Goal: Information Seeking & Learning: Learn about a topic

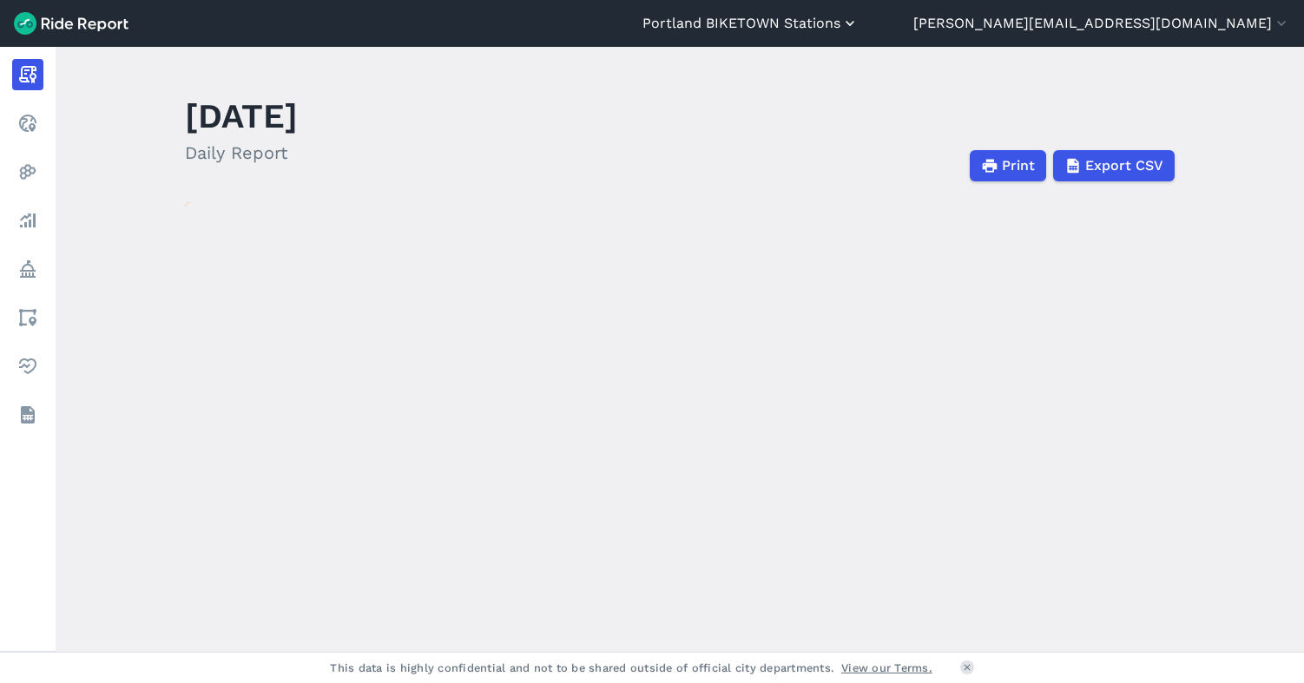
click at [858, 21] on button "Portland BIKETOWN Stations" at bounding box center [750, 23] width 216 height 21
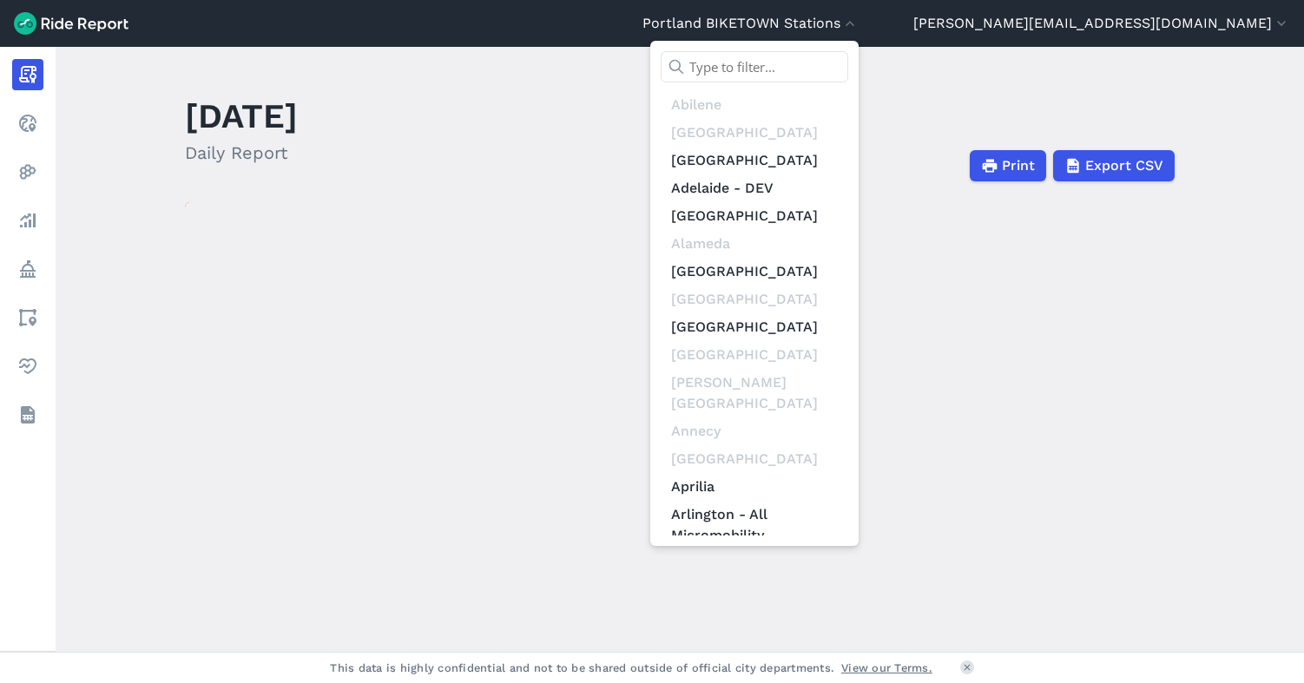
click at [848, 65] on input "text" at bounding box center [753, 66] width 187 height 31
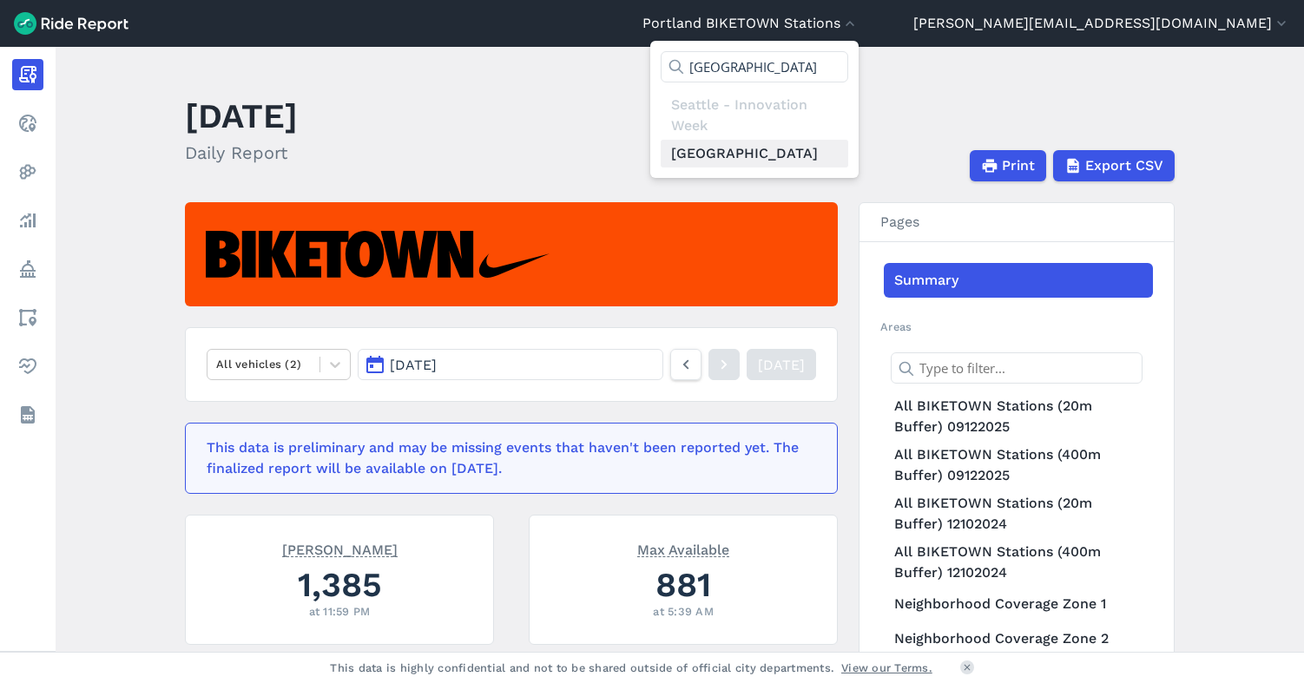
type input "[GEOGRAPHIC_DATA]"
click at [848, 149] on link "[GEOGRAPHIC_DATA]" at bounding box center [753, 154] width 187 height 28
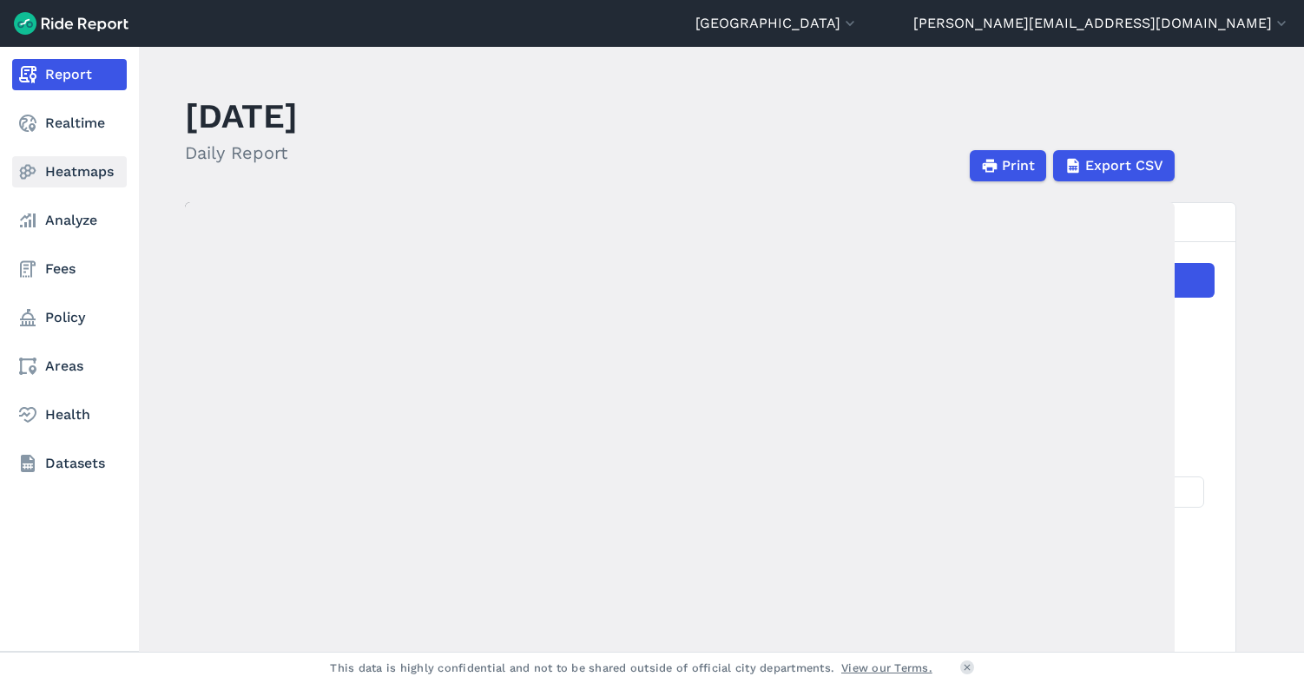
click at [76, 168] on link "Heatmaps" at bounding box center [69, 171] width 115 height 31
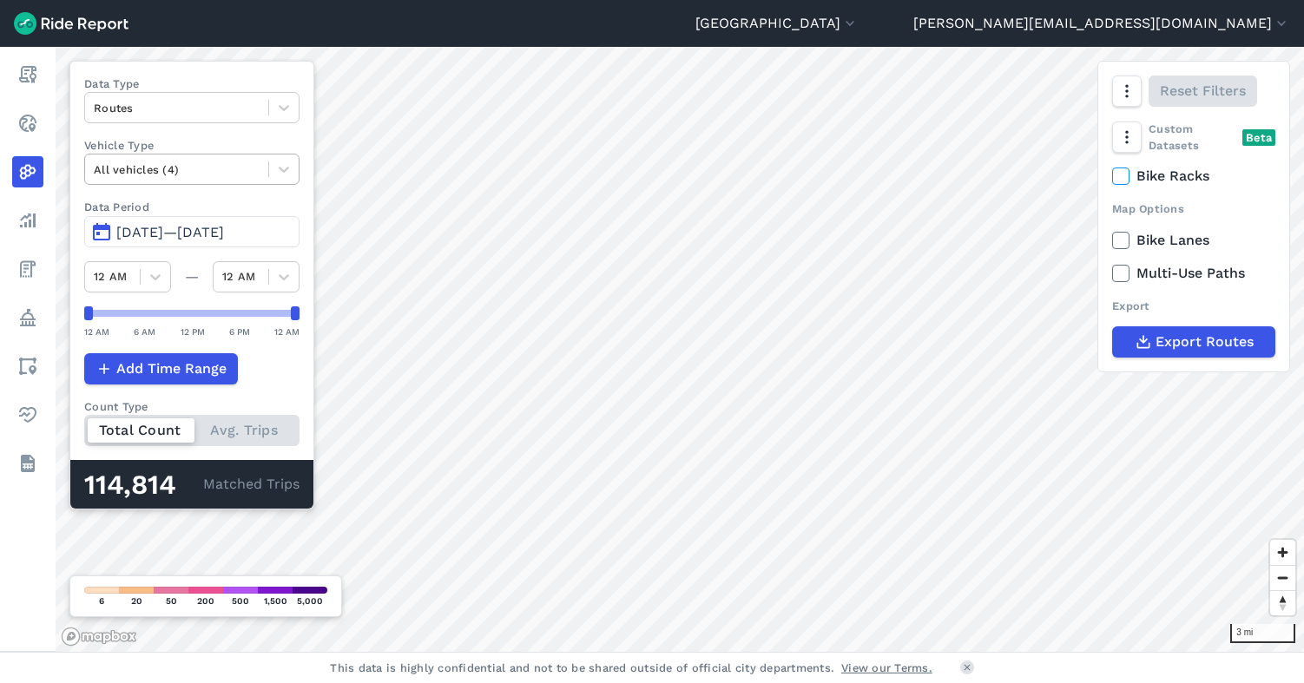
click at [212, 172] on div at bounding box center [177, 170] width 166 height 20
click at [224, 225] on span "[DATE]—[DATE]" at bounding box center [170, 232] width 108 height 16
click at [207, 225] on span "[DATE]—[DATE]" at bounding box center [170, 232] width 108 height 16
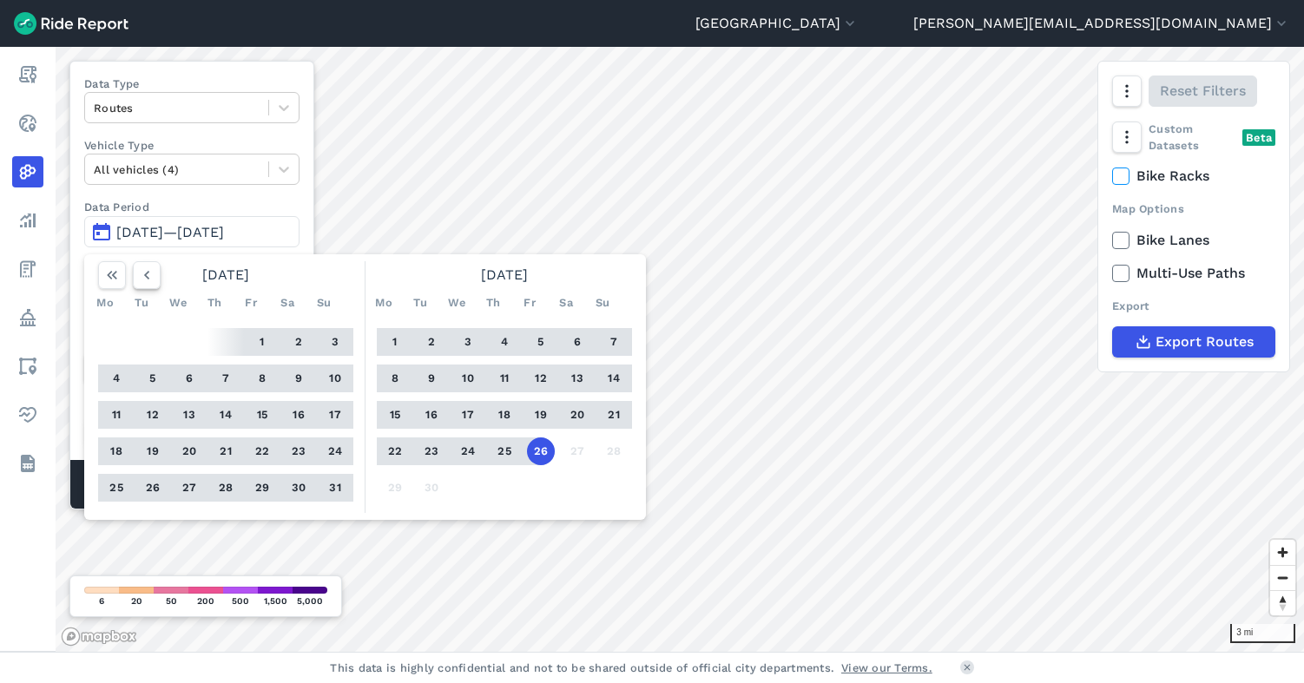
click at [148, 276] on icon "button" at bounding box center [146, 274] width 17 height 17
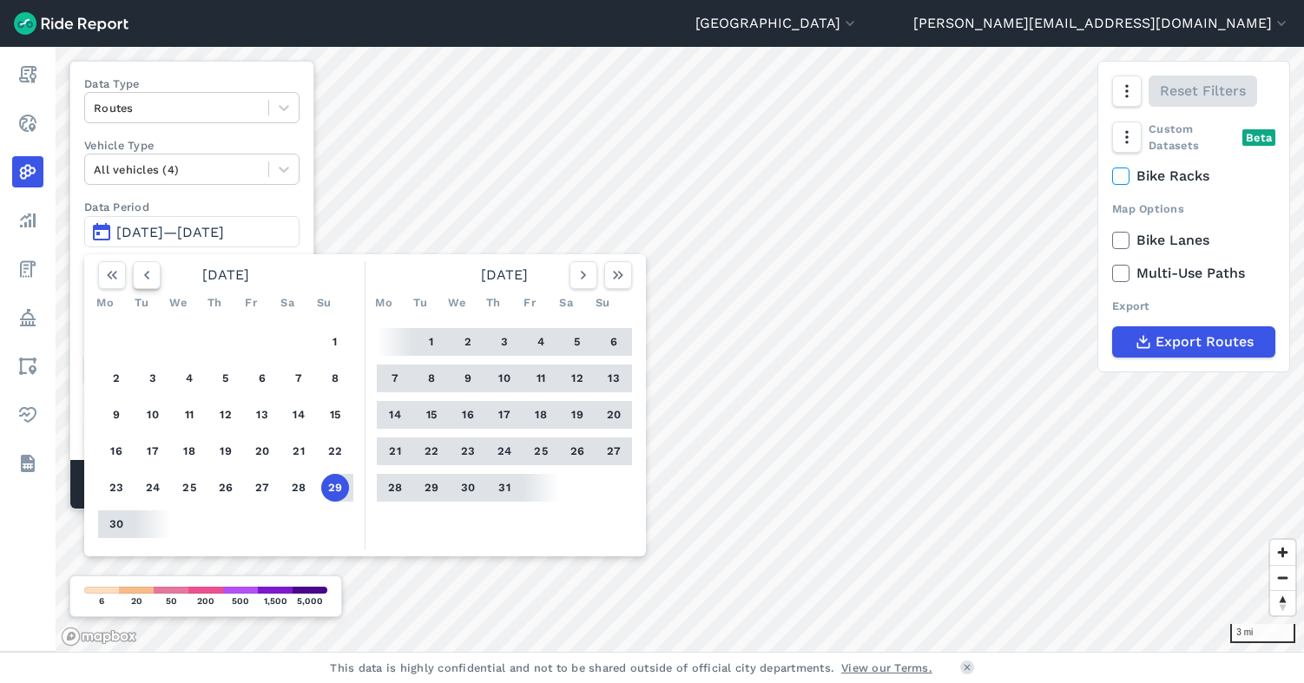
click at [148, 276] on icon "button" at bounding box center [146, 274] width 17 height 17
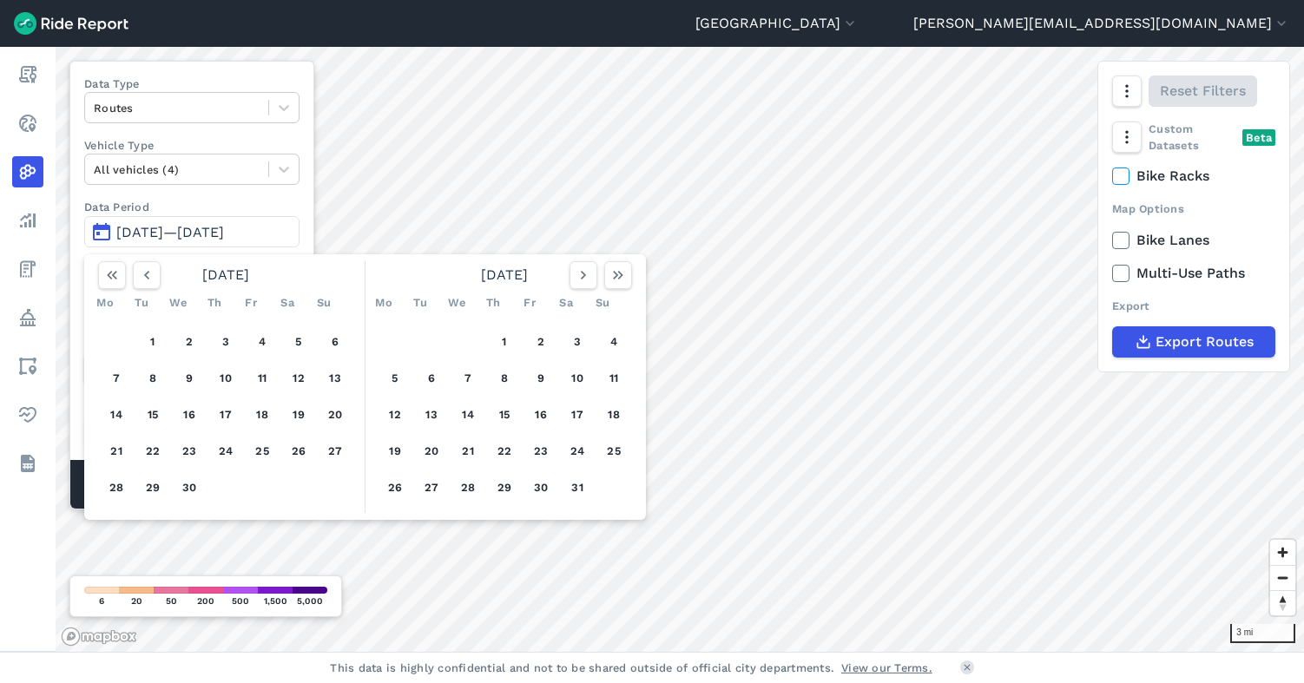
drag, startPoint x: 149, startPoint y: 338, endPoint x: 174, endPoint y: 350, distance: 27.6
click at [149, 338] on button "1" at bounding box center [153, 342] width 28 height 28
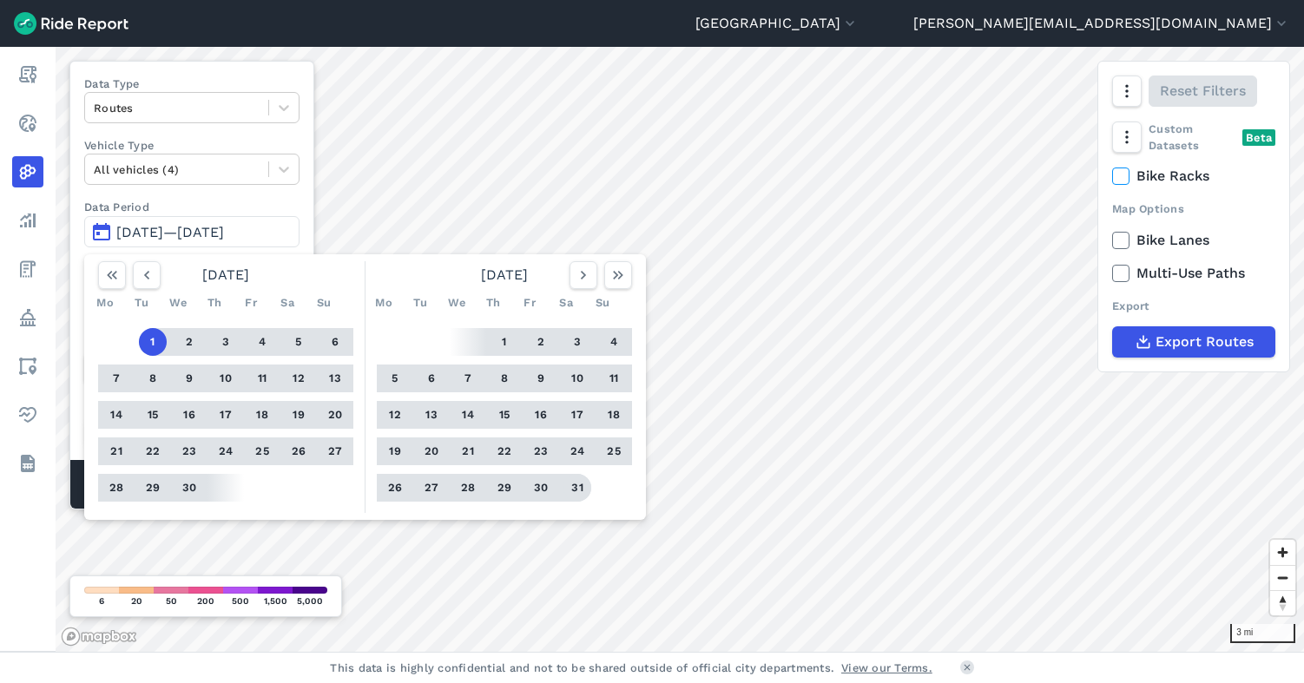
click at [580, 496] on button "31" at bounding box center [577, 488] width 28 height 28
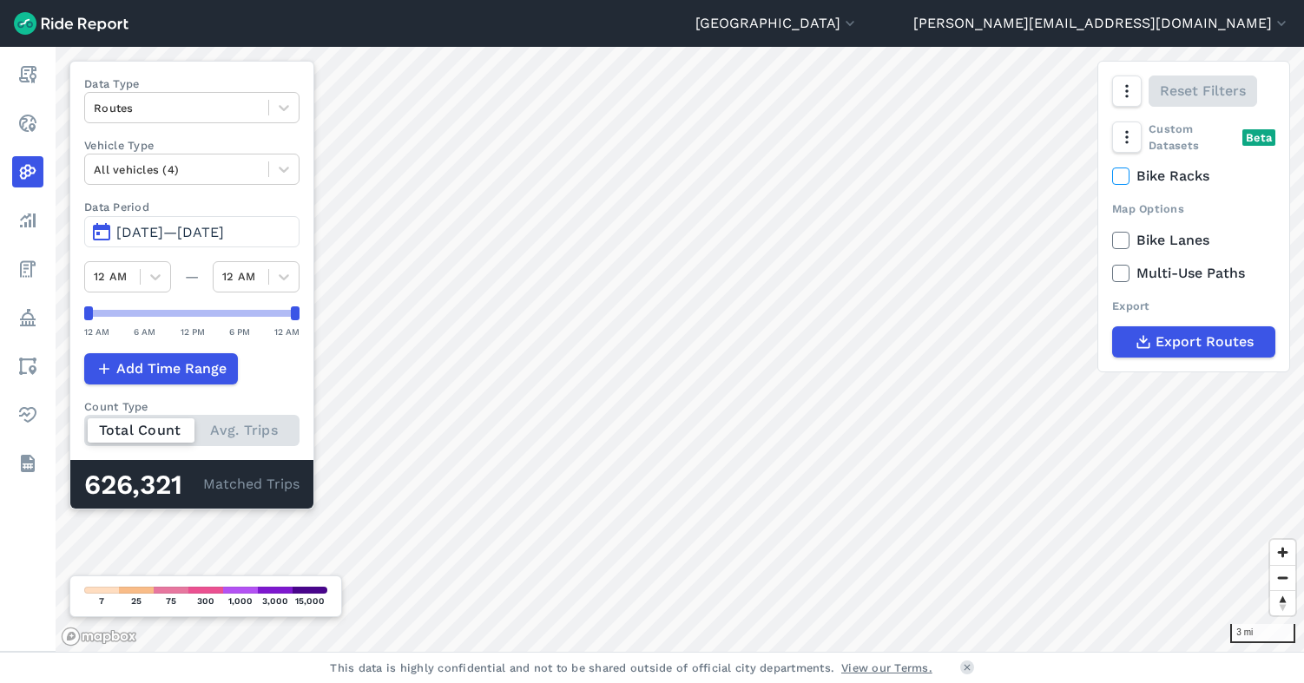
click at [215, 230] on span "[DATE]—[DATE]" at bounding box center [170, 232] width 108 height 16
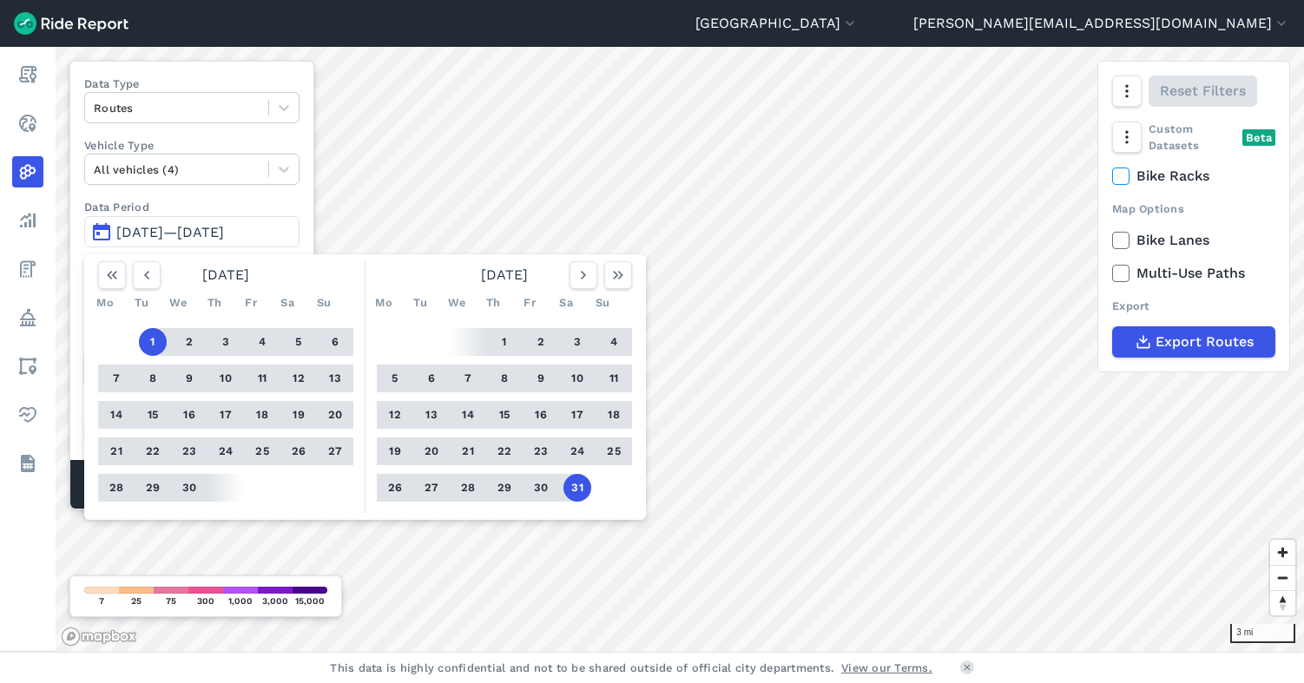
drag, startPoint x: 584, startPoint y: 266, endPoint x: 547, endPoint y: 286, distance: 42.3
click at [583, 266] on icon "button" at bounding box center [583, 274] width 17 height 17
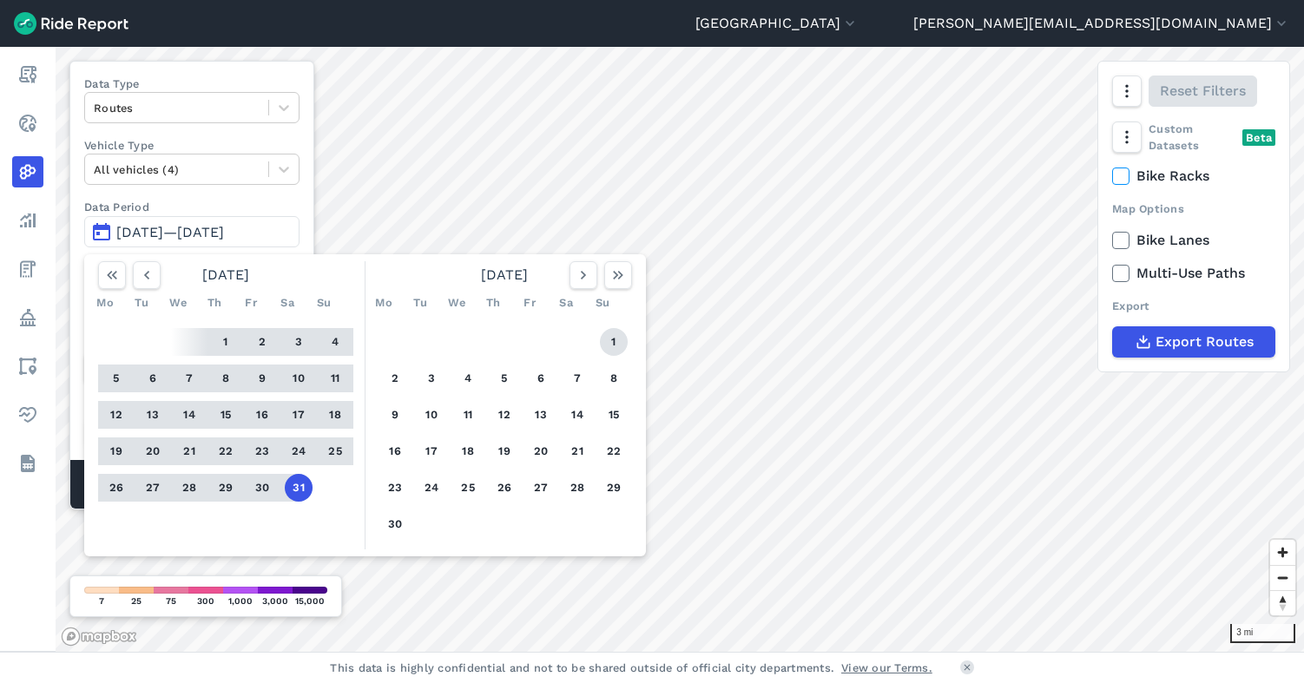
click at [614, 338] on button "1" at bounding box center [614, 342] width 28 height 28
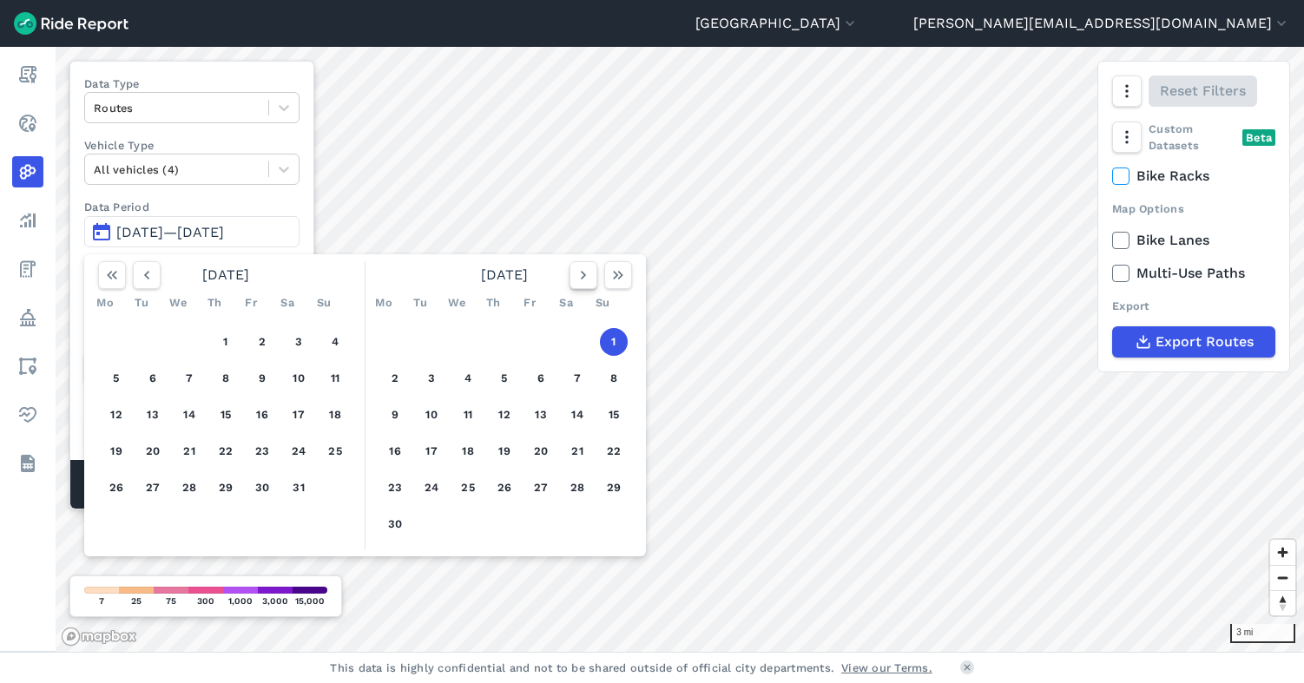
click at [586, 277] on icon "button" at bounding box center [583, 274] width 17 height 17
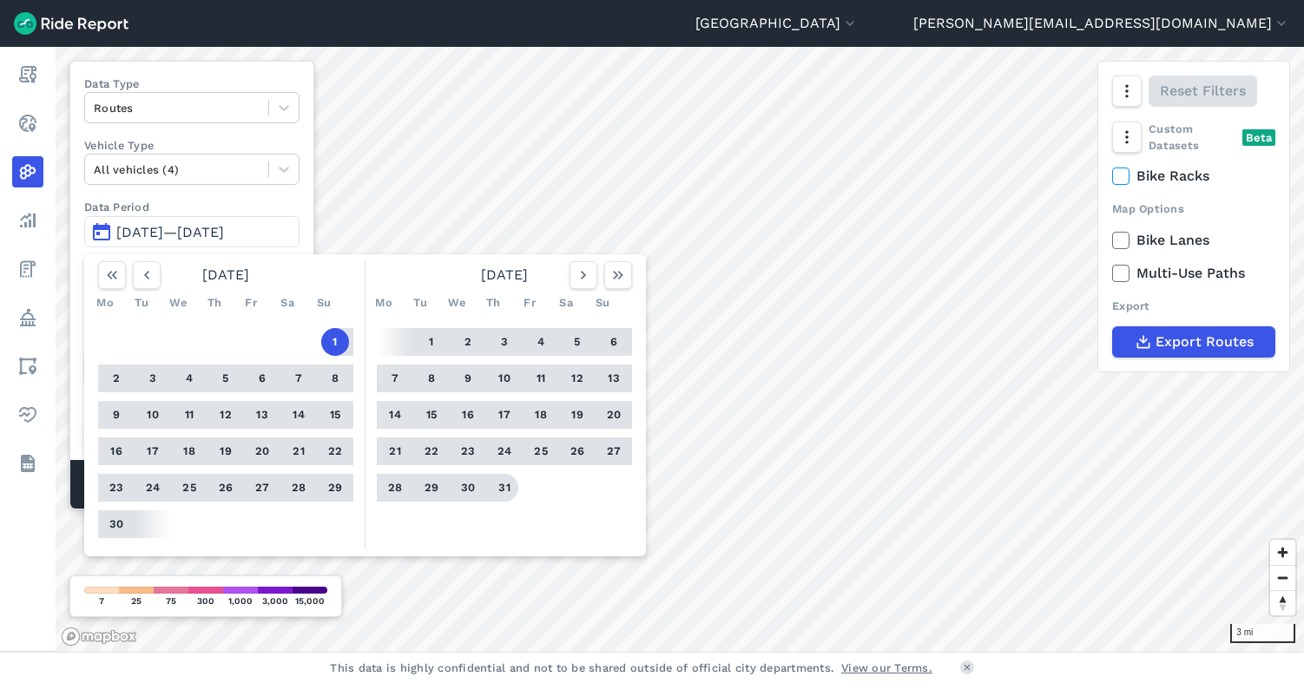
click at [509, 489] on button "31" at bounding box center [504, 488] width 28 height 28
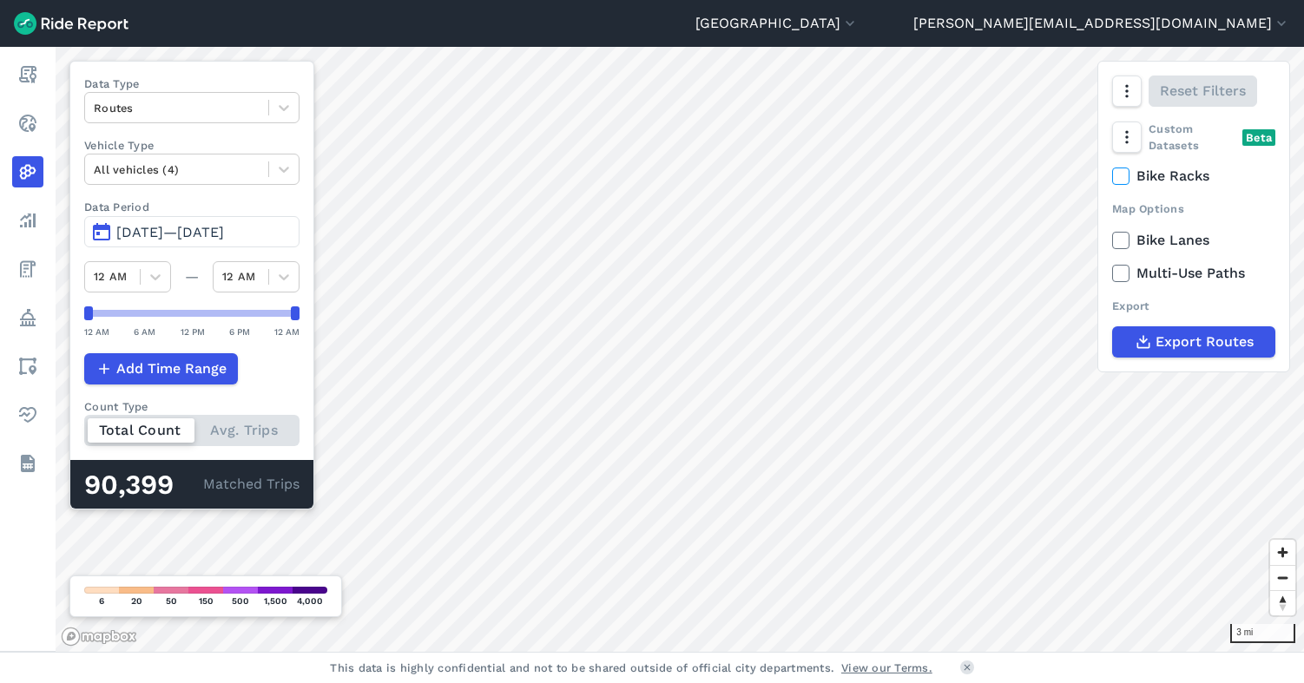
click at [190, 235] on span "[DATE]—[DATE]" at bounding box center [170, 232] width 108 height 16
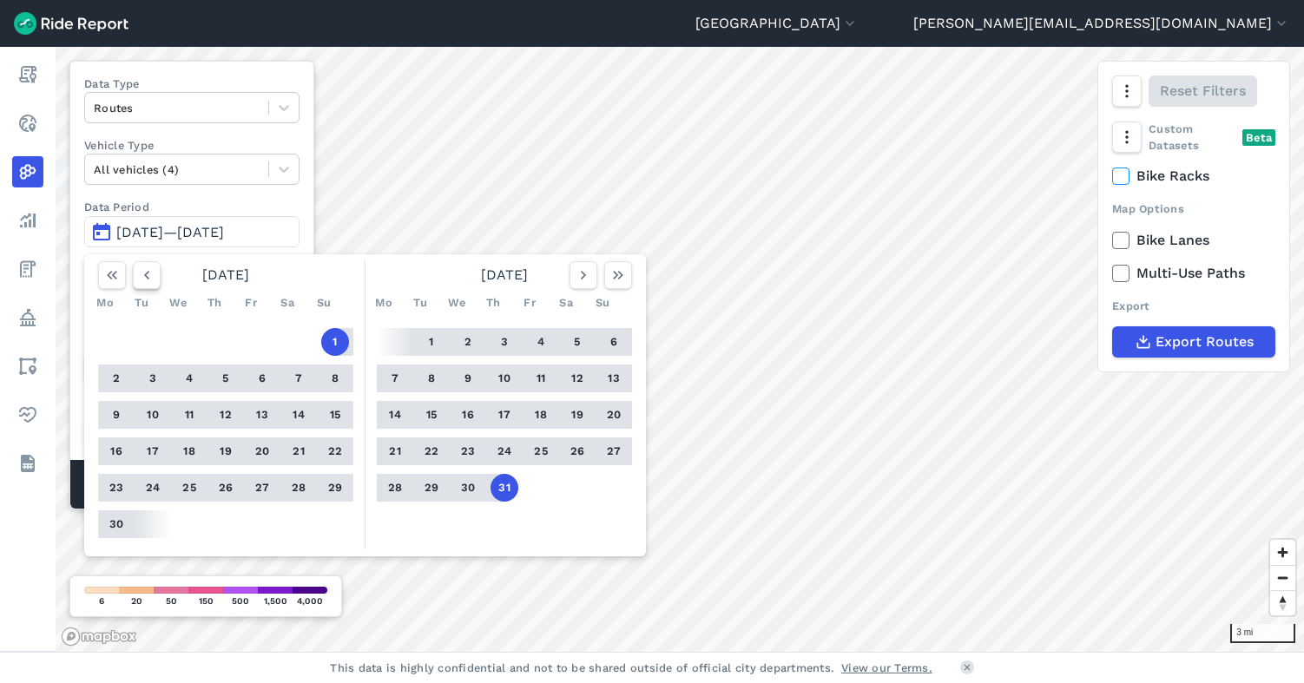
click at [147, 275] on icon "button" at bounding box center [146, 274] width 17 height 17
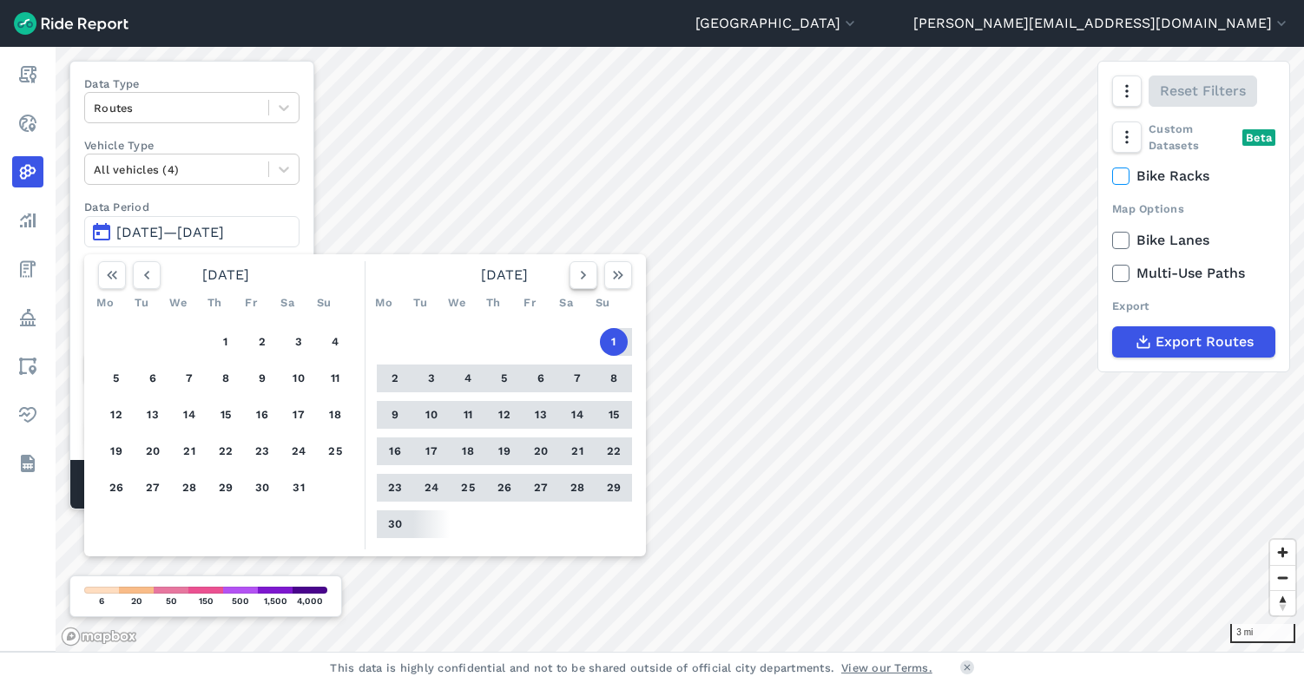
click at [581, 280] on icon "button" at bounding box center [583, 274] width 17 height 17
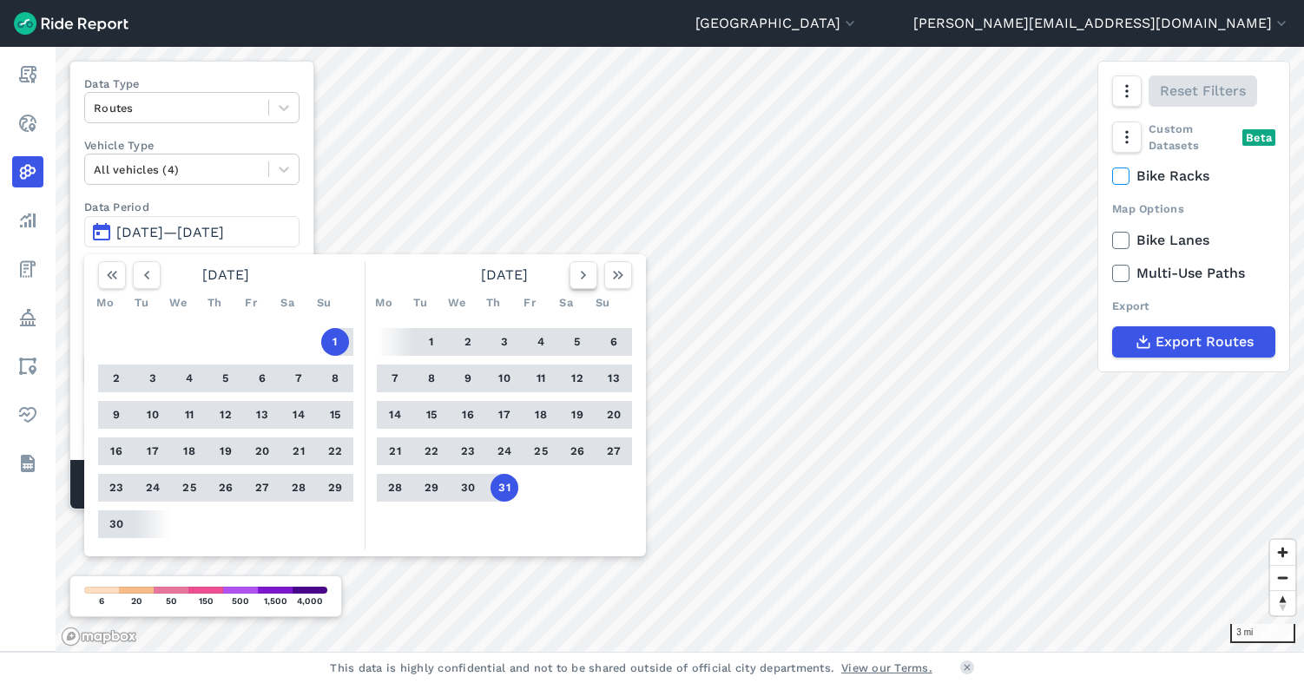
click at [581, 280] on icon "button" at bounding box center [583, 274] width 17 height 17
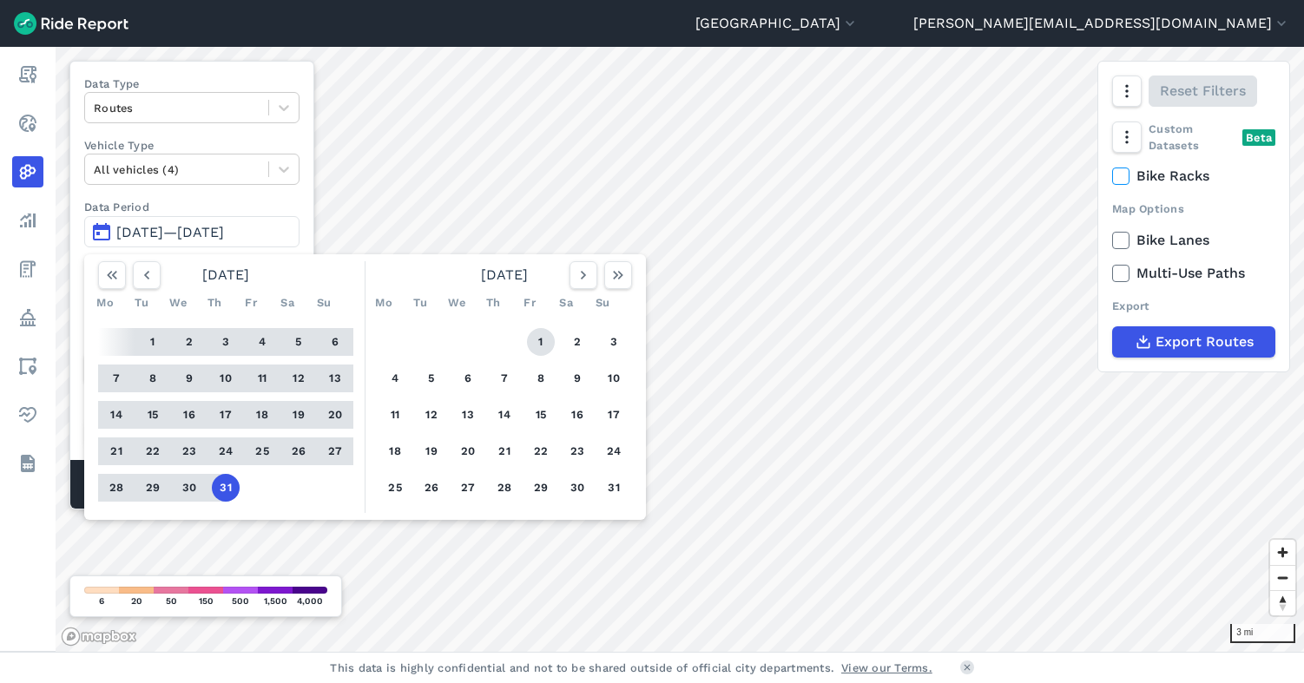
click at [539, 341] on button "1" at bounding box center [541, 342] width 28 height 28
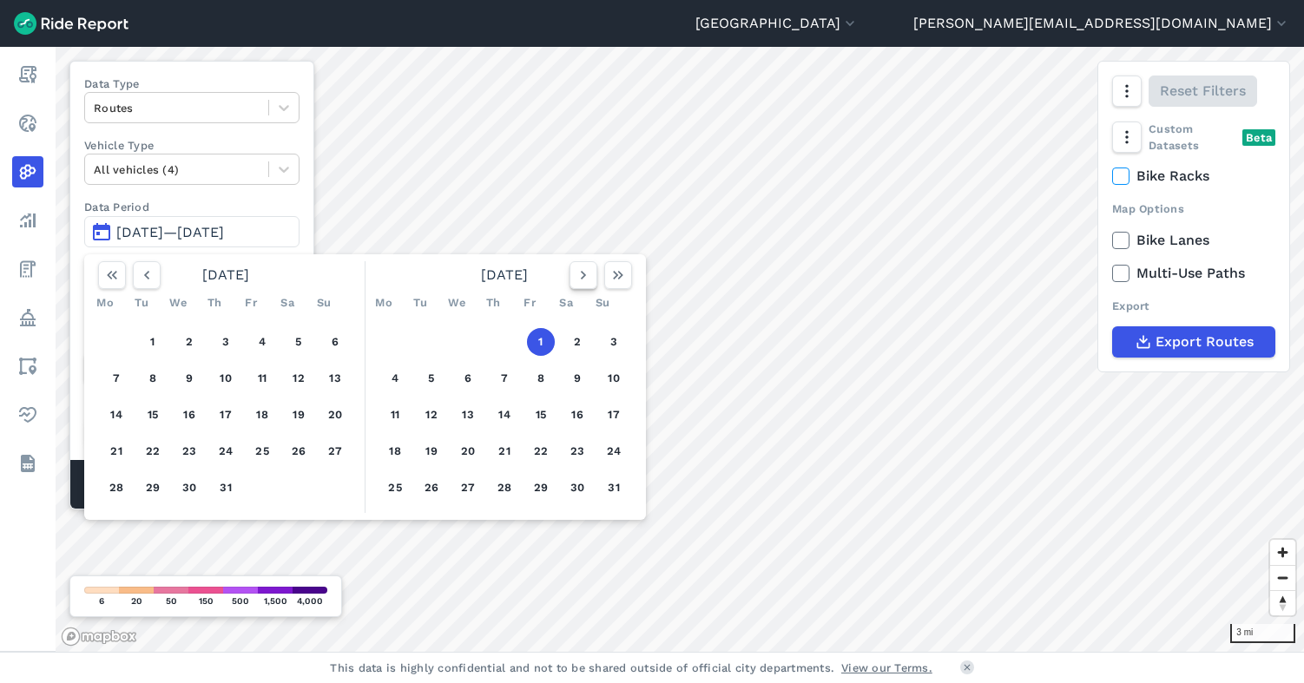
click at [582, 276] on use "button" at bounding box center [583, 275] width 5 height 9
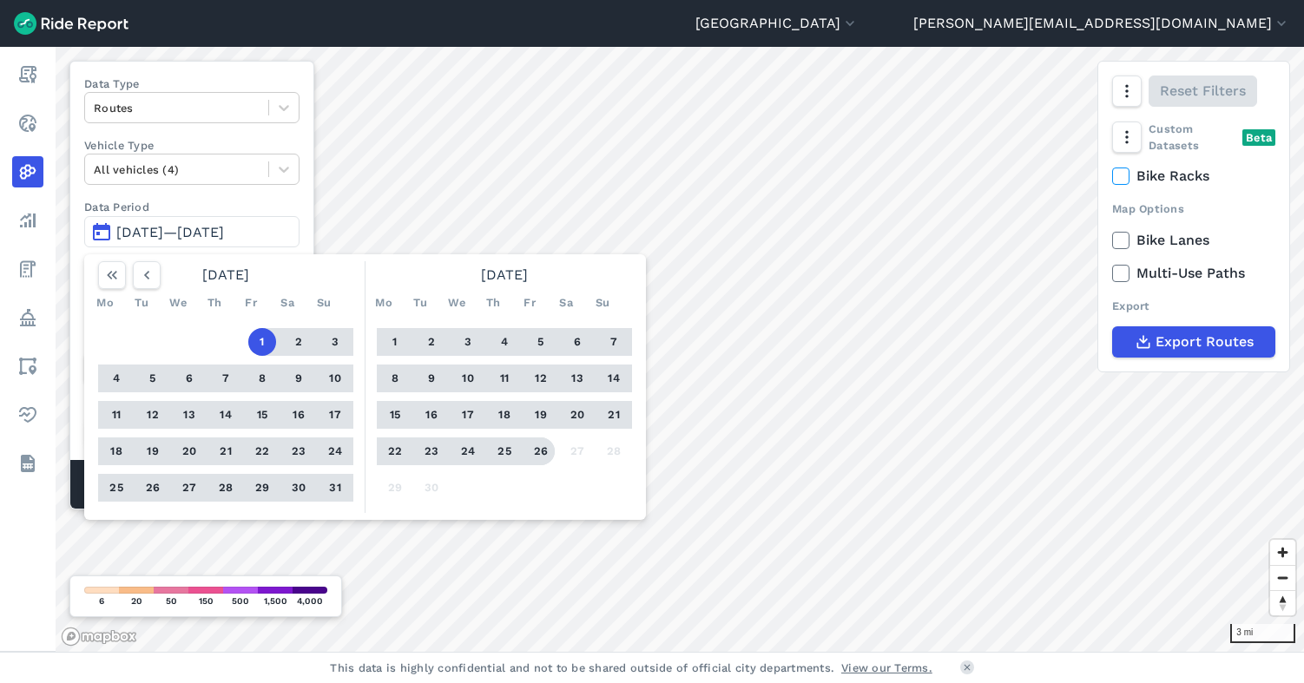
click at [542, 451] on button "26" at bounding box center [541, 451] width 28 height 28
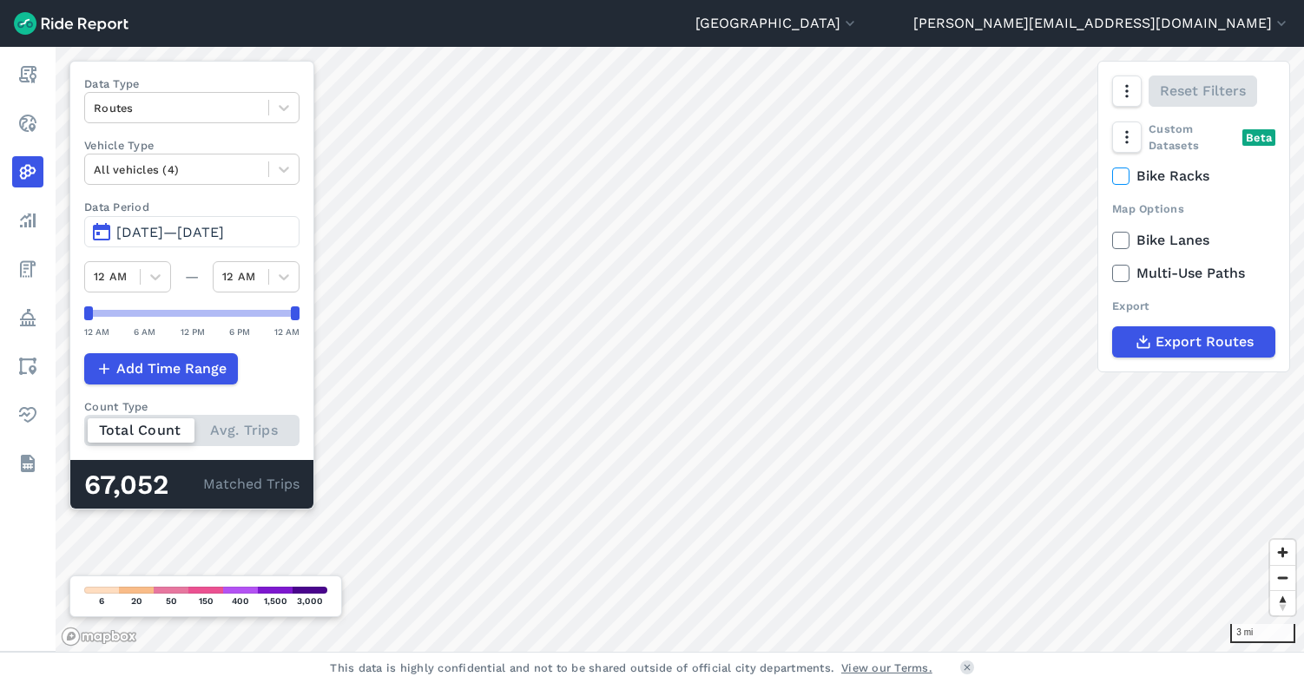
click at [167, 234] on span "[DATE]—[DATE]" at bounding box center [170, 232] width 108 height 16
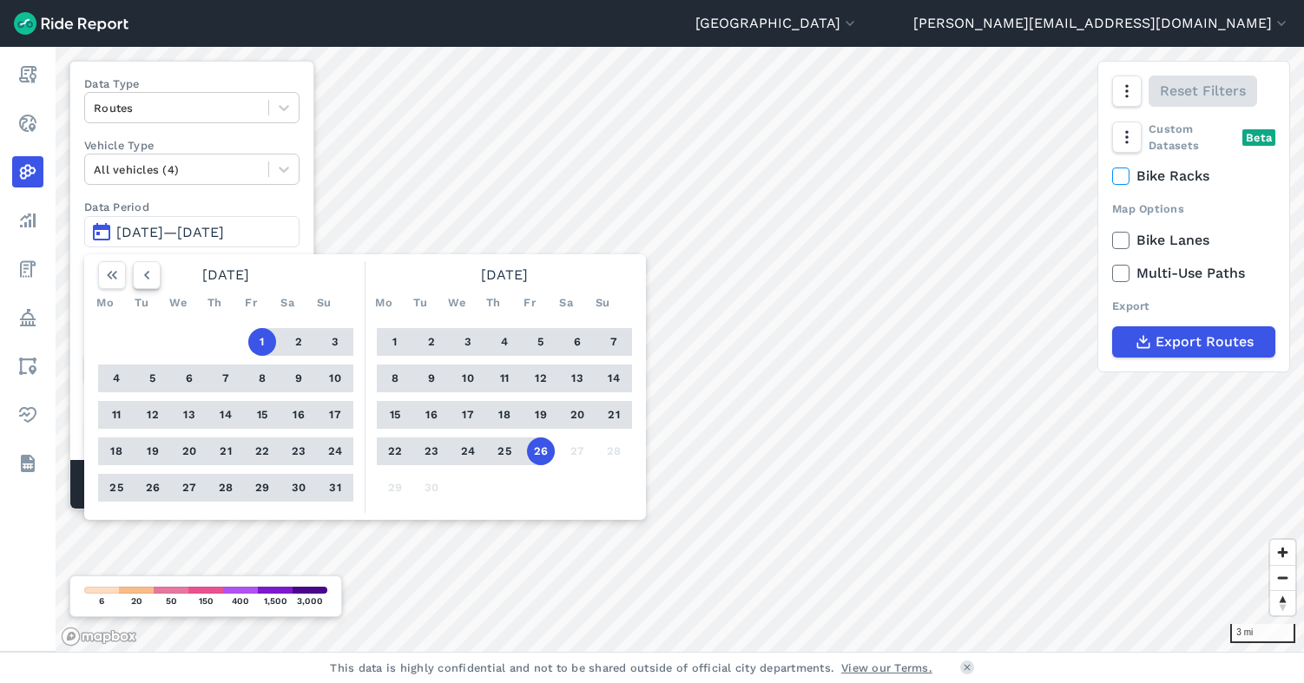
click at [154, 276] on icon "button" at bounding box center [146, 274] width 17 height 17
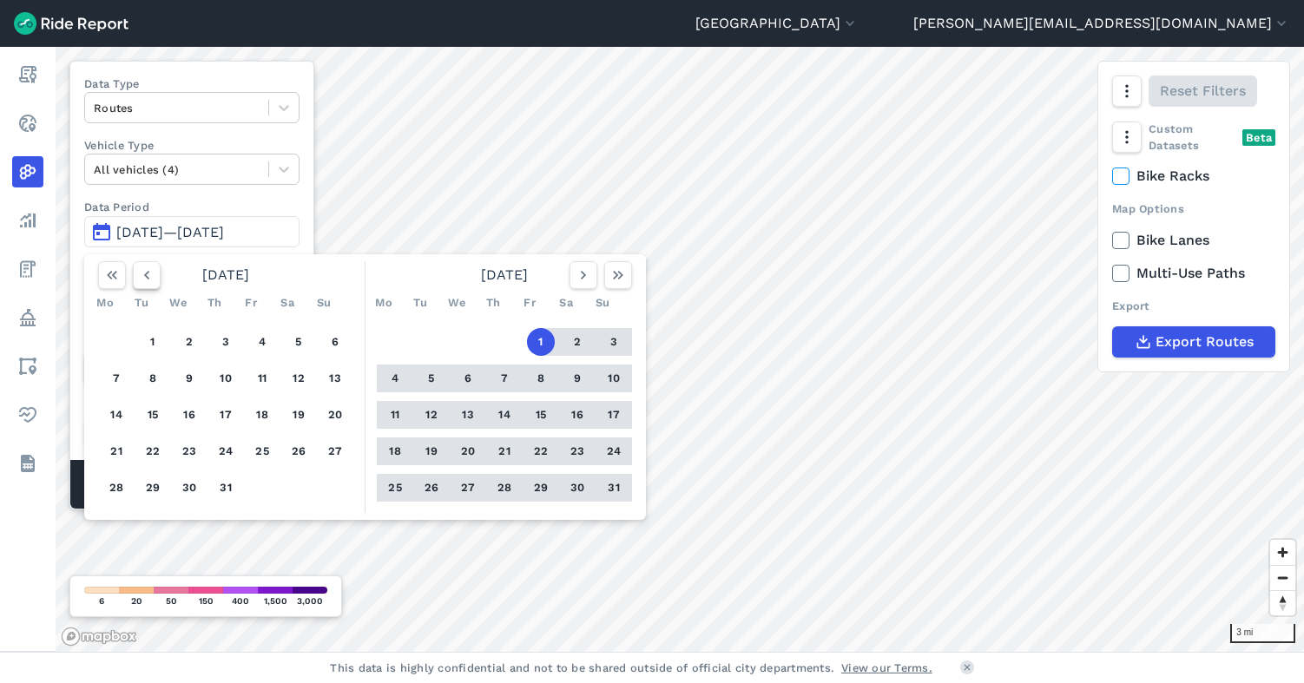
click at [151, 276] on icon "button" at bounding box center [146, 274] width 17 height 17
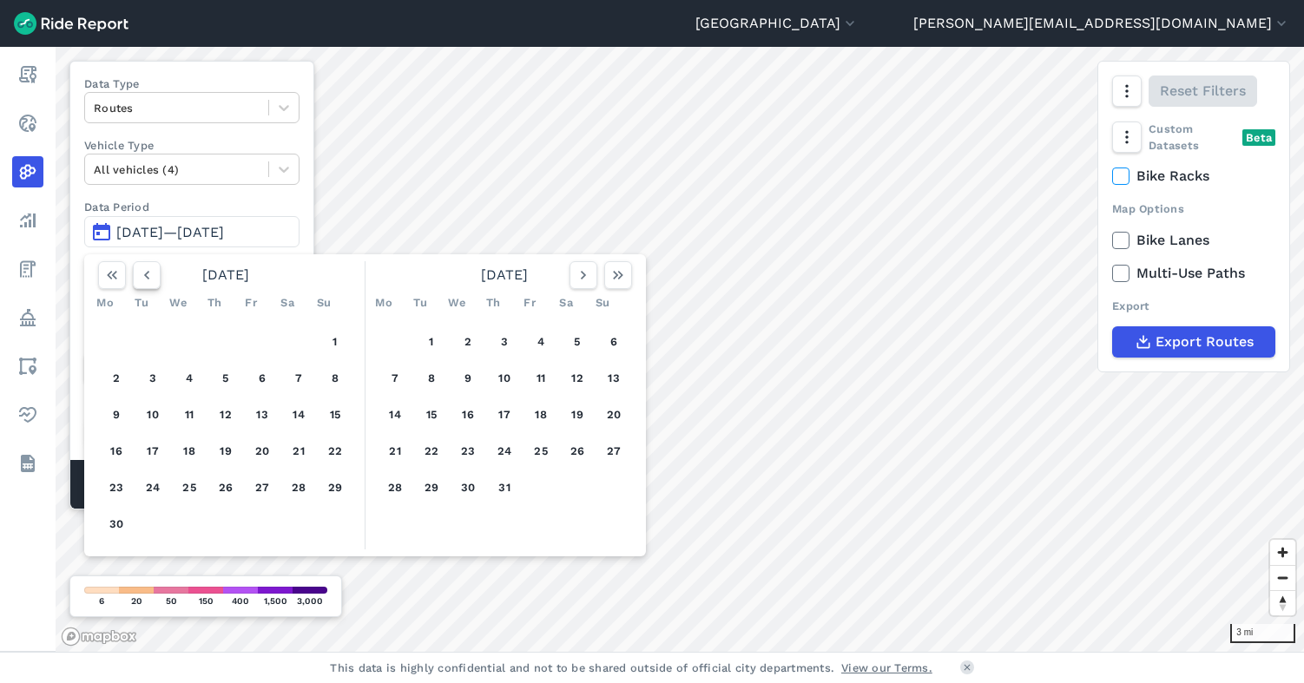
click at [151, 276] on icon "button" at bounding box center [146, 274] width 17 height 17
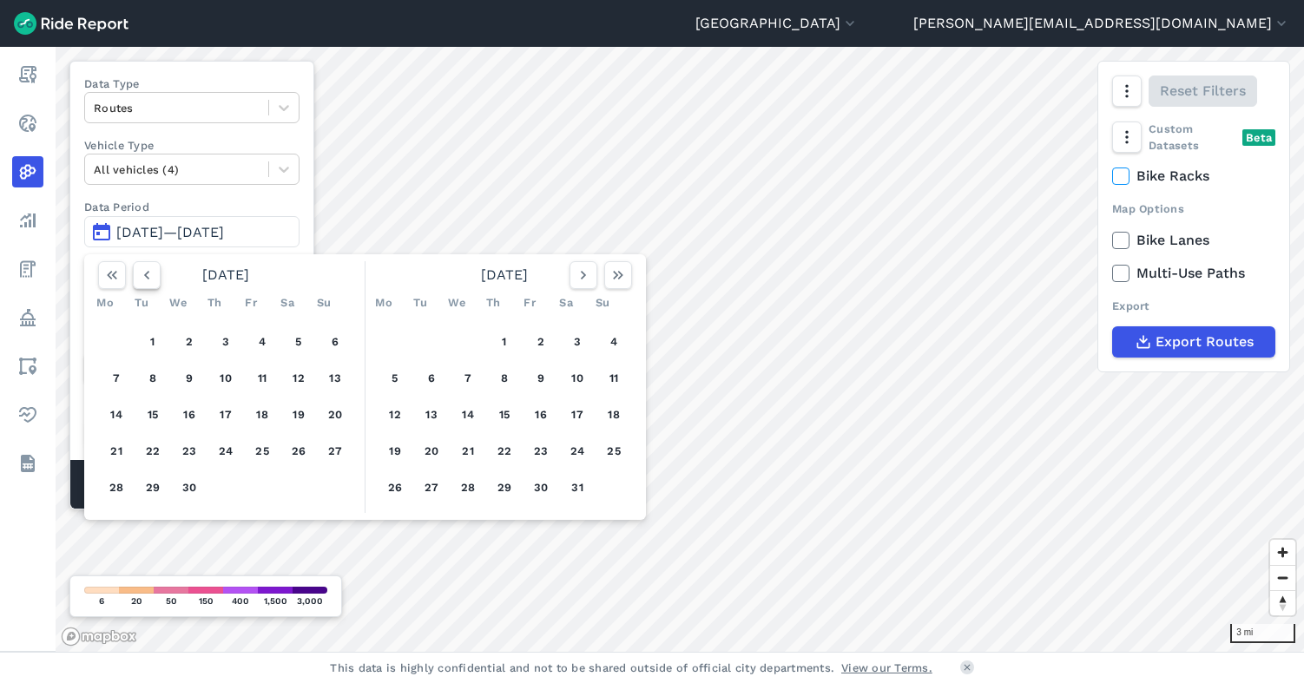
click at [151, 276] on icon "button" at bounding box center [146, 274] width 17 height 17
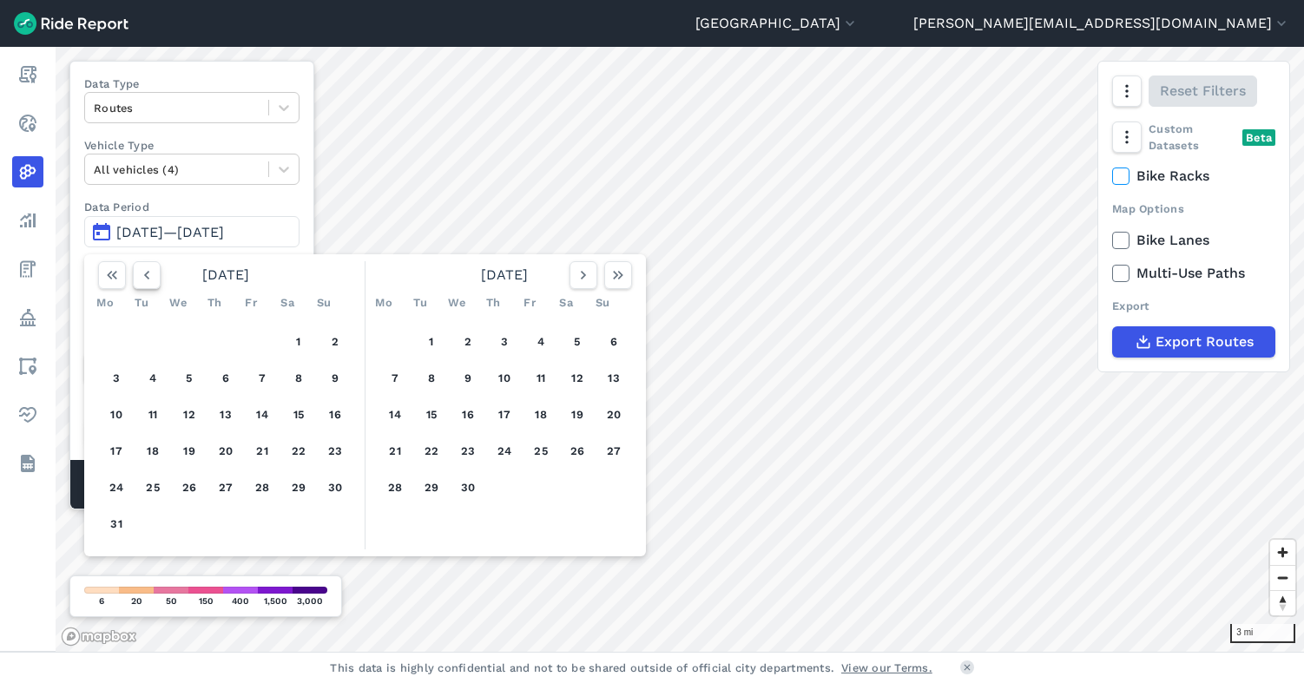
click at [151, 276] on icon "button" at bounding box center [146, 274] width 17 height 17
click at [299, 340] on button "1" at bounding box center [299, 342] width 28 height 28
drag, startPoint x: 579, startPoint y: 278, endPoint x: 576, endPoint y: 299, distance: 21.9
click at [579, 278] on icon "button" at bounding box center [583, 274] width 17 height 17
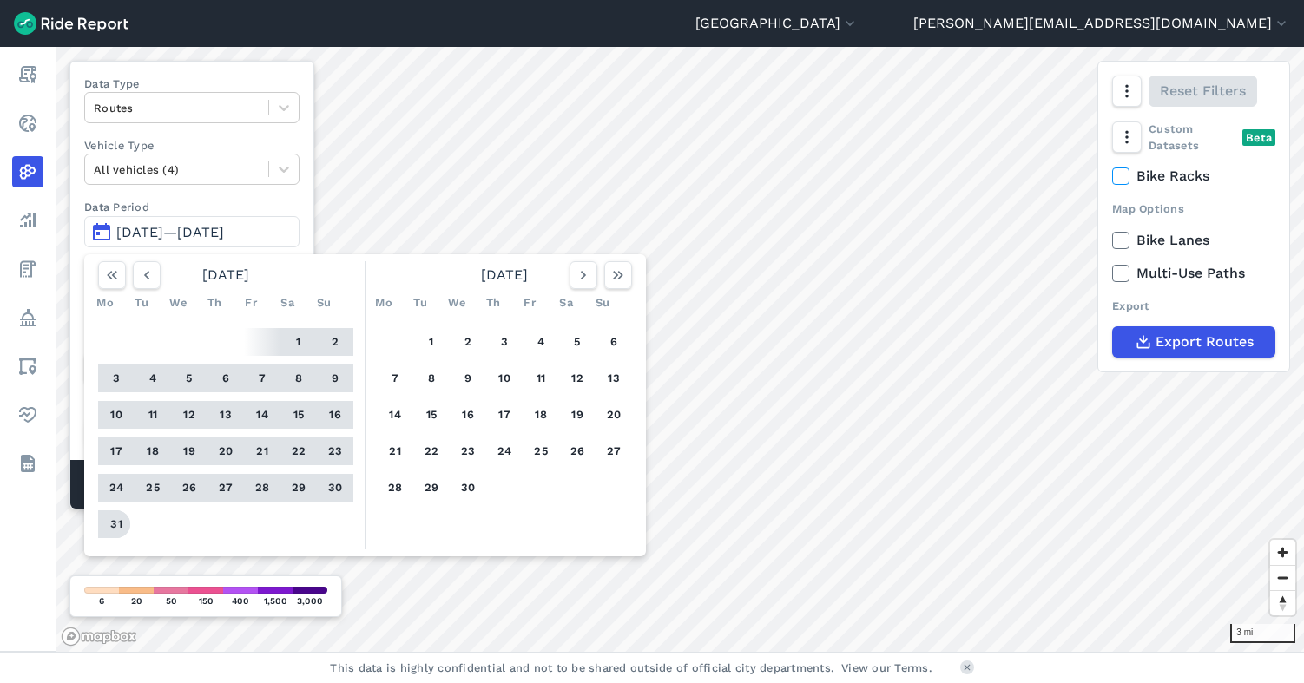
click at [114, 516] on button "31" at bounding box center [116, 524] width 28 height 28
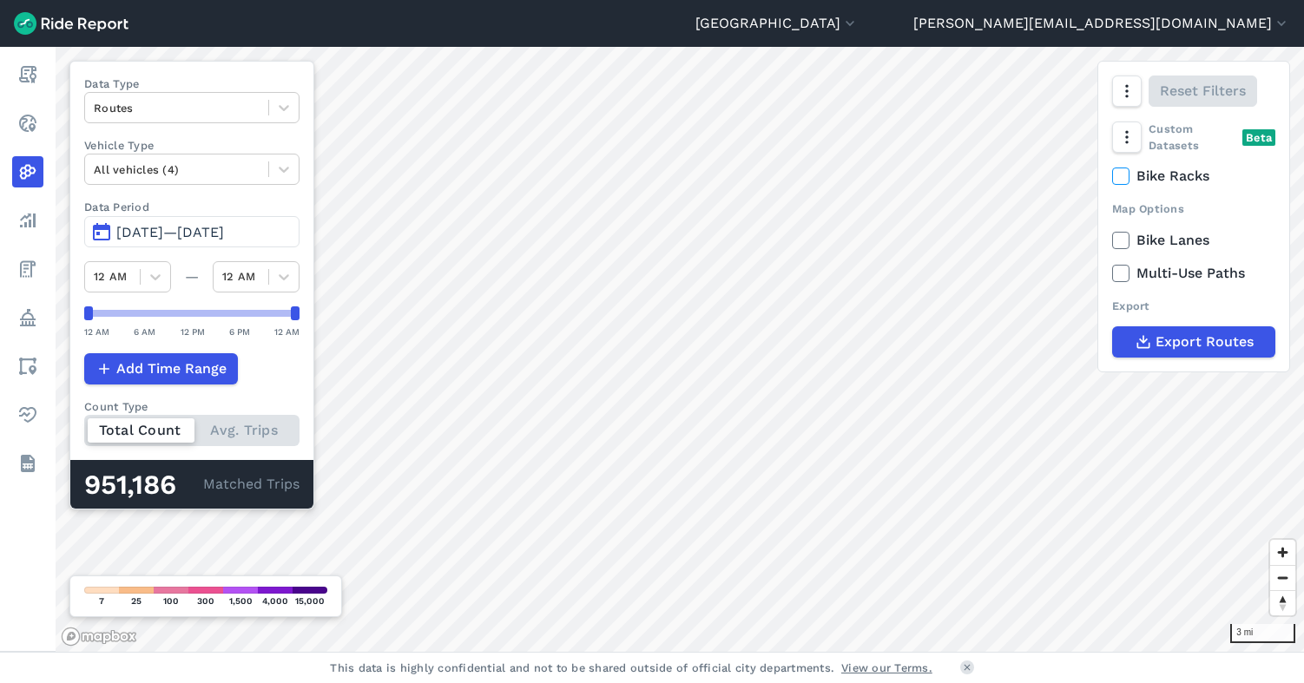
click at [180, 231] on span "[DATE]—[DATE]" at bounding box center [170, 232] width 108 height 16
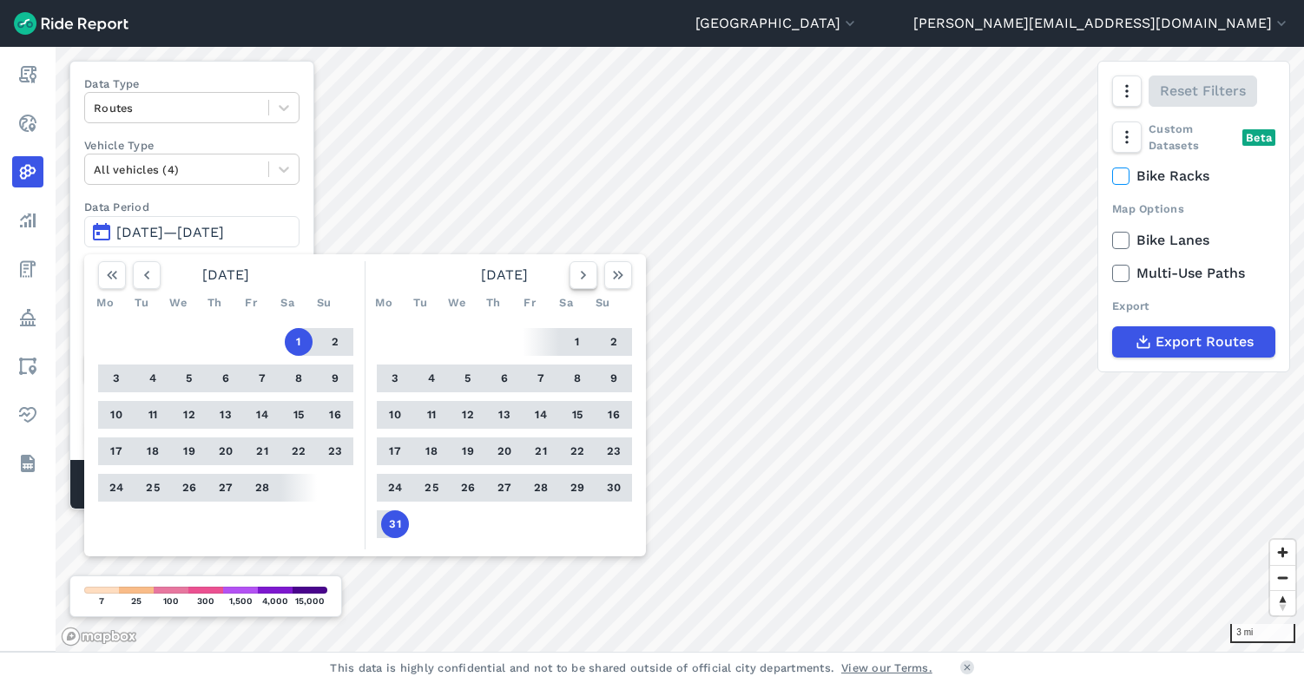
click at [585, 275] on use "button" at bounding box center [583, 275] width 5 height 9
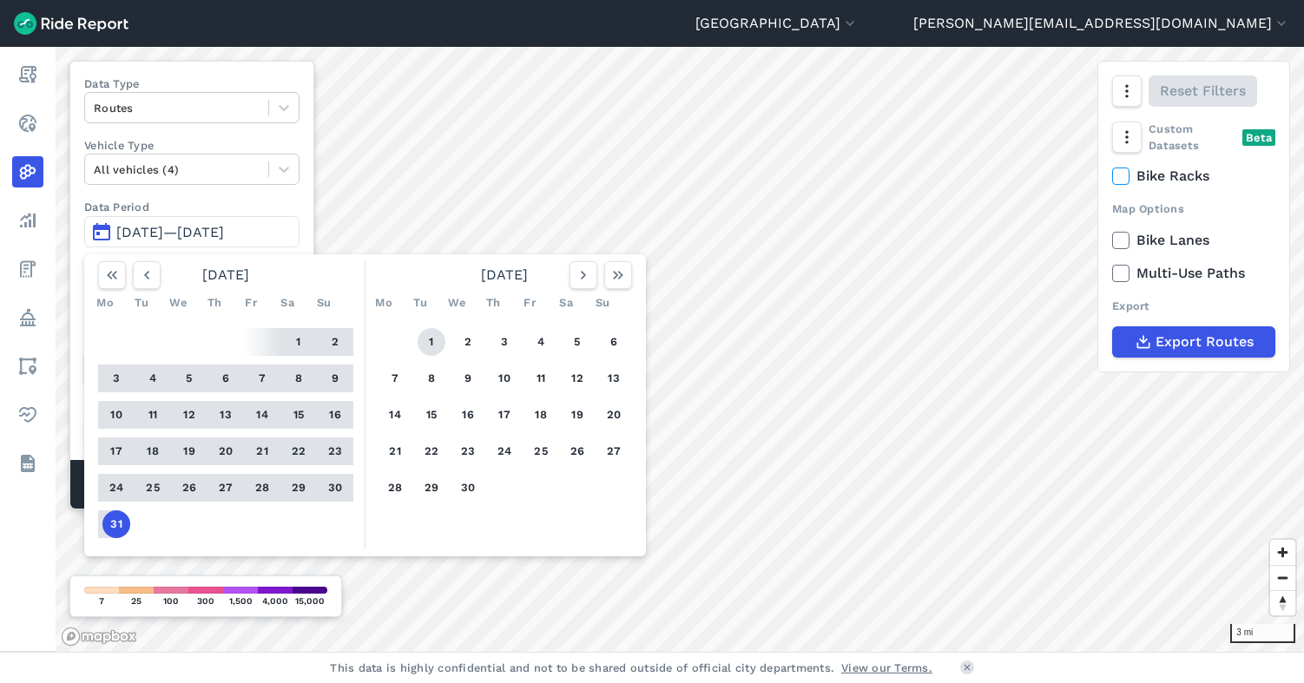
click at [431, 338] on button "1" at bounding box center [431, 342] width 28 height 28
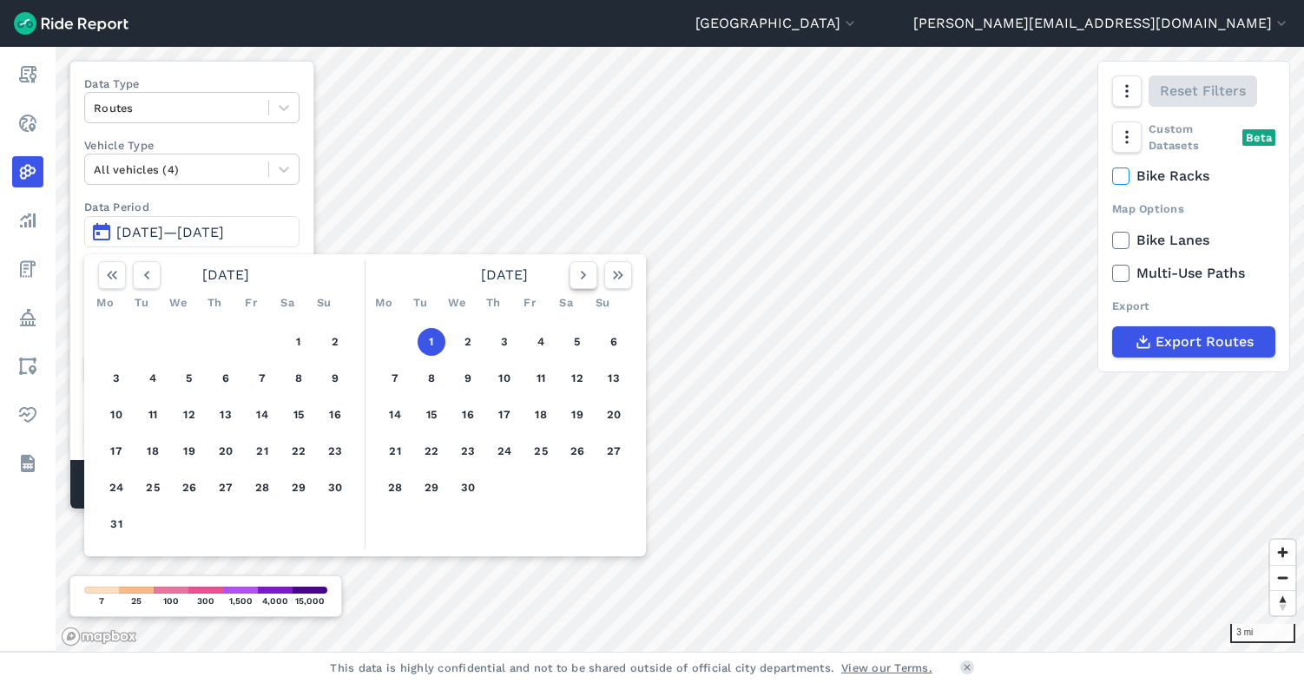
click at [586, 273] on icon "button" at bounding box center [583, 274] width 17 height 17
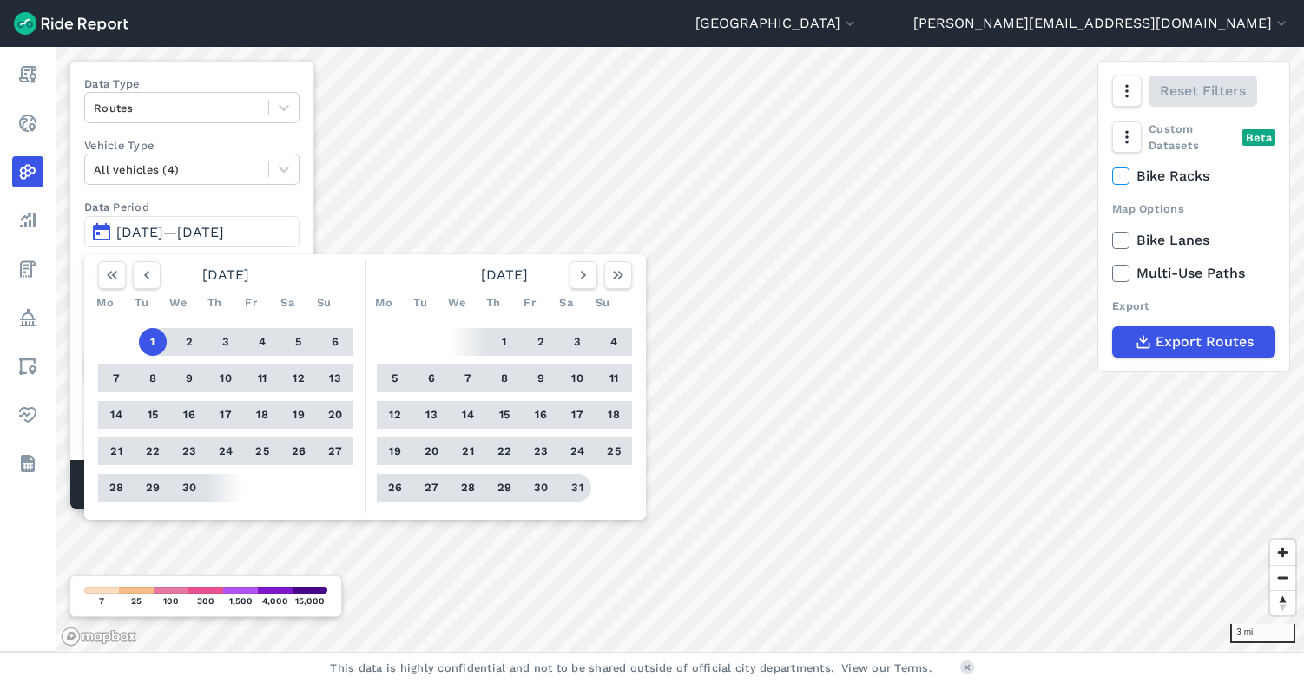
click at [585, 492] on button "31" at bounding box center [577, 488] width 28 height 28
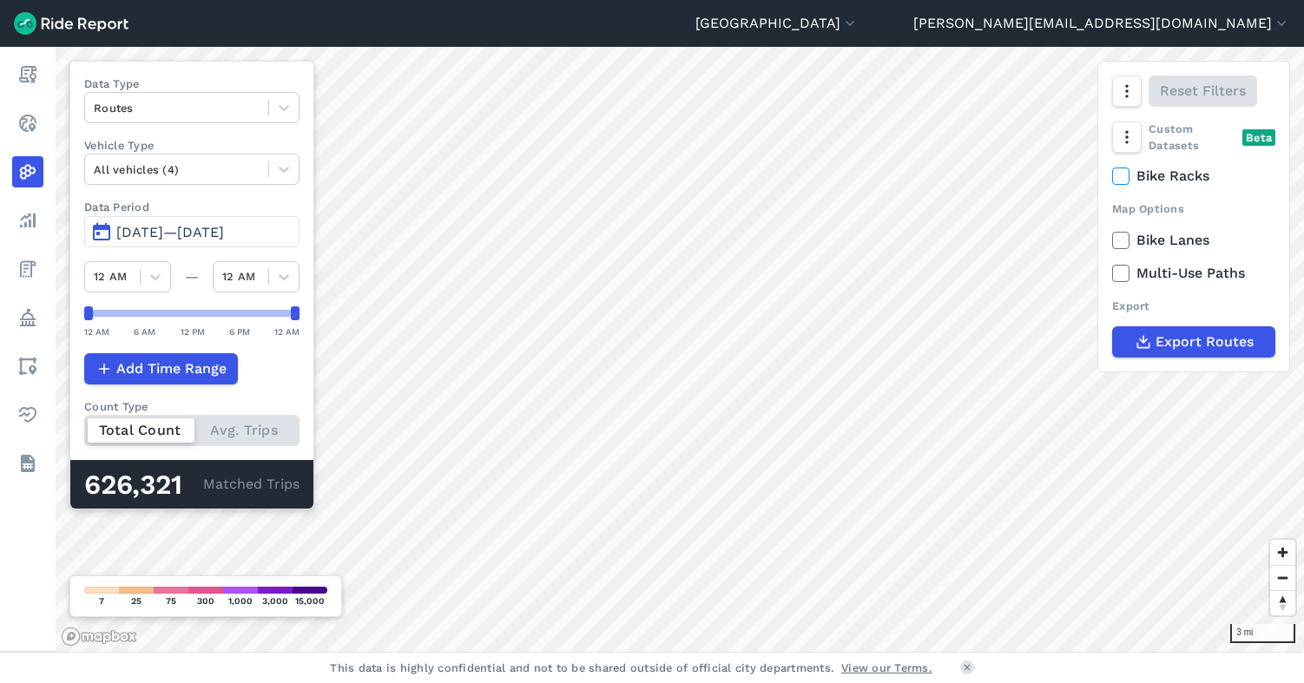
click at [224, 233] on span "[DATE]—[DATE]" at bounding box center [170, 232] width 108 height 16
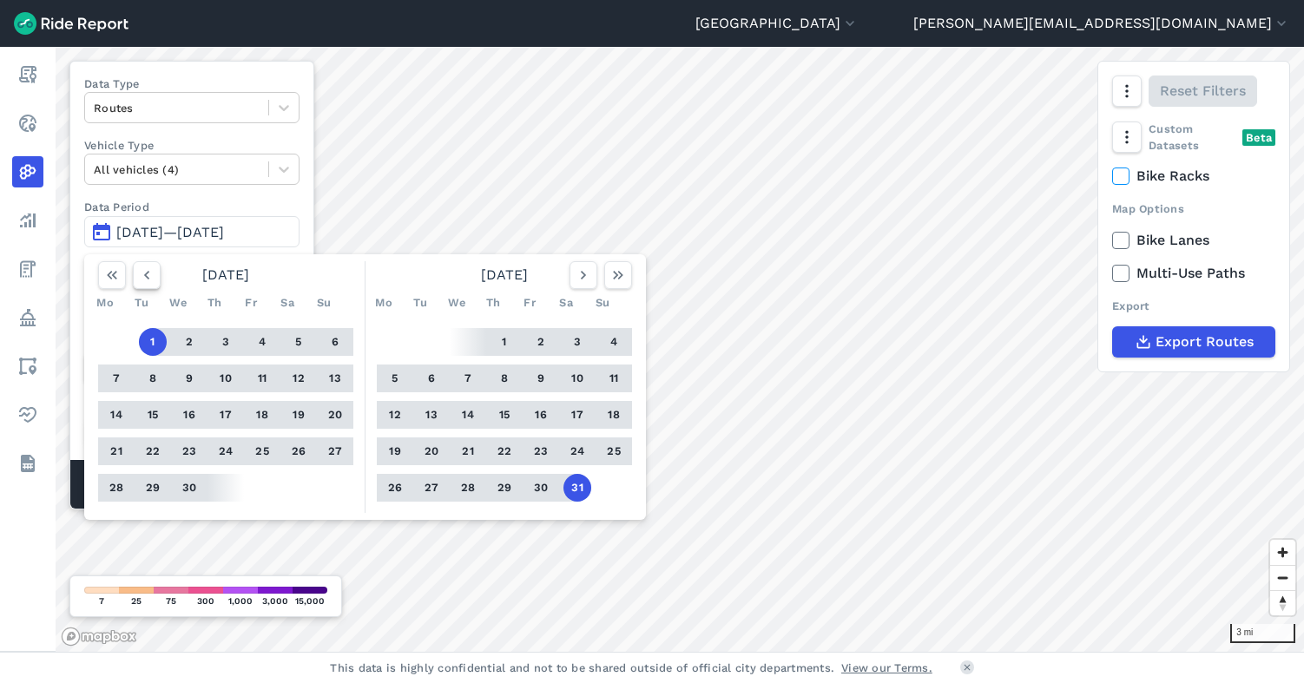
click at [150, 271] on icon "button" at bounding box center [146, 274] width 17 height 17
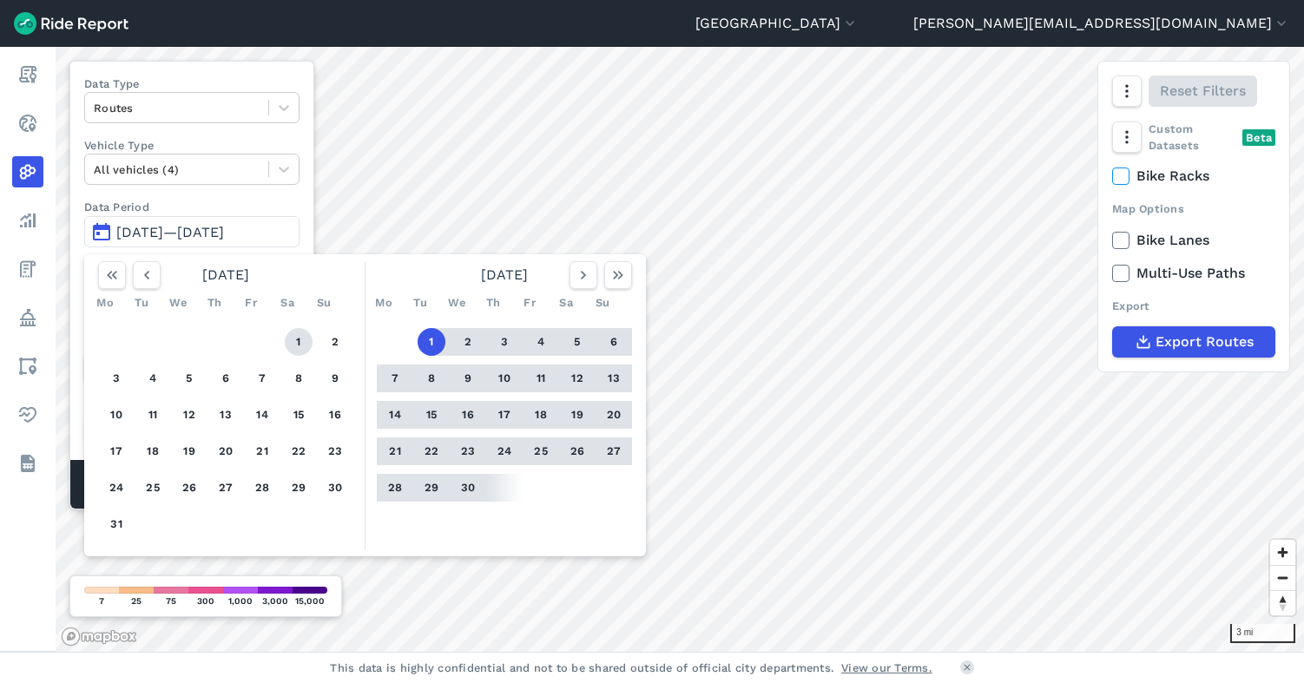
click at [300, 343] on button "1" at bounding box center [299, 342] width 28 height 28
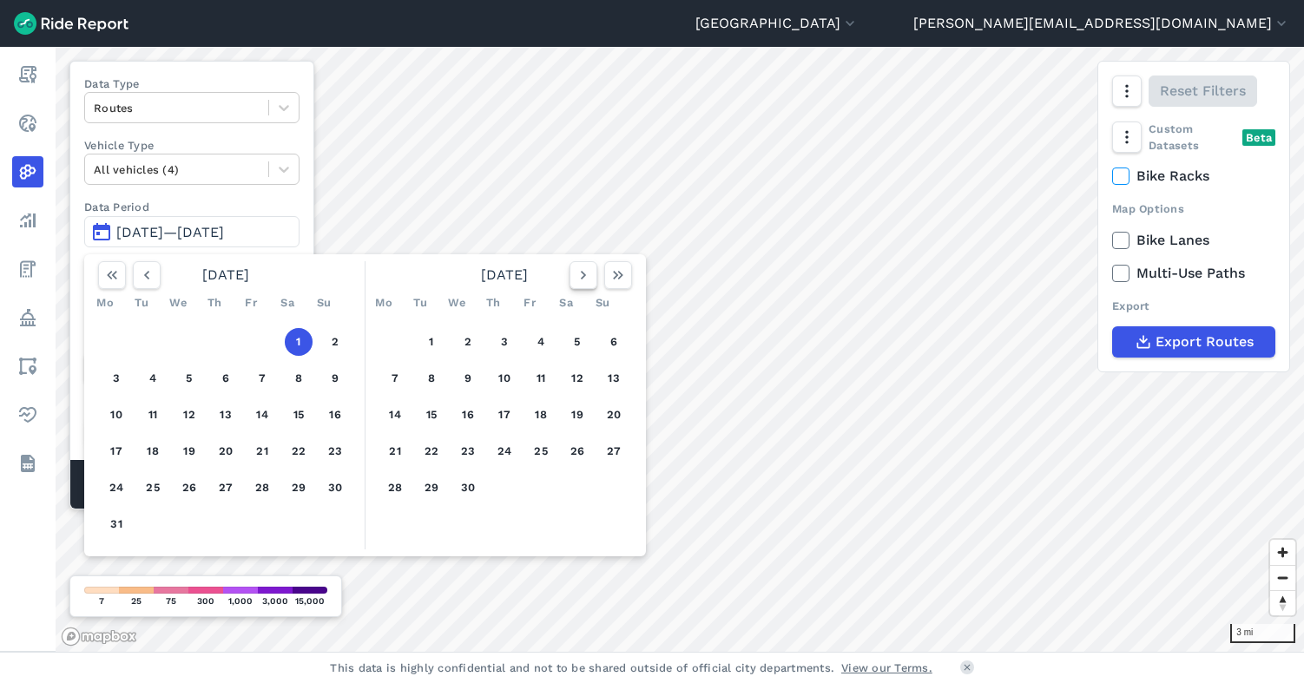
click at [581, 272] on use "button" at bounding box center [583, 275] width 5 height 9
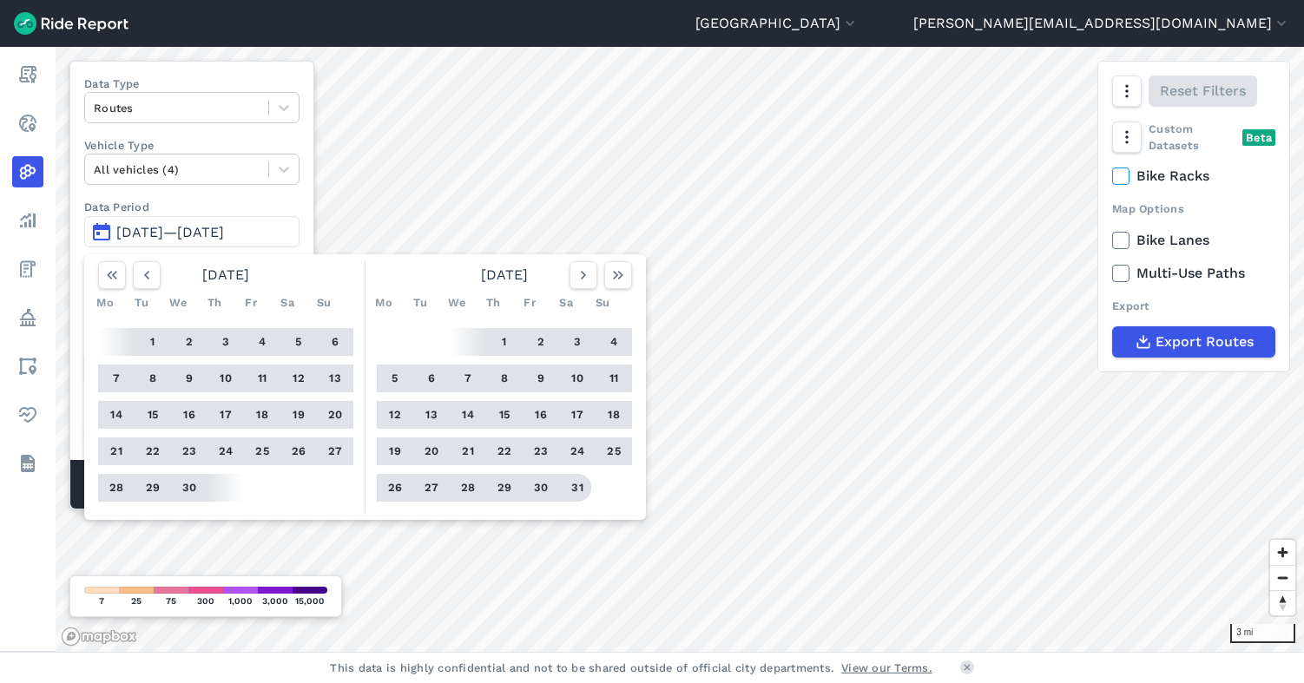
click at [574, 486] on button "31" at bounding box center [577, 488] width 28 height 28
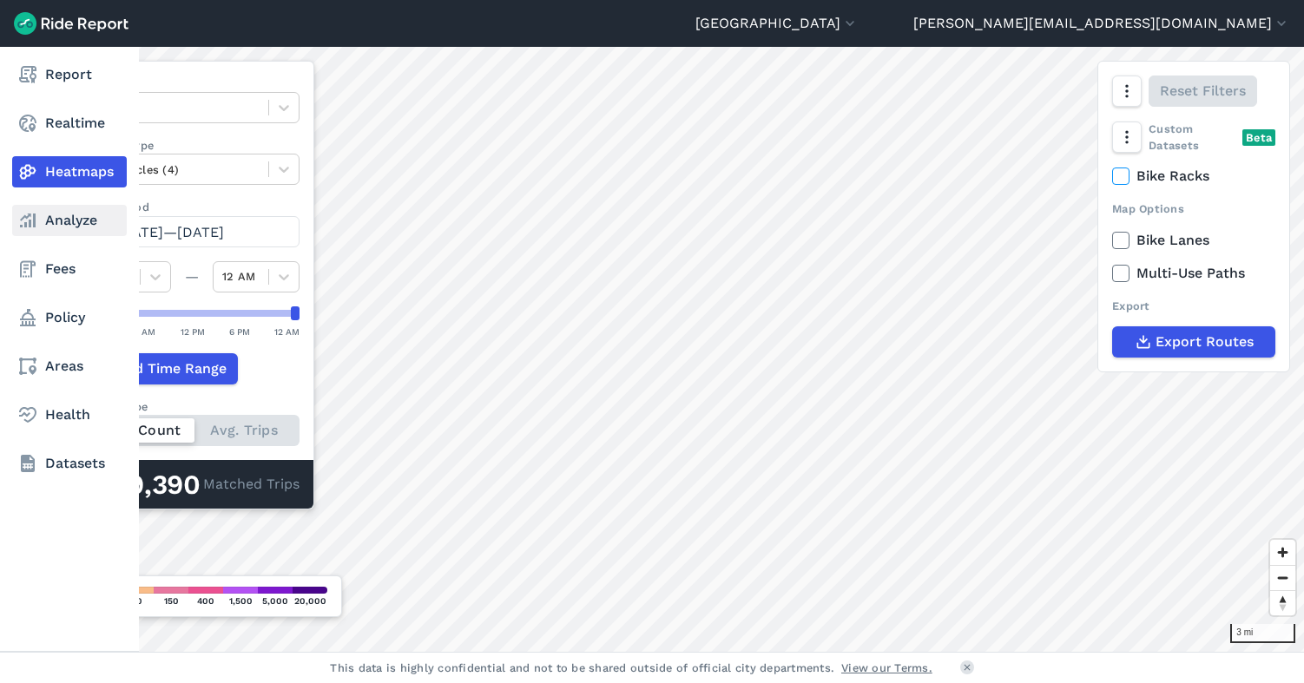
click at [65, 221] on link "Analyze" at bounding box center [69, 220] width 115 height 31
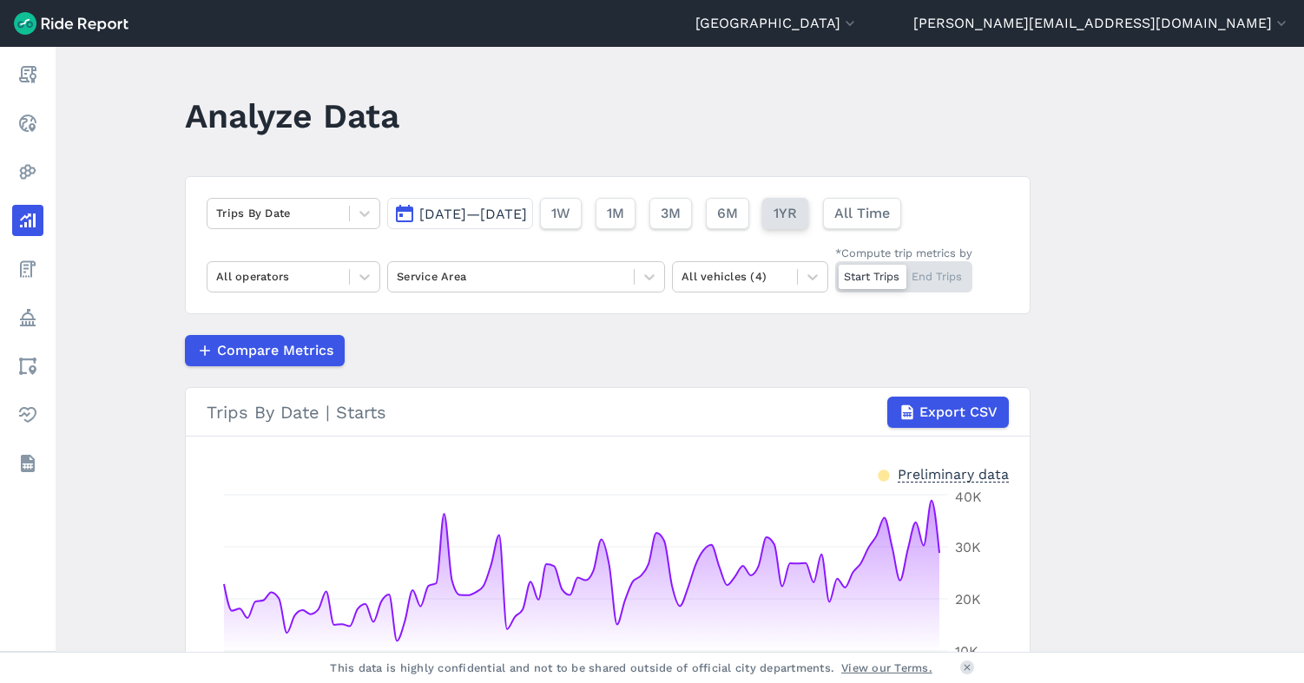
click at [797, 212] on span "1YR" at bounding box center [784, 213] width 23 height 21
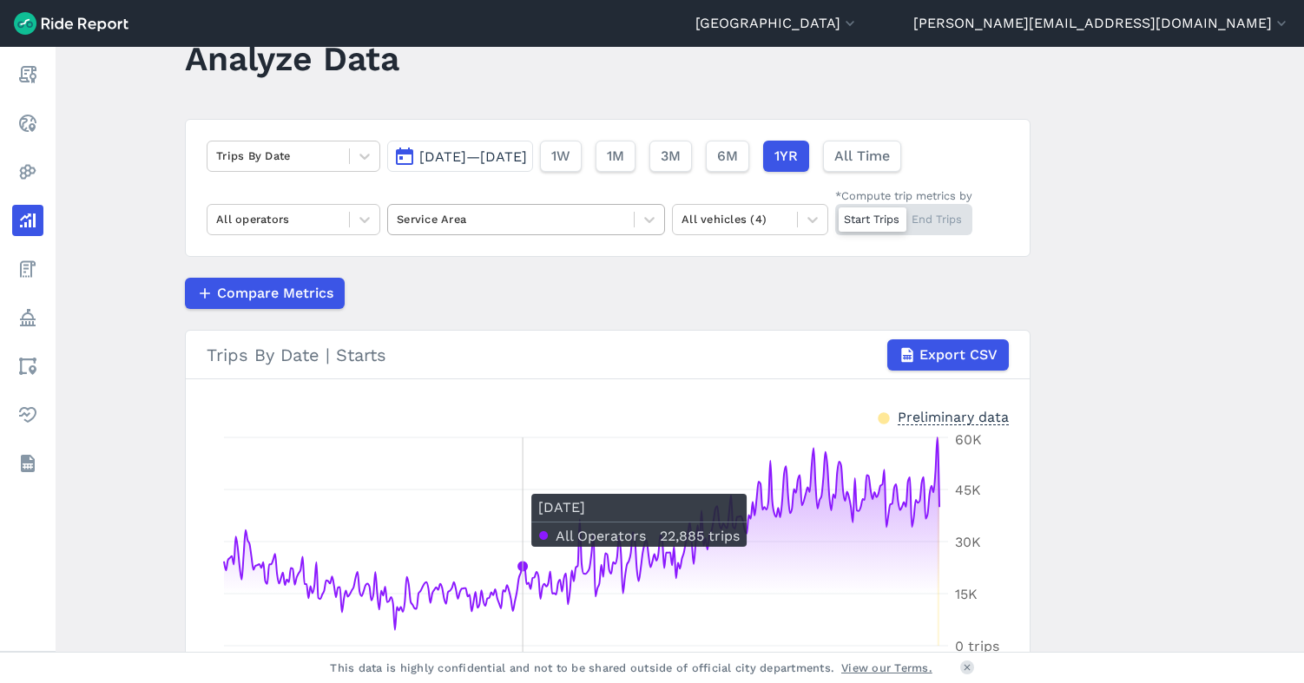
scroll to position [56, 0]
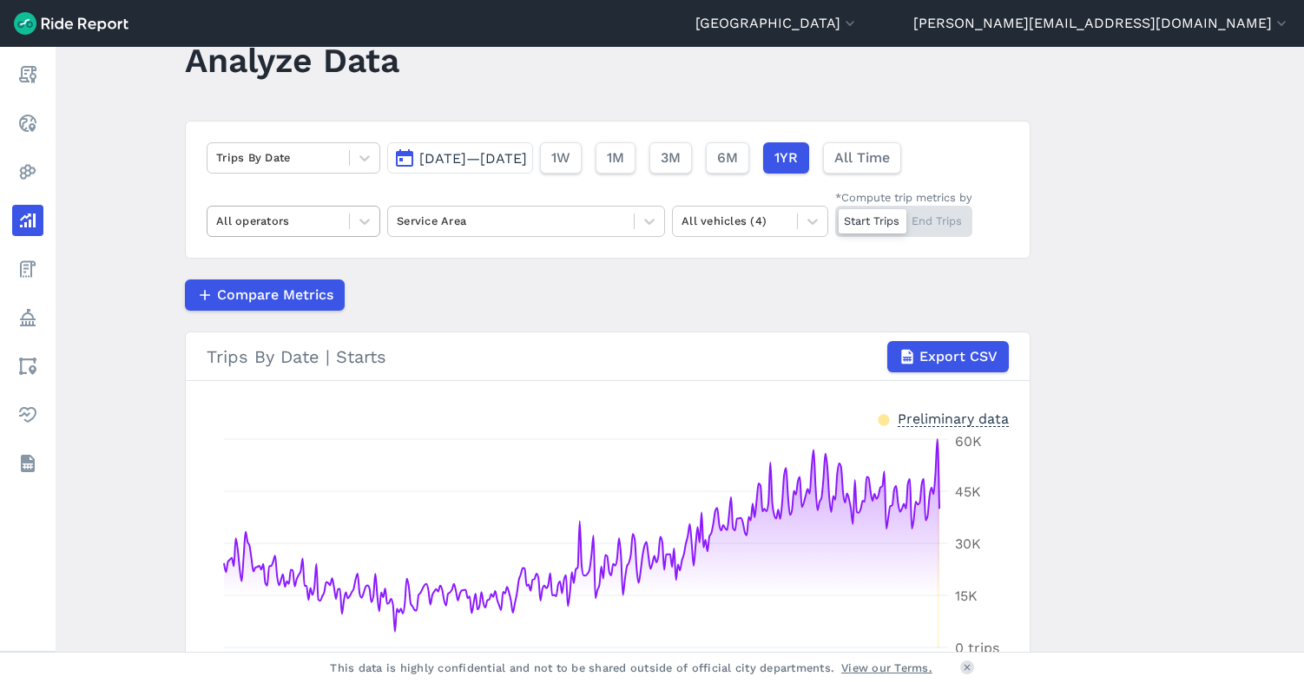
click at [330, 215] on div at bounding box center [278, 221] width 124 height 20
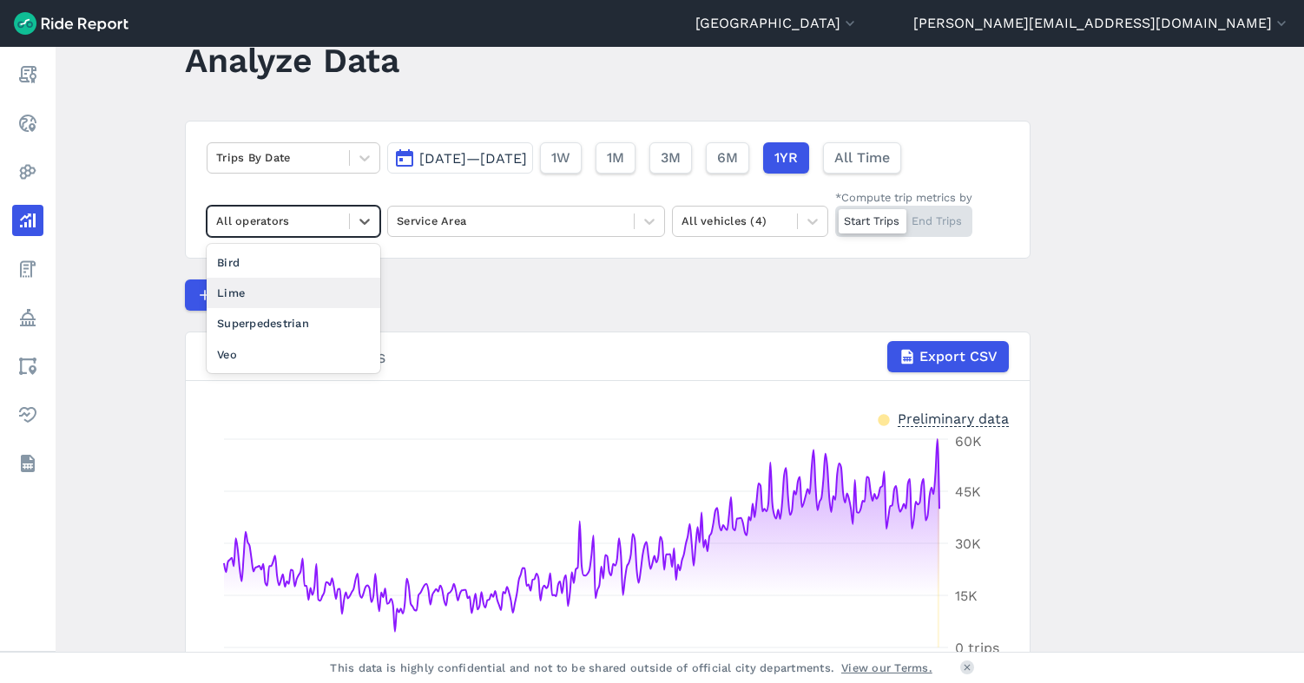
click at [310, 291] on div "Lime" at bounding box center [294, 293] width 174 height 30
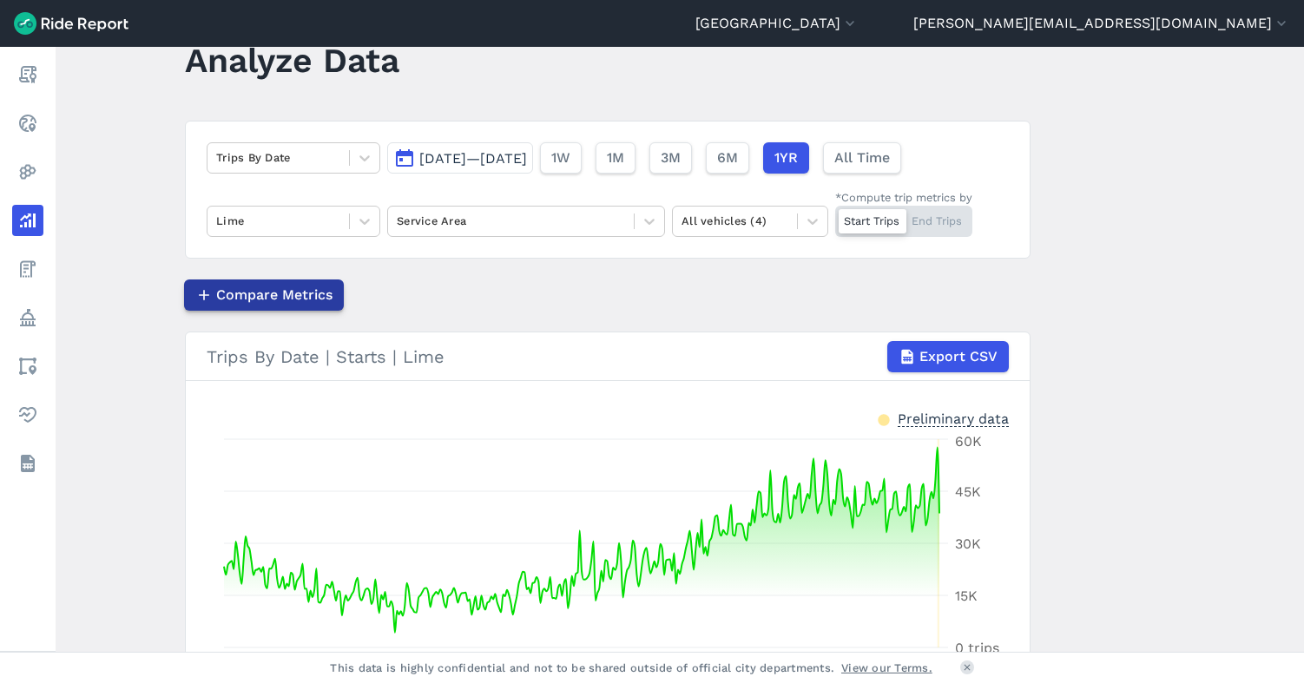
click at [301, 296] on span "Compare Metrics" at bounding box center [274, 295] width 116 height 21
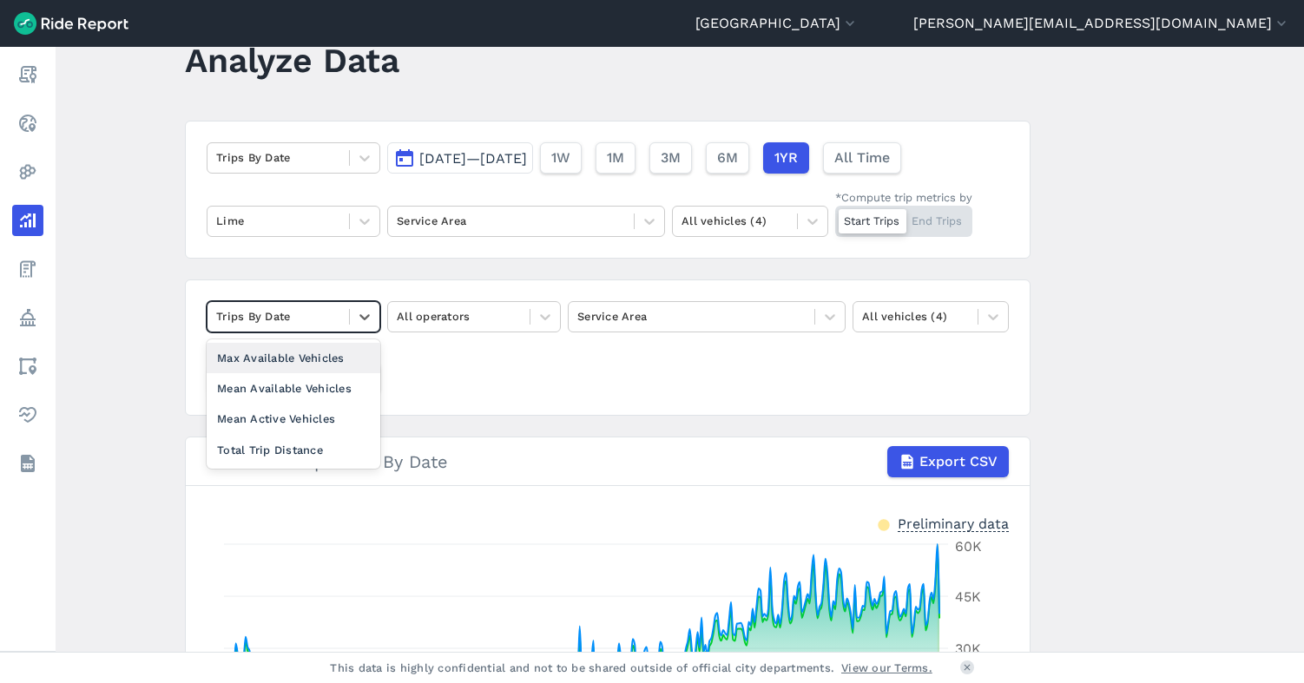
drag, startPoint x: 312, startPoint y: 313, endPoint x: 312, endPoint y: 322, distance: 8.7
click at [312, 314] on div at bounding box center [278, 316] width 124 height 20
drag, startPoint x: 571, startPoint y: 377, endPoint x: 568, endPoint y: 367, distance: 9.9
click at [571, 375] on div "option Max Available Vehicles focused, 2 of 5. 4 results available. Use Up and …" at bounding box center [607, 347] width 845 height 136
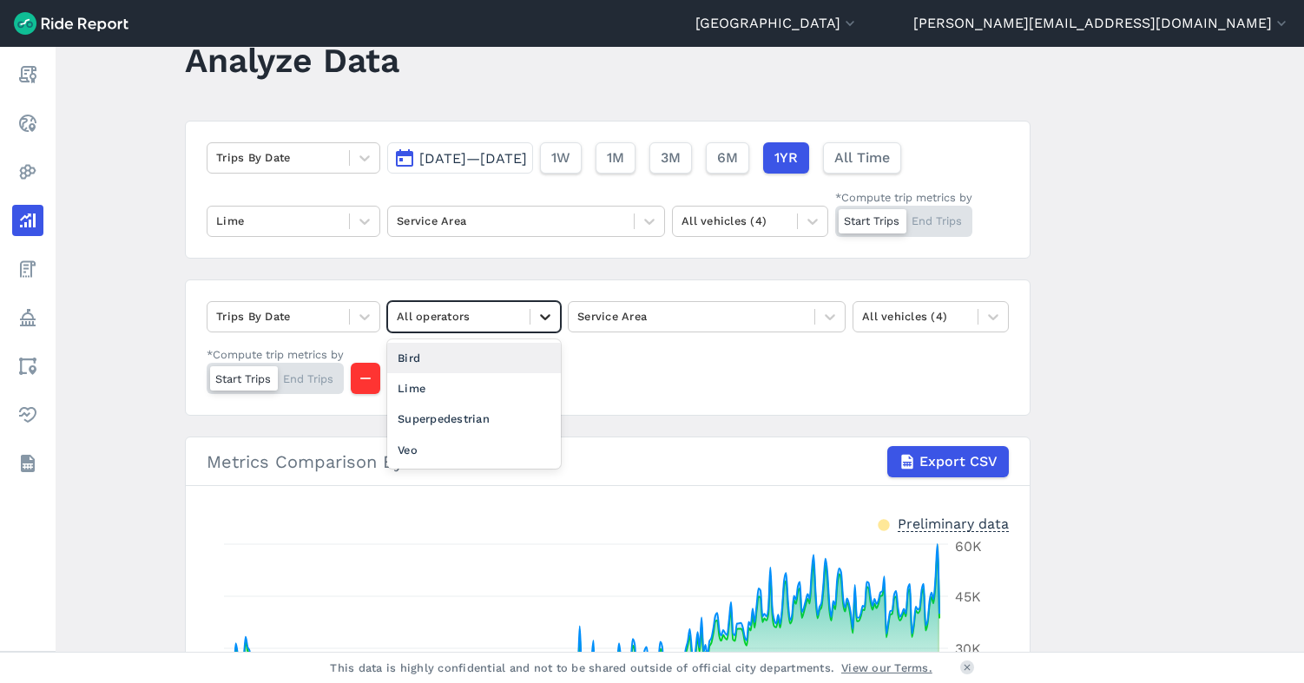
click at [532, 312] on div at bounding box center [545, 317] width 30 height 30
click at [503, 363] on div "Bird" at bounding box center [474, 358] width 174 height 30
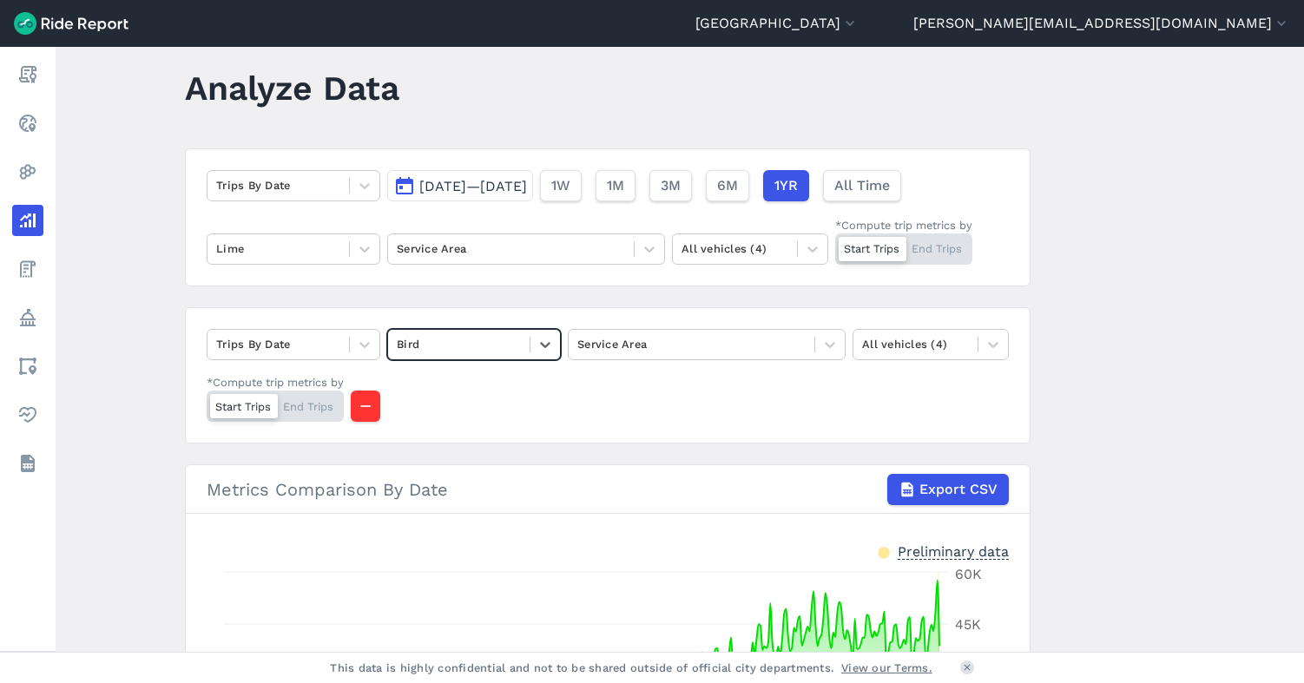
scroll to position [24, 0]
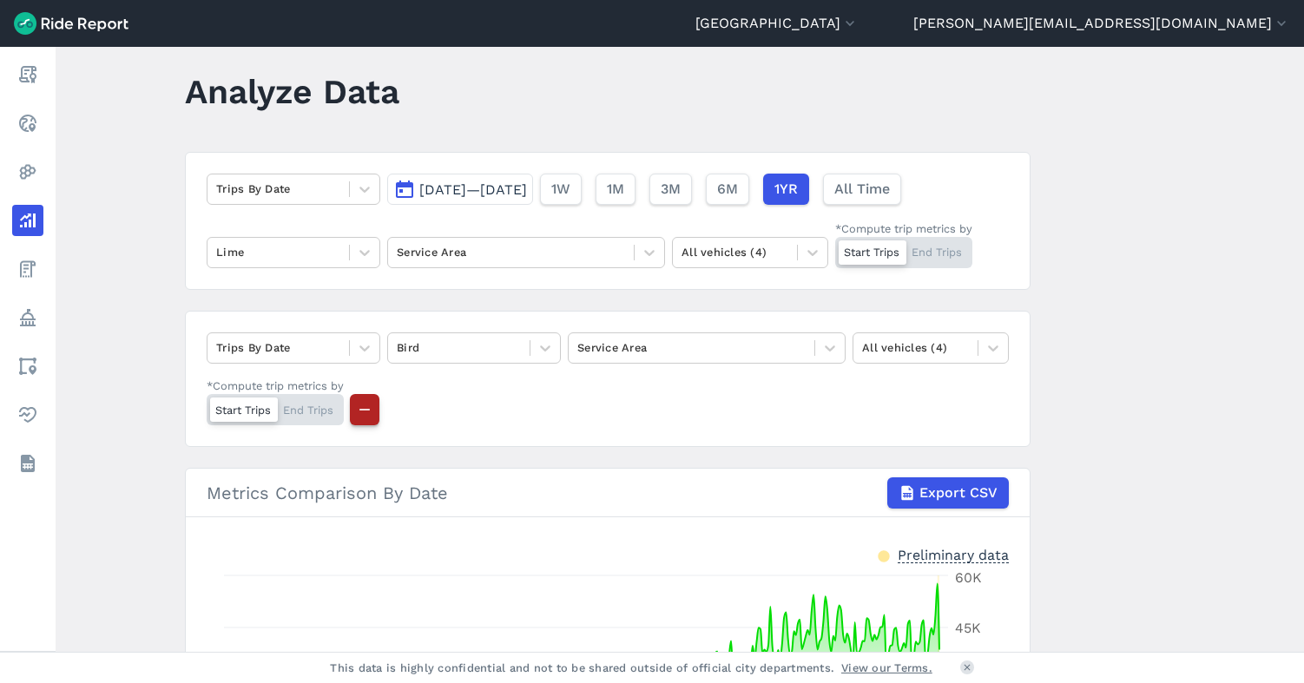
click at [367, 407] on icon "button" at bounding box center [364, 409] width 17 height 17
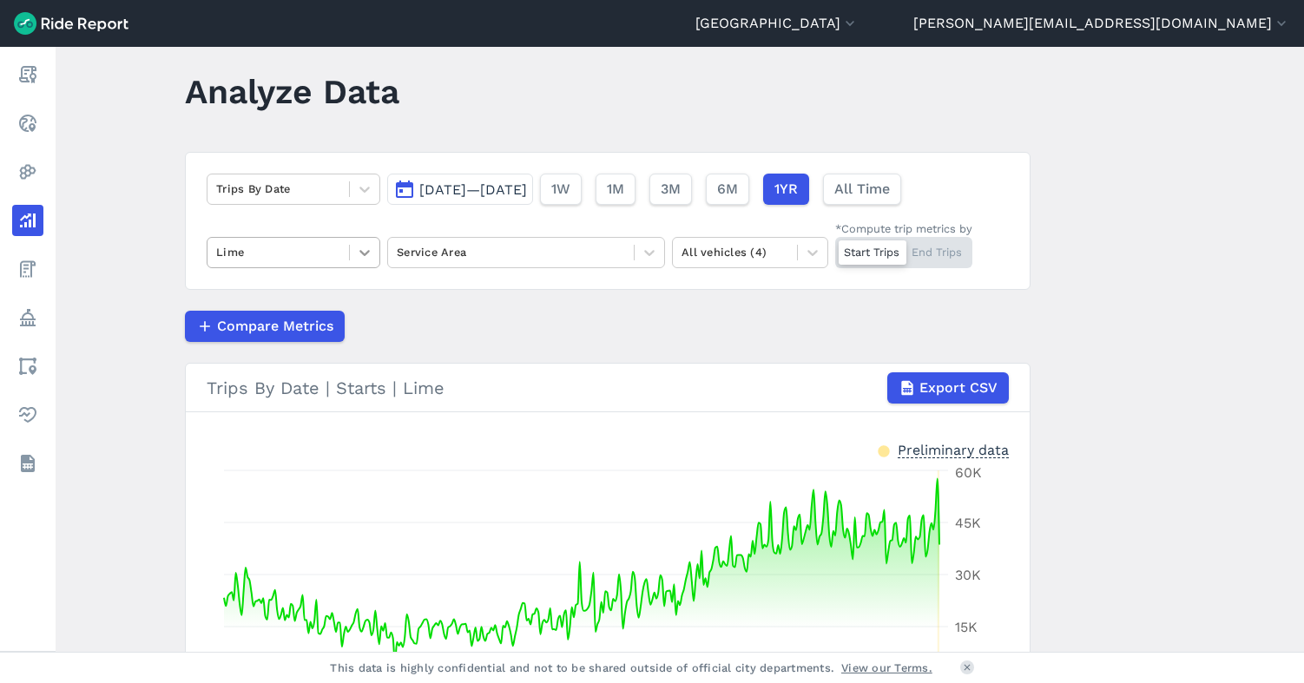
click at [358, 250] on icon at bounding box center [364, 252] width 17 height 17
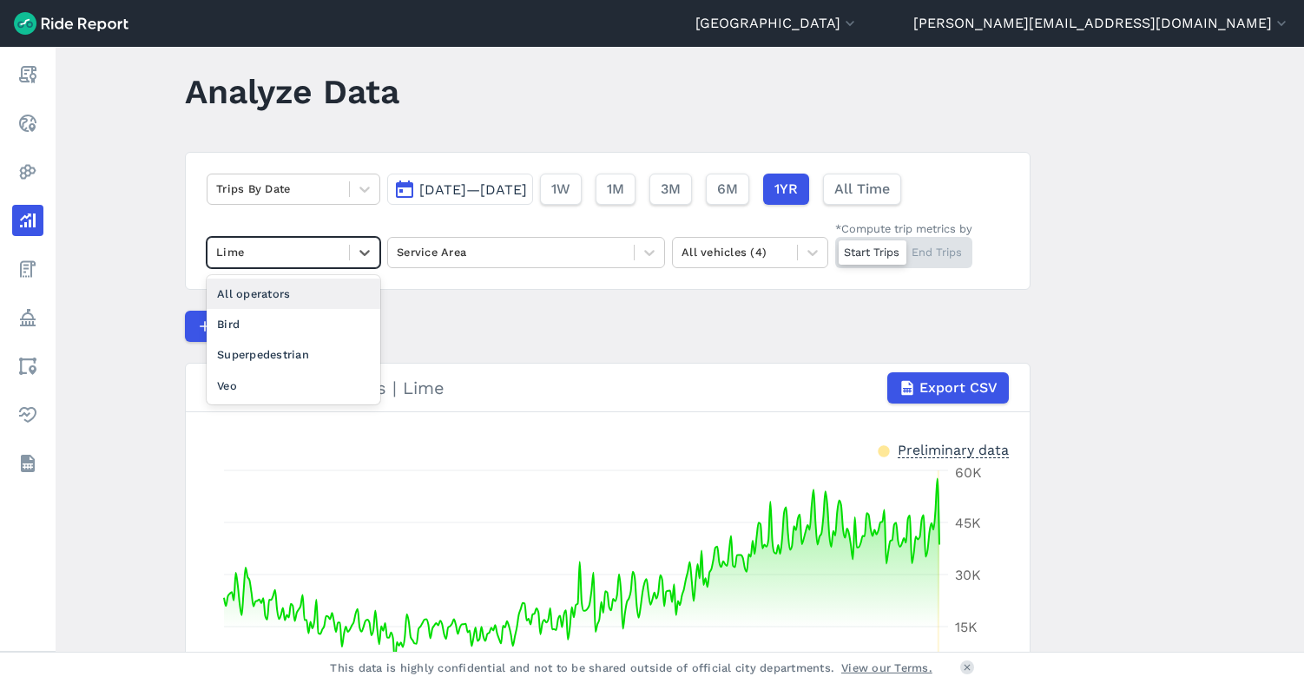
click at [319, 290] on div "All operators" at bounding box center [294, 294] width 174 height 30
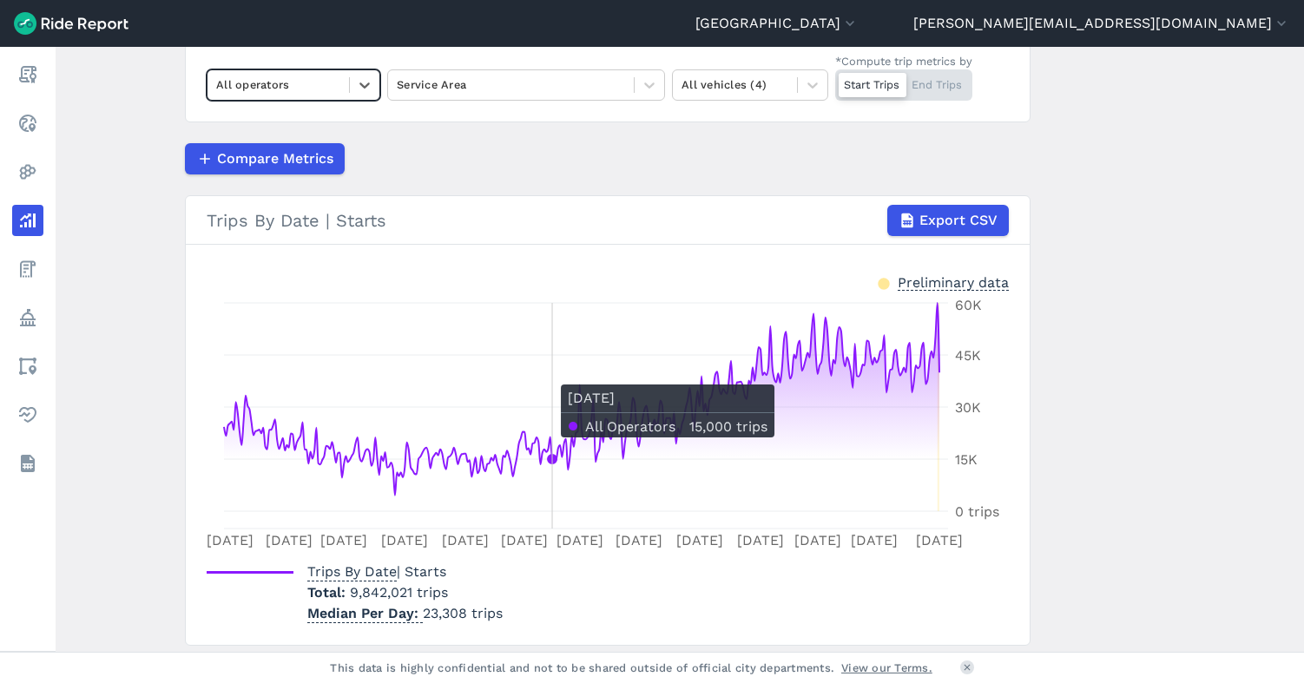
scroll to position [248, 0]
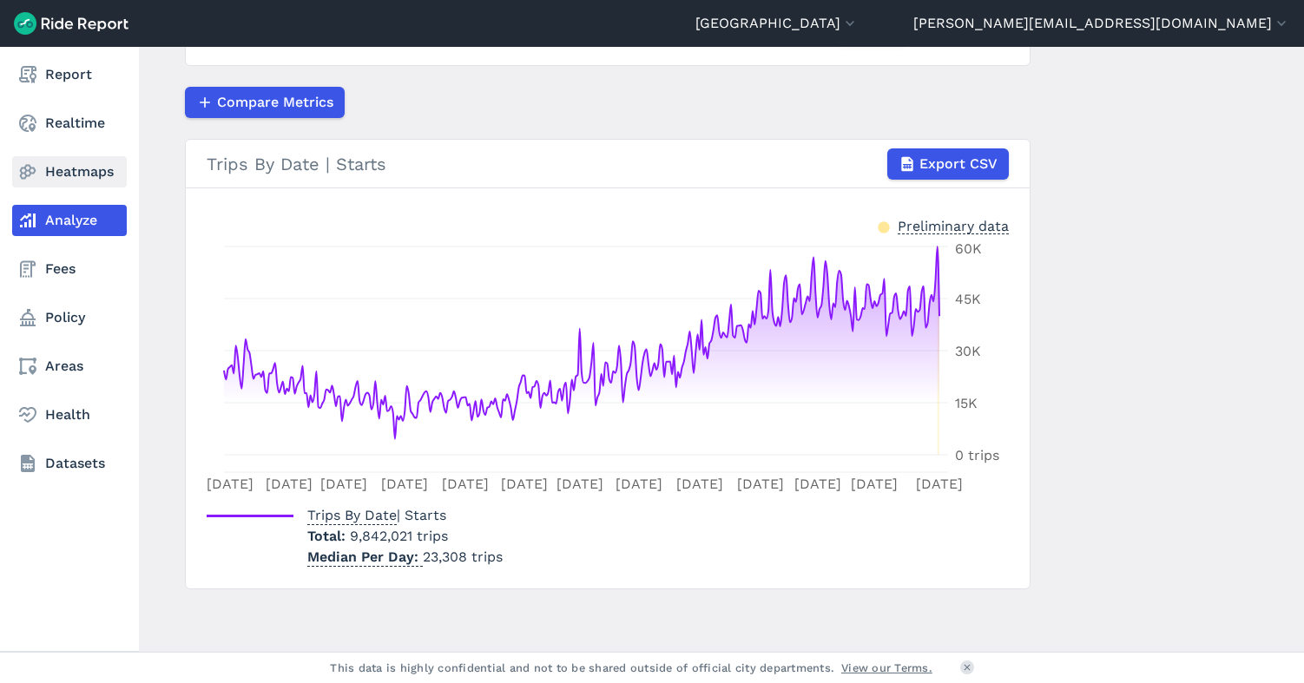
click at [47, 167] on link "Heatmaps" at bounding box center [69, 171] width 115 height 31
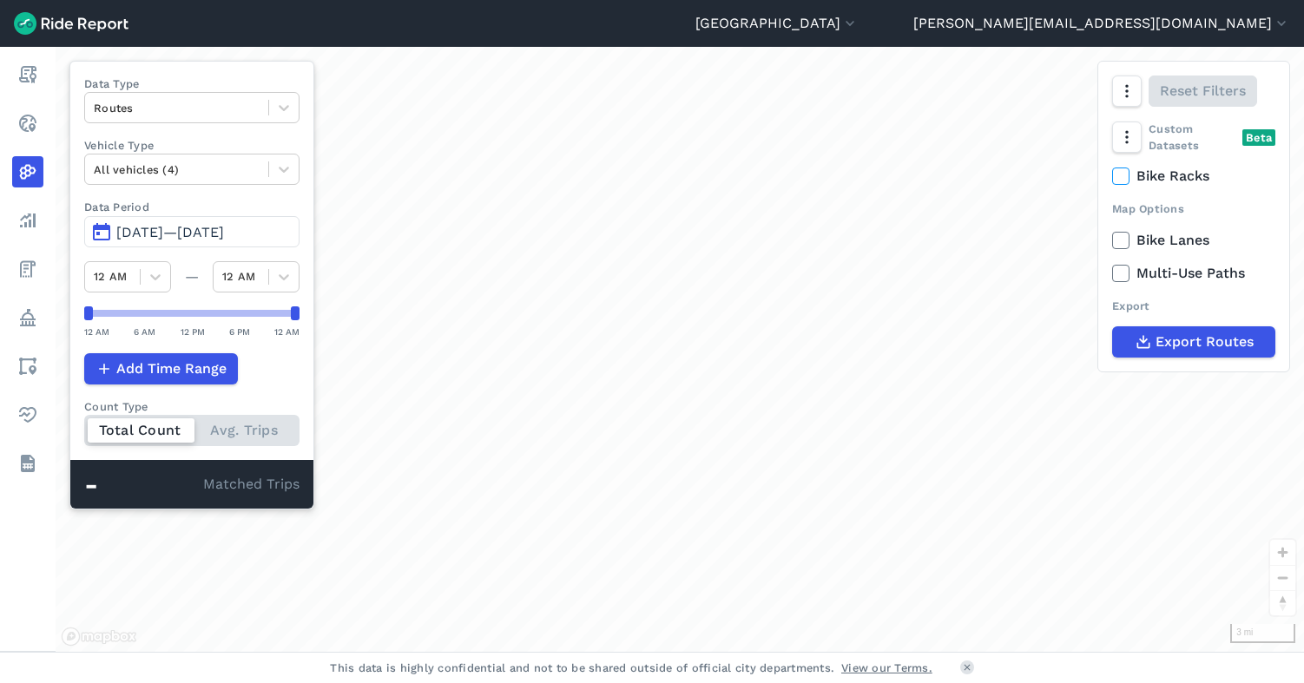
click at [187, 233] on span "[DATE]—[DATE]" at bounding box center [170, 232] width 108 height 16
click at [224, 231] on span "[DATE]—[DATE]" at bounding box center [170, 232] width 108 height 16
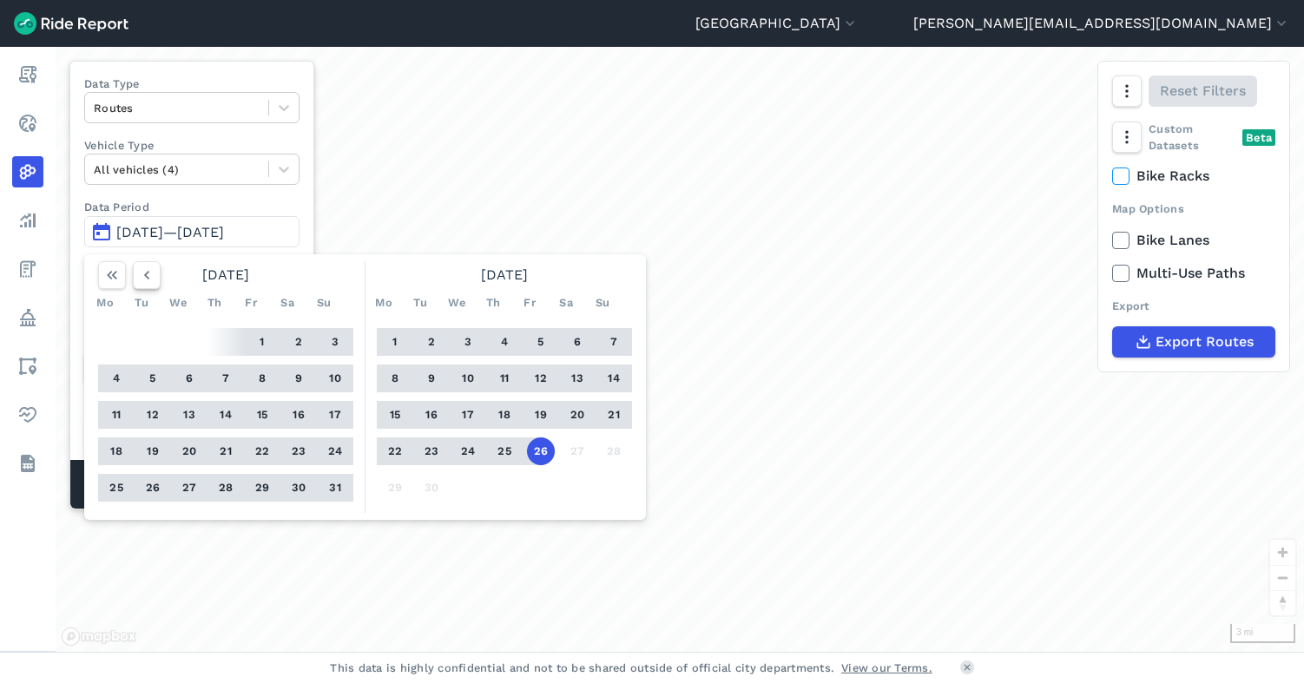
click at [148, 275] on icon "button" at bounding box center [146, 274] width 17 height 17
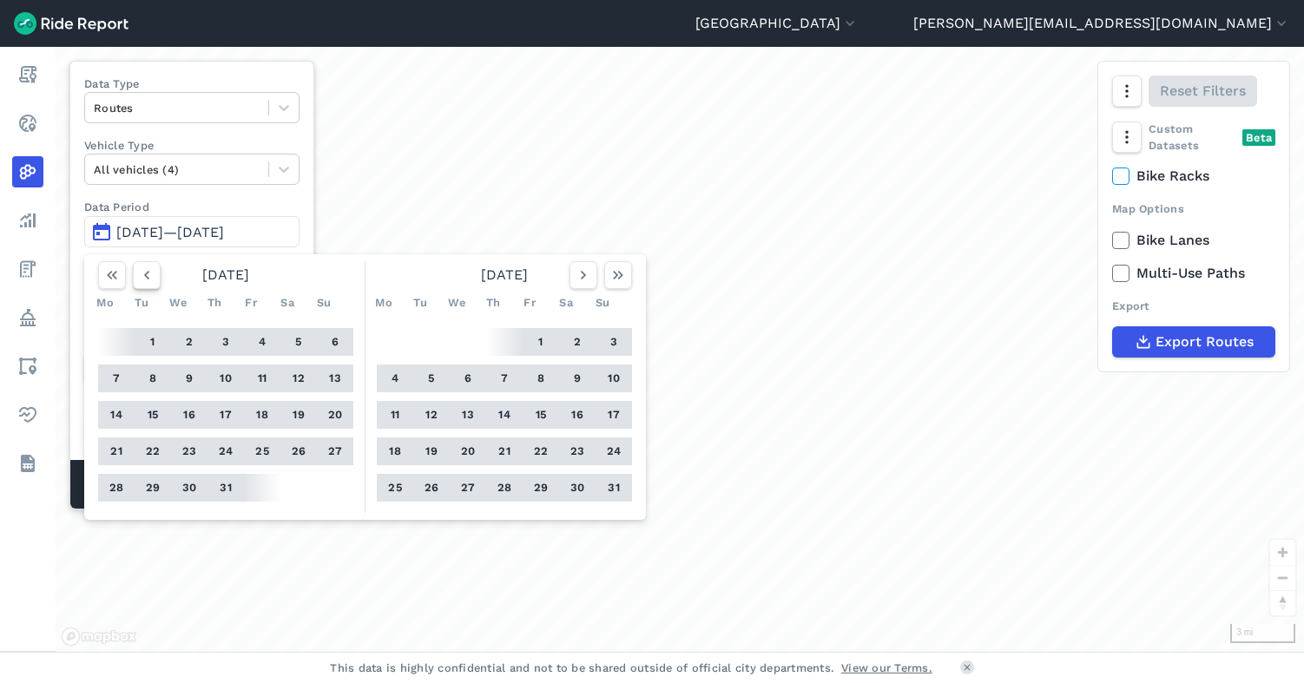
click at [148, 275] on icon "button" at bounding box center [146, 274] width 17 height 17
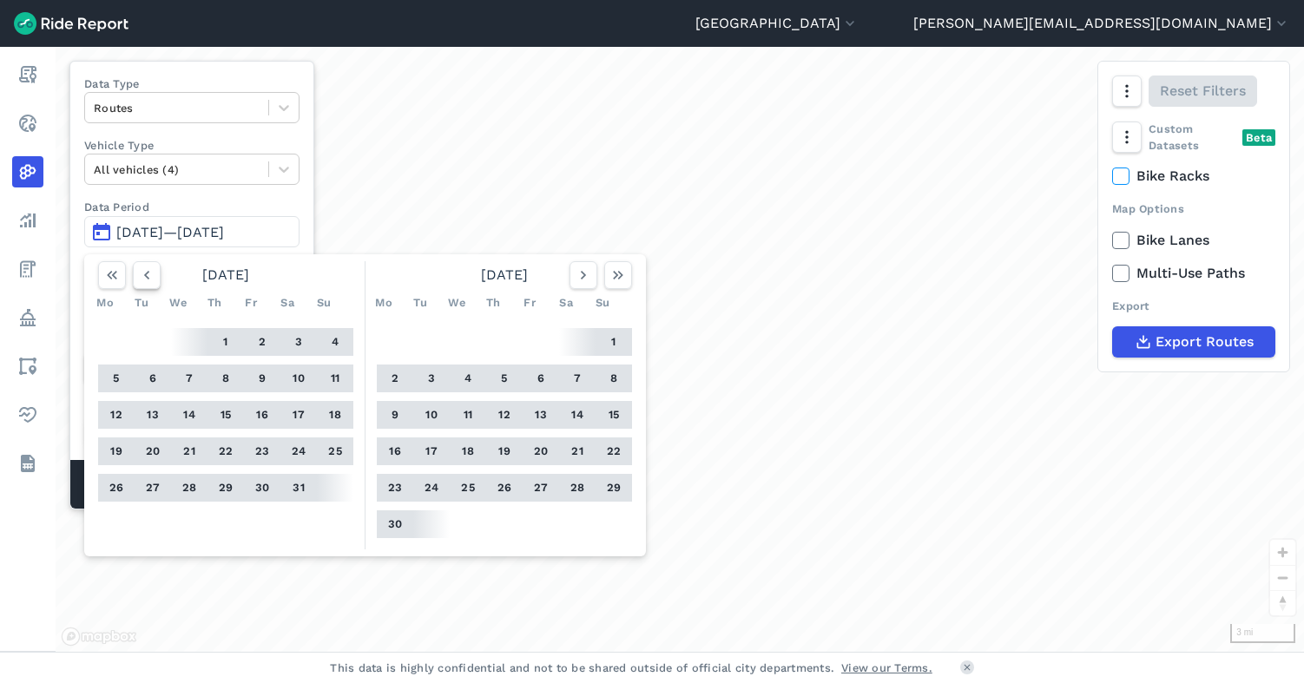
click at [148, 275] on icon "button" at bounding box center [146, 274] width 17 height 17
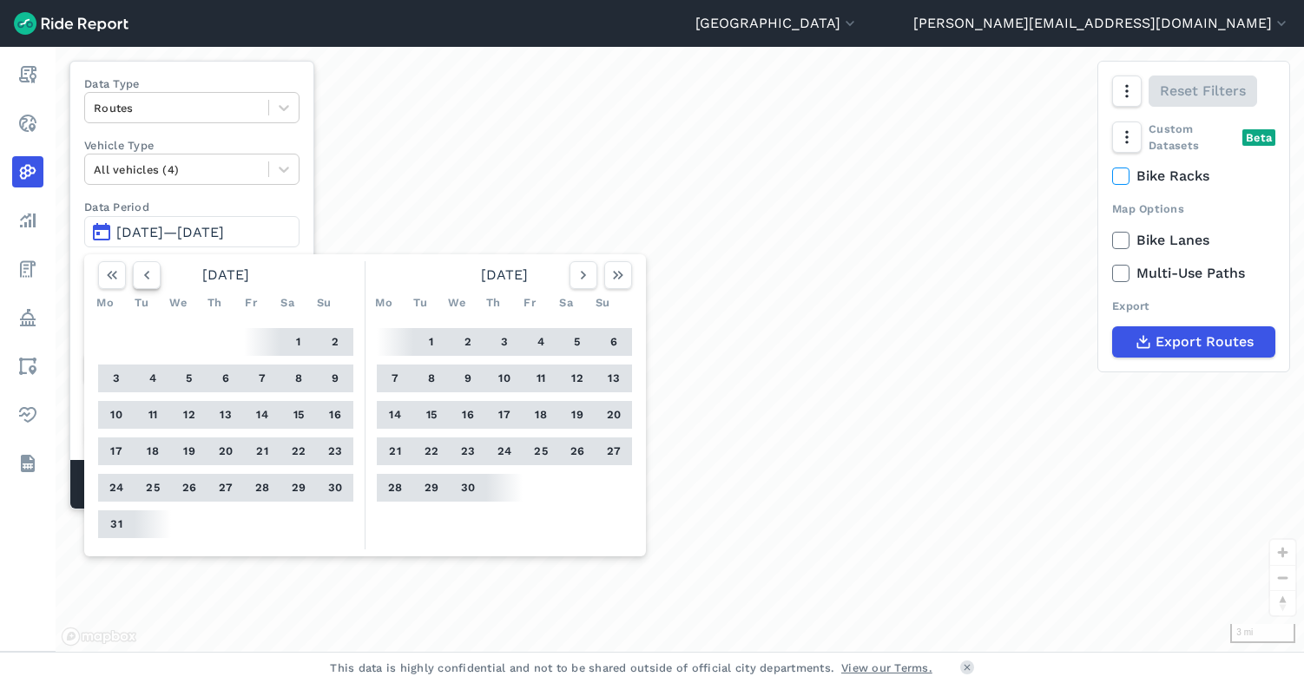
click at [148, 275] on icon "button" at bounding box center [146, 274] width 17 height 17
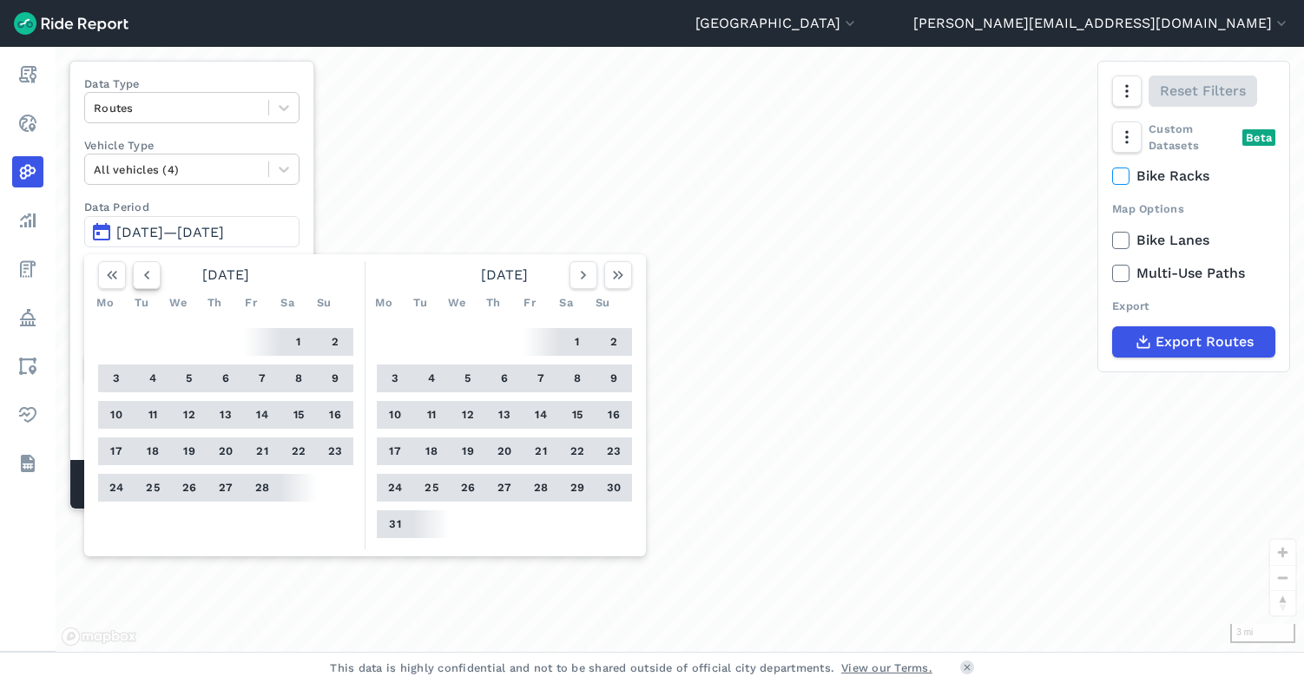
click at [148, 275] on icon "button" at bounding box center [146, 274] width 17 height 17
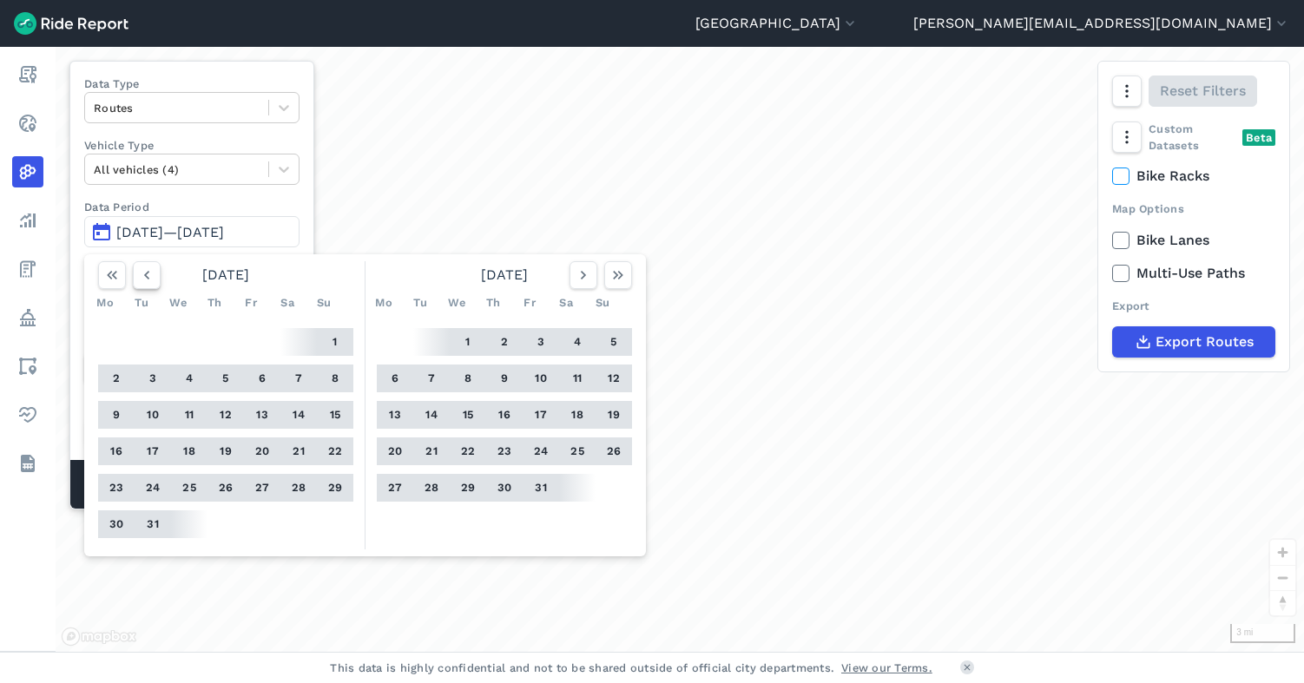
click at [148, 275] on icon "button" at bounding box center [146, 274] width 17 height 17
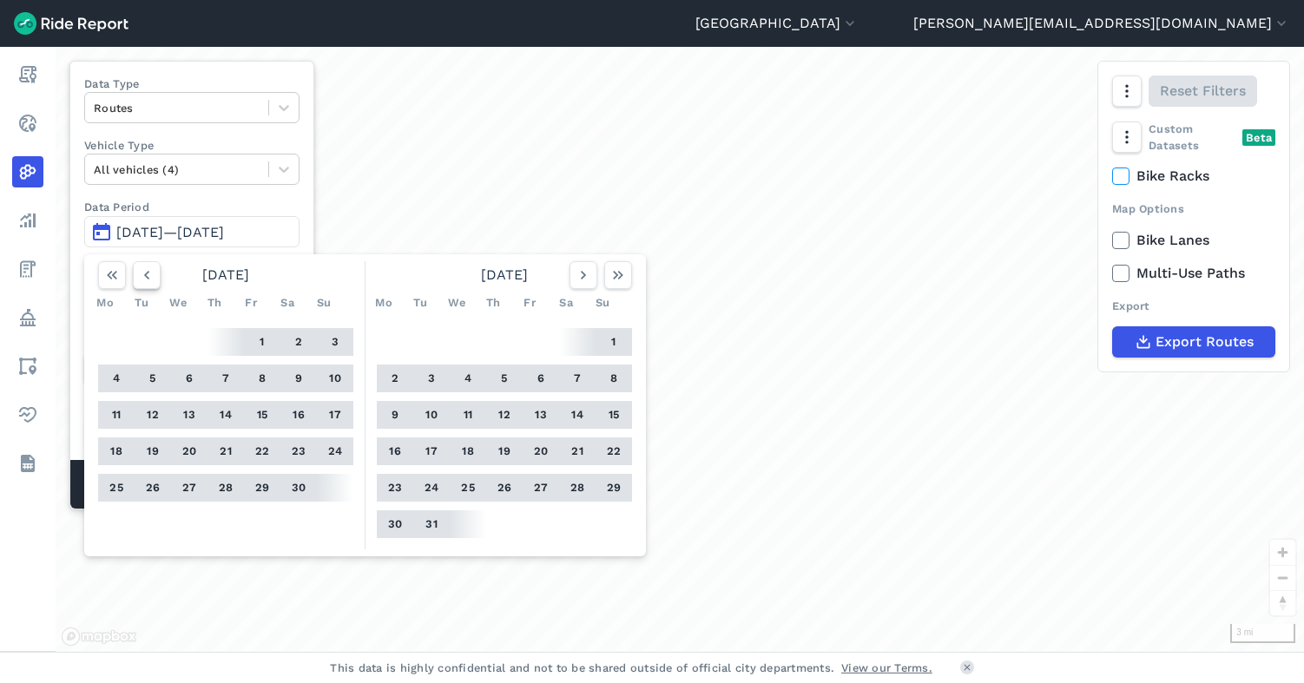
click at [148, 275] on icon "button" at bounding box center [146, 274] width 17 height 17
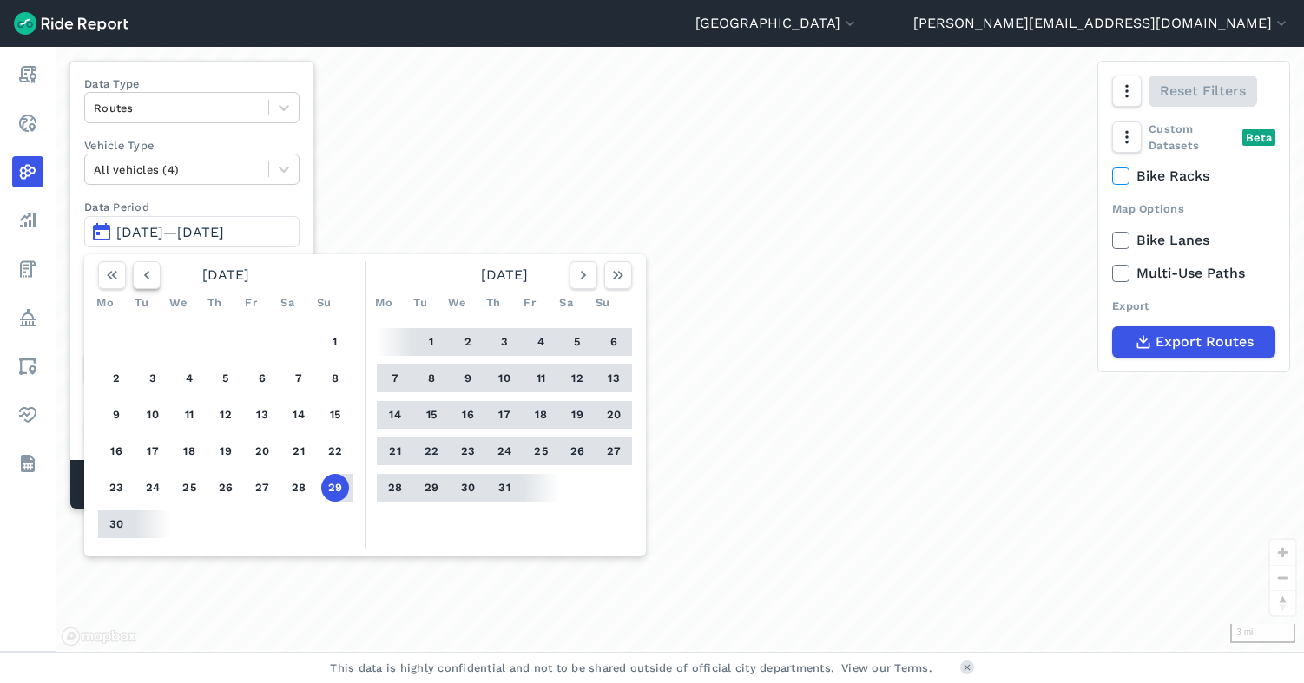
click at [148, 275] on icon "button" at bounding box center [146, 274] width 17 height 17
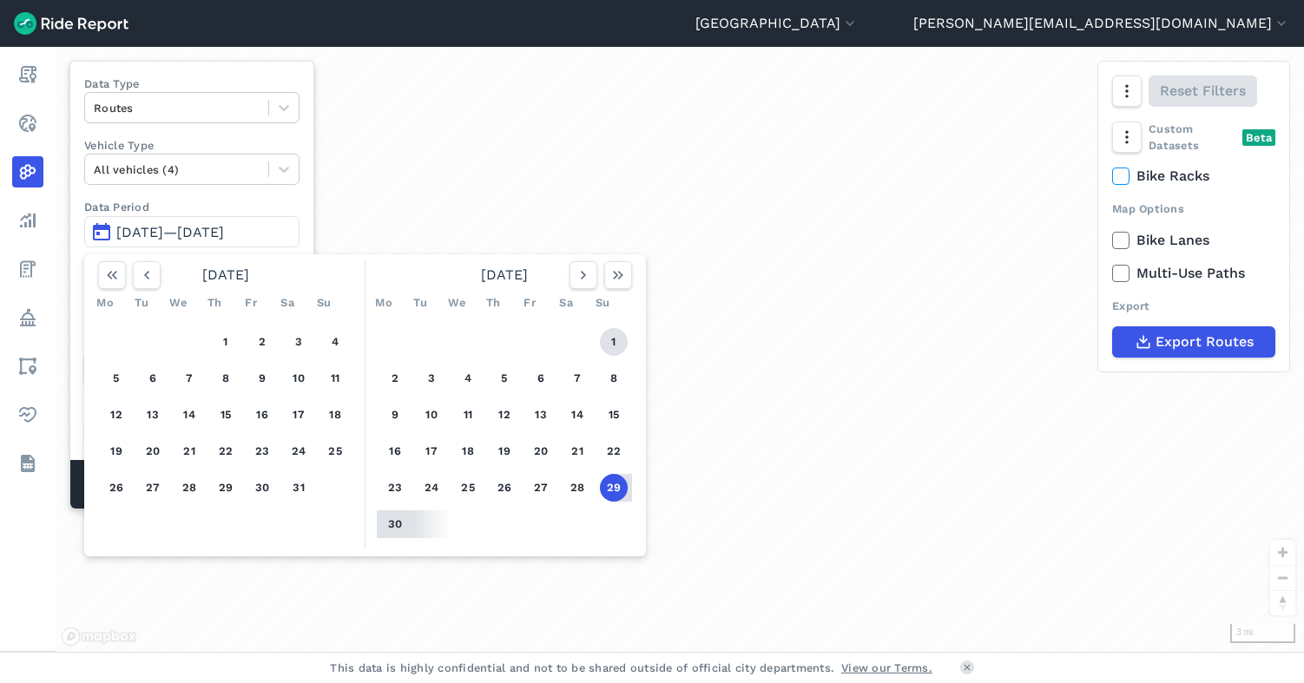
click at [616, 342] on button "1" at bounding box center [614, 342] width 28 height 28
click at [583, 276] on use "button" at bounding box center [583, 275] width 5 height 9
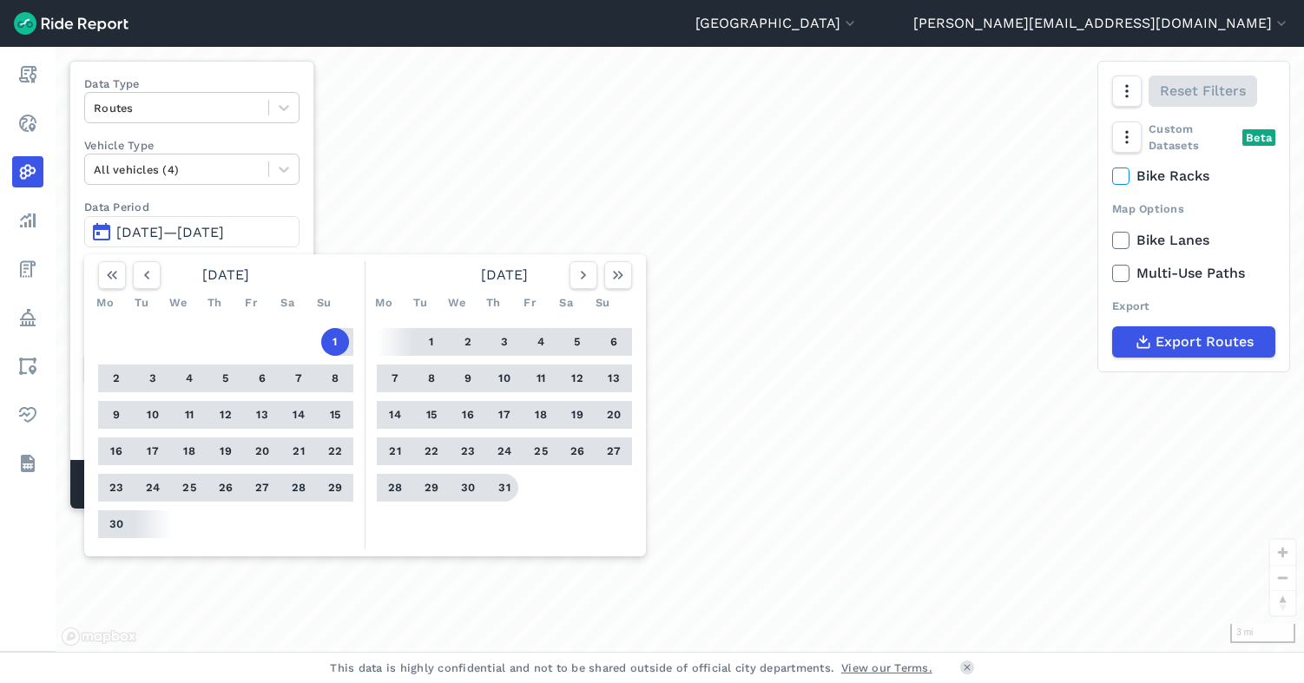
click at [503, 483] on button "31" at bounding box center [504, 488] width 28 height 28
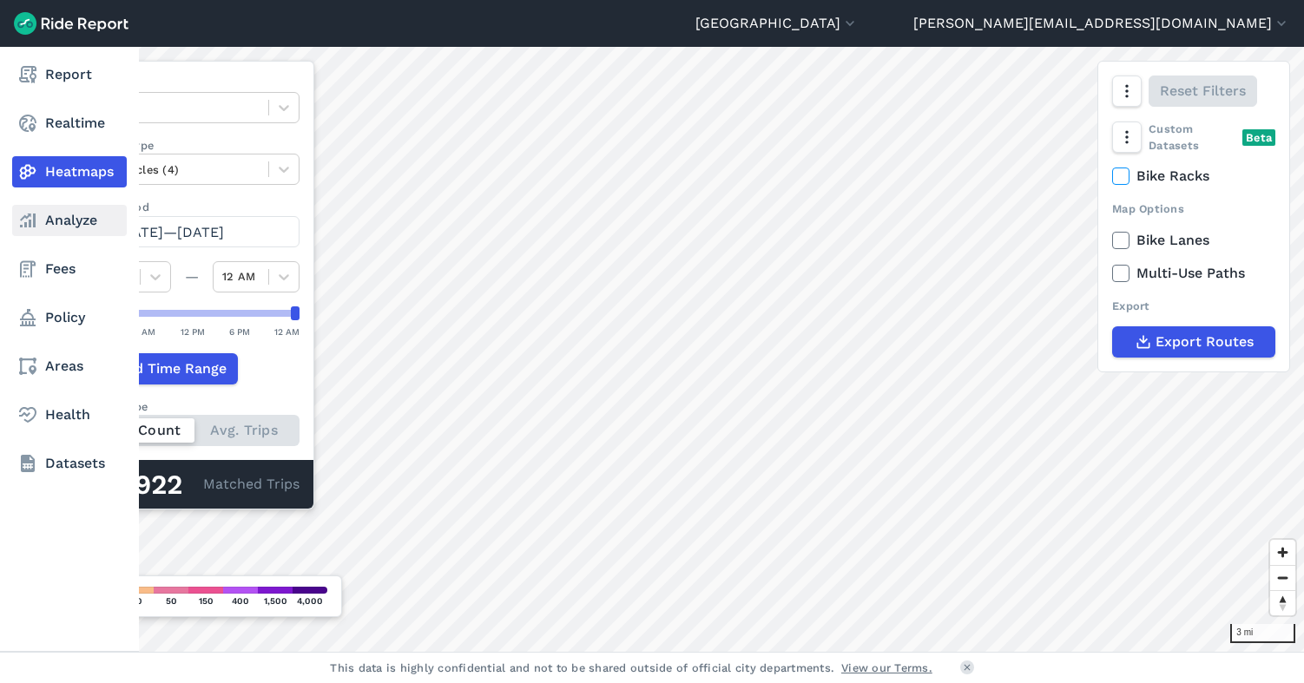
click at [45, 218] on link "Analyze" at bounding box center [69, 220] width 115 height 31
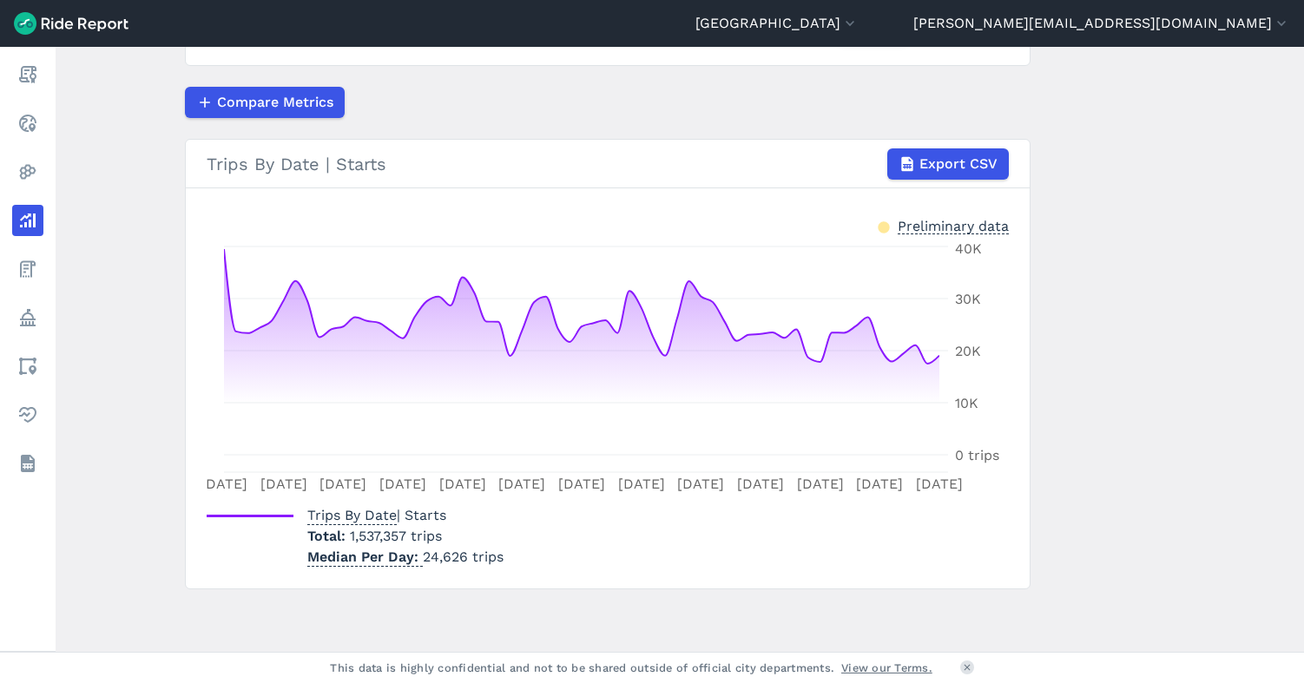
scroll to position [247, 0]
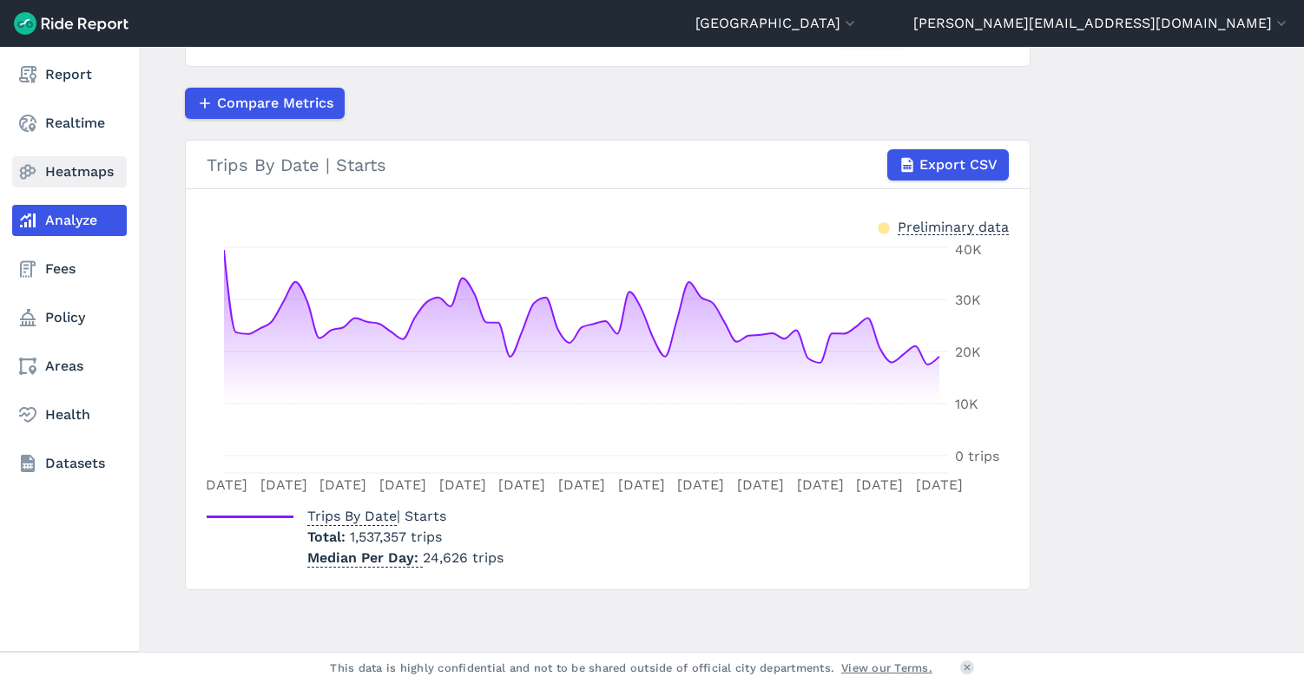
click at [28, 162] on icon at bounding box center [27, 171] width 21 height 21
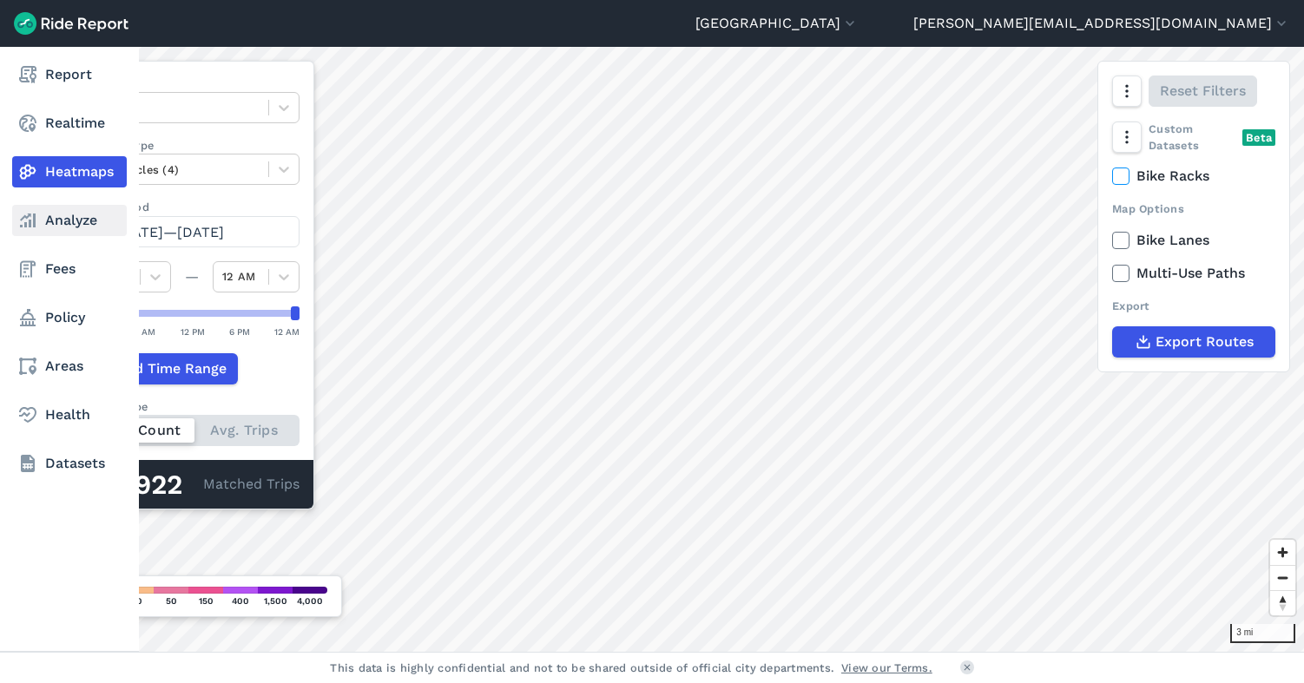
click at [69, 217] on link "Analyze" at bounding box center [69, 220] width 115 height 31
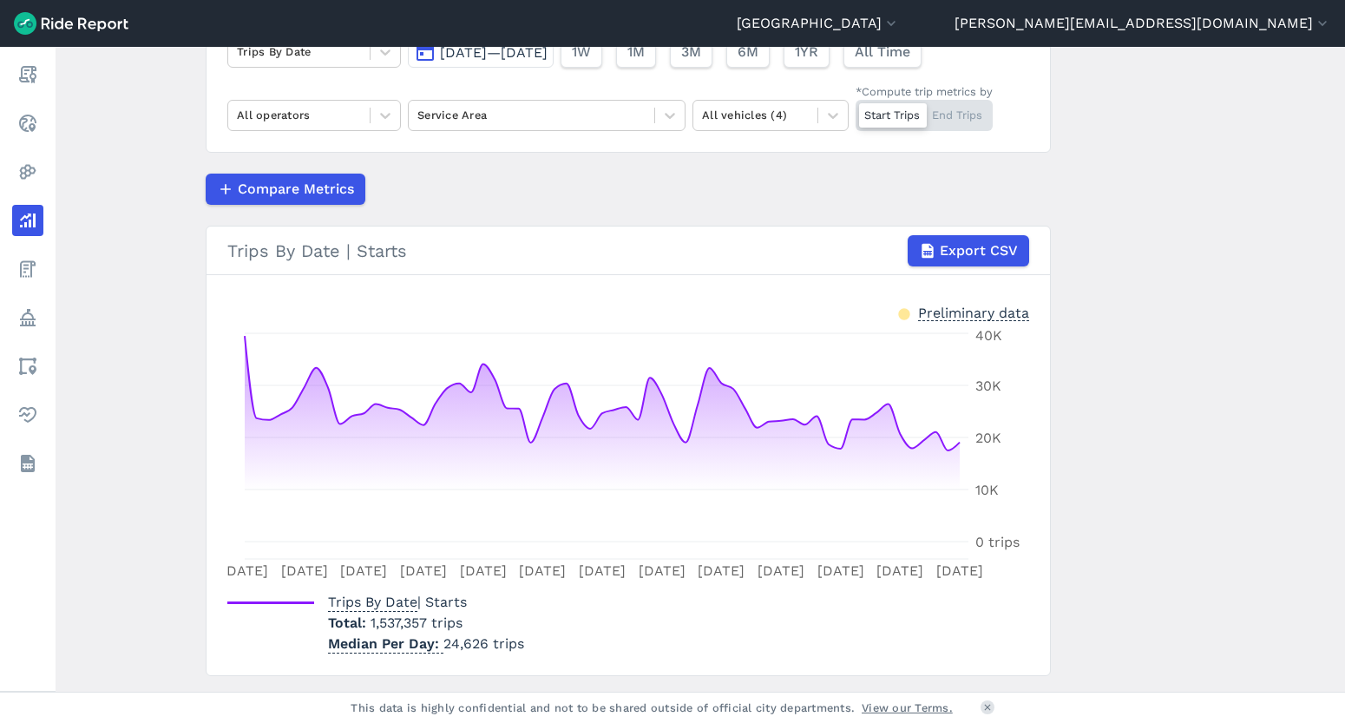
scroll to position [158, 0]
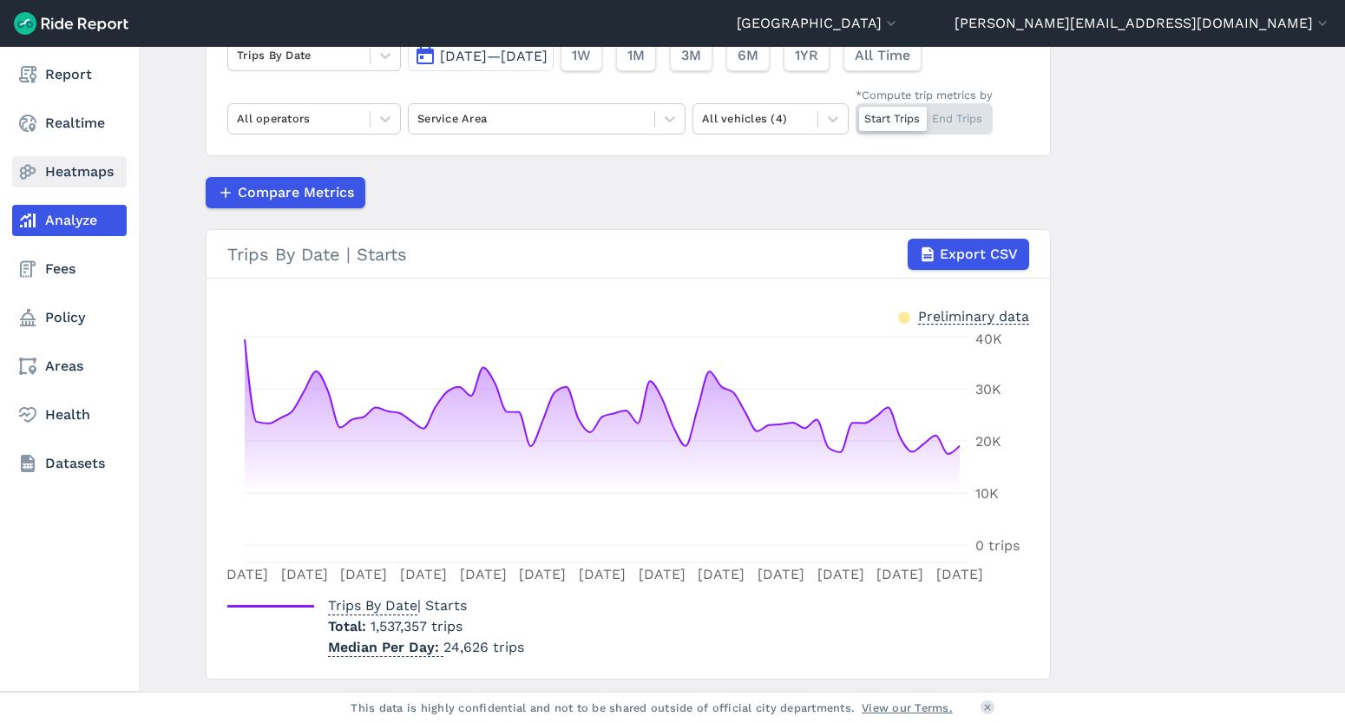
click at [77, 173] on link "Heatmaps" at bounding box center [69, 171] width 115 height 31
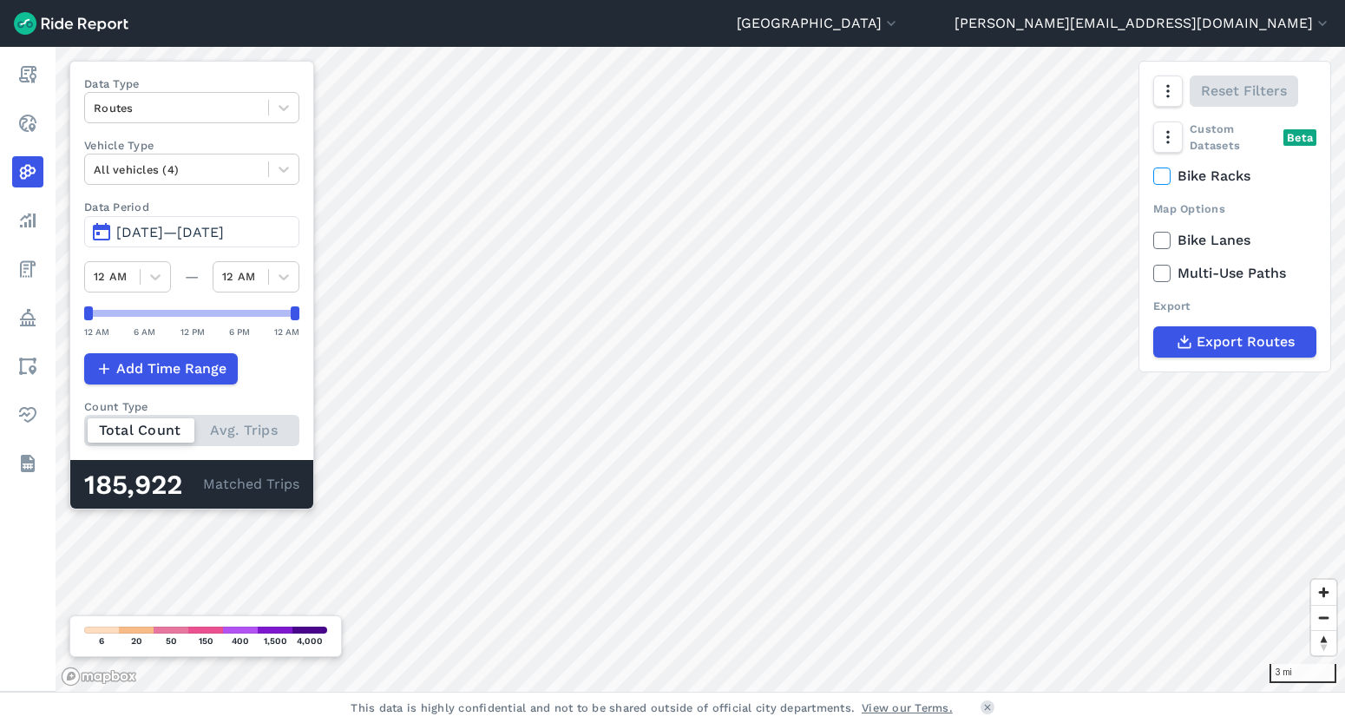
click at [224, 227] on span "[DATE]—[DATE]" at bounding box center [170, 232] width 108 height 16
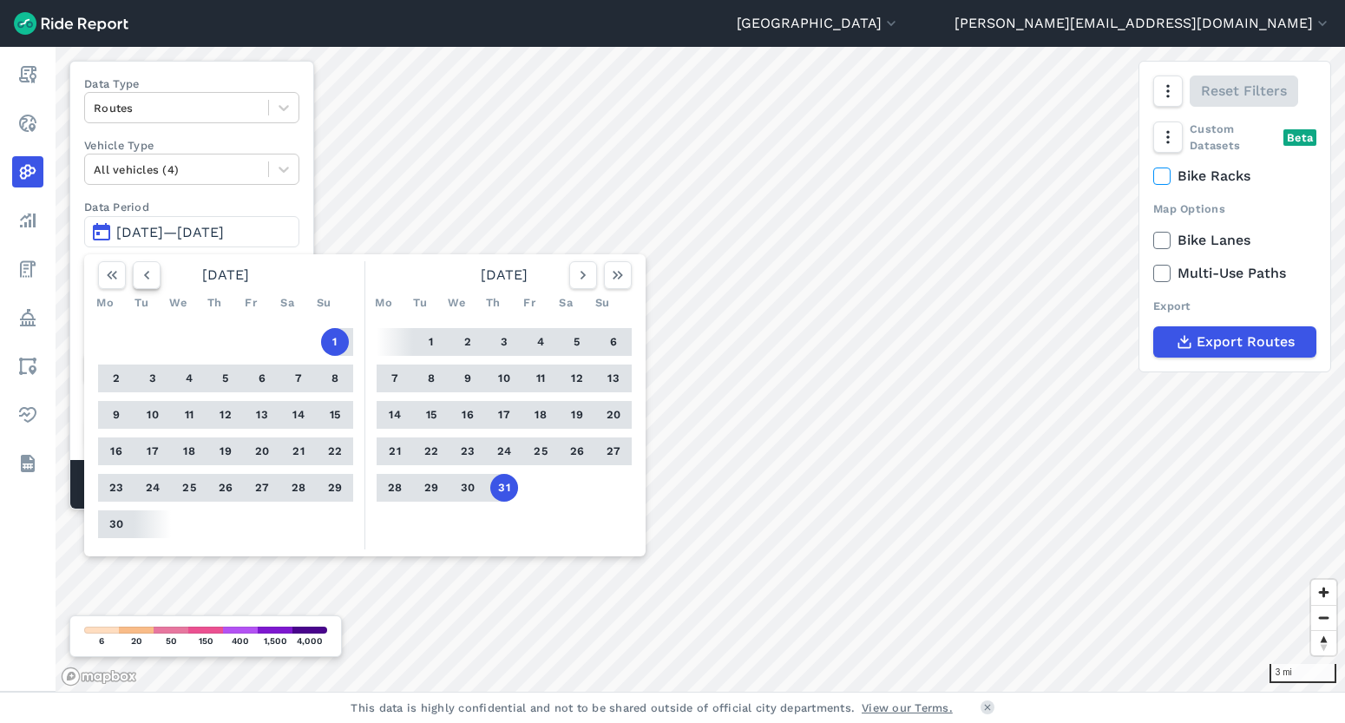
click at [143, 273] on icon "button" at bounding box center [146, 274] width 17 height 17
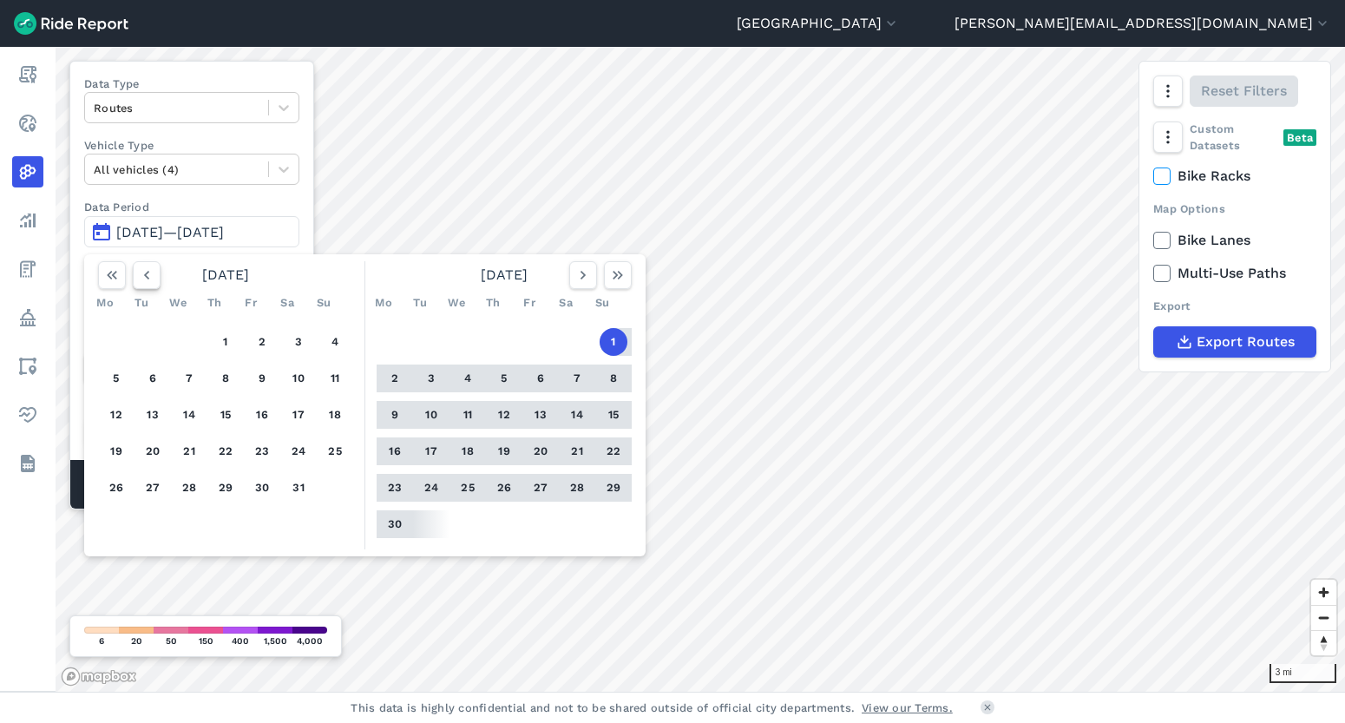
click at [143, 273] on icon "button" at bounding box center [146, 274] width 17 height 17
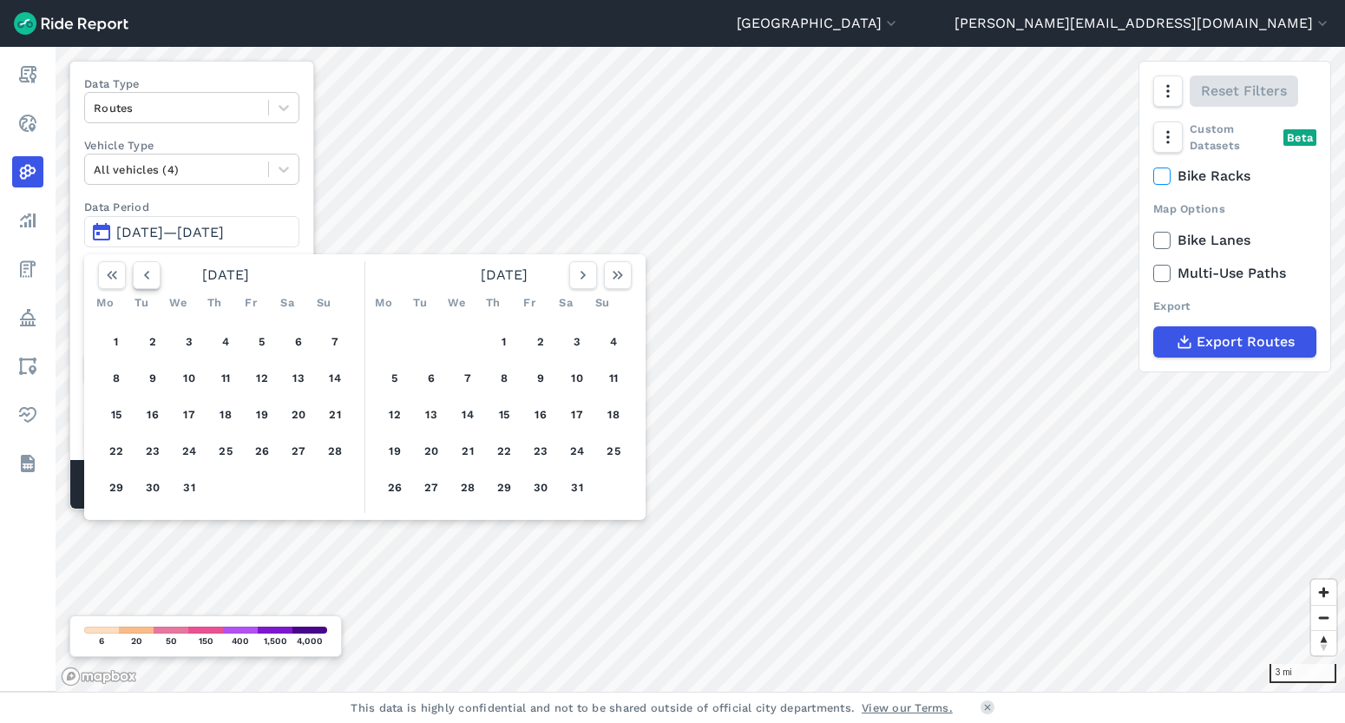
click at [143, 273] on icon "button" at bounding box center [146, 274] width 17 height 17
click at [294, 346] on button "1" at bounding box center [299, 342] width 28 height 28
click at [583, 284] on button "button" at bounding box center [583, 275] width 28 height 28
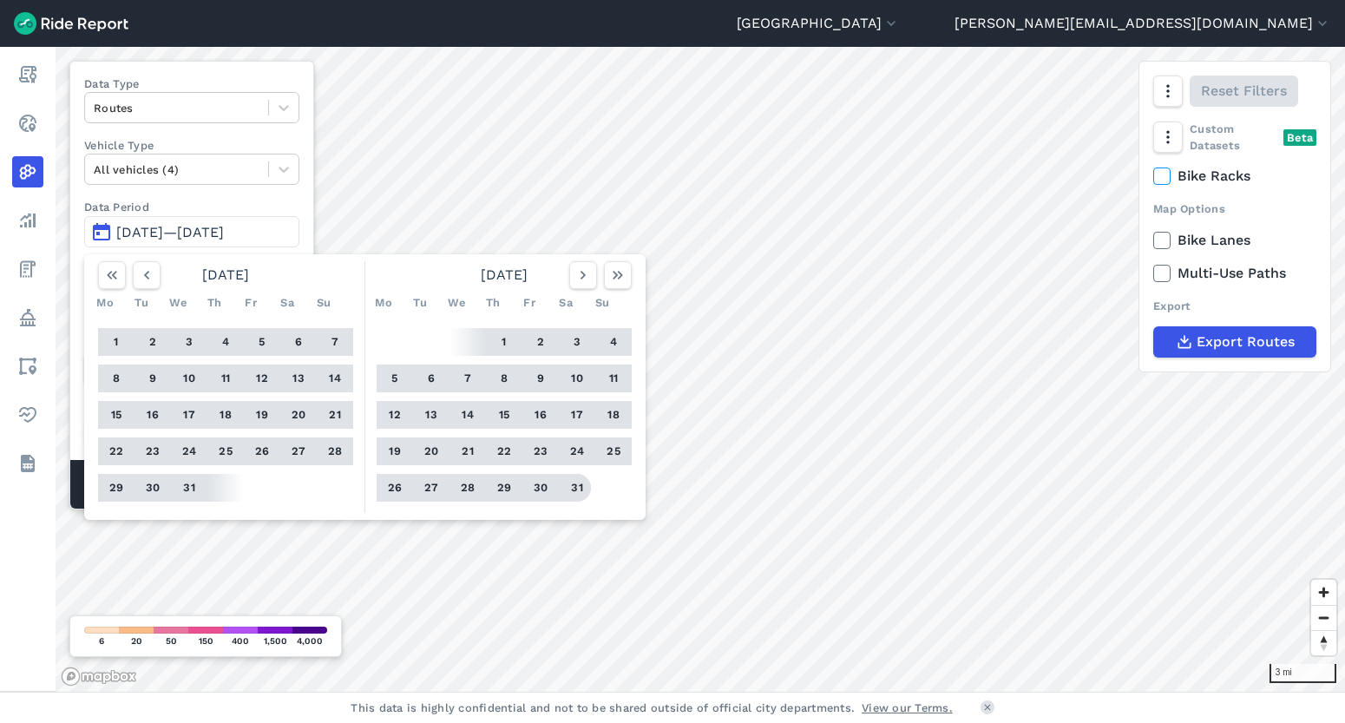
click at [573, 490] on button "31" at bounding box center [577, 488] width 28 height 28
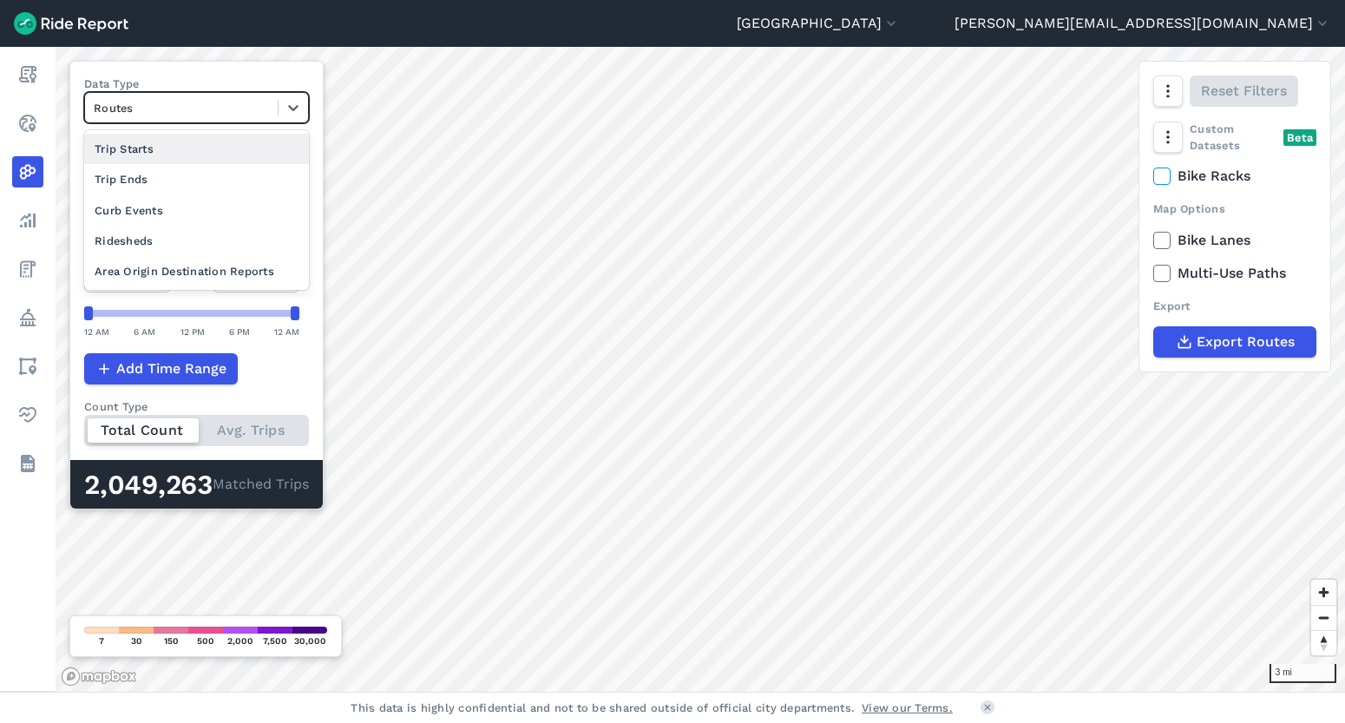
click at [156, 110] on div at bounding box center [181, 108] width 175 height 20
click at [160, 153] on div "Trip Starts" at bounding box center [196, 149] width 225 height 30
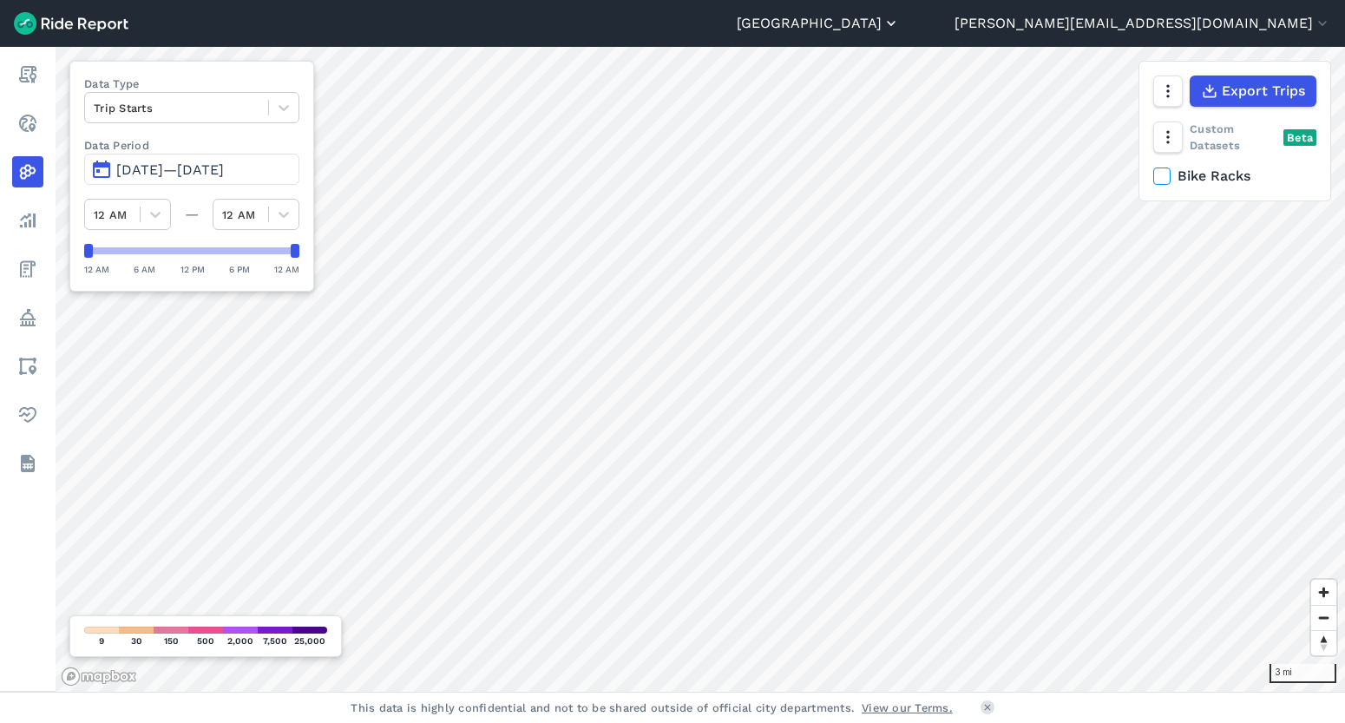
click at [900, 30] on button "[GEOGRAPHIC_DATA]" at bounding box center [818, 23] width 163 height 21
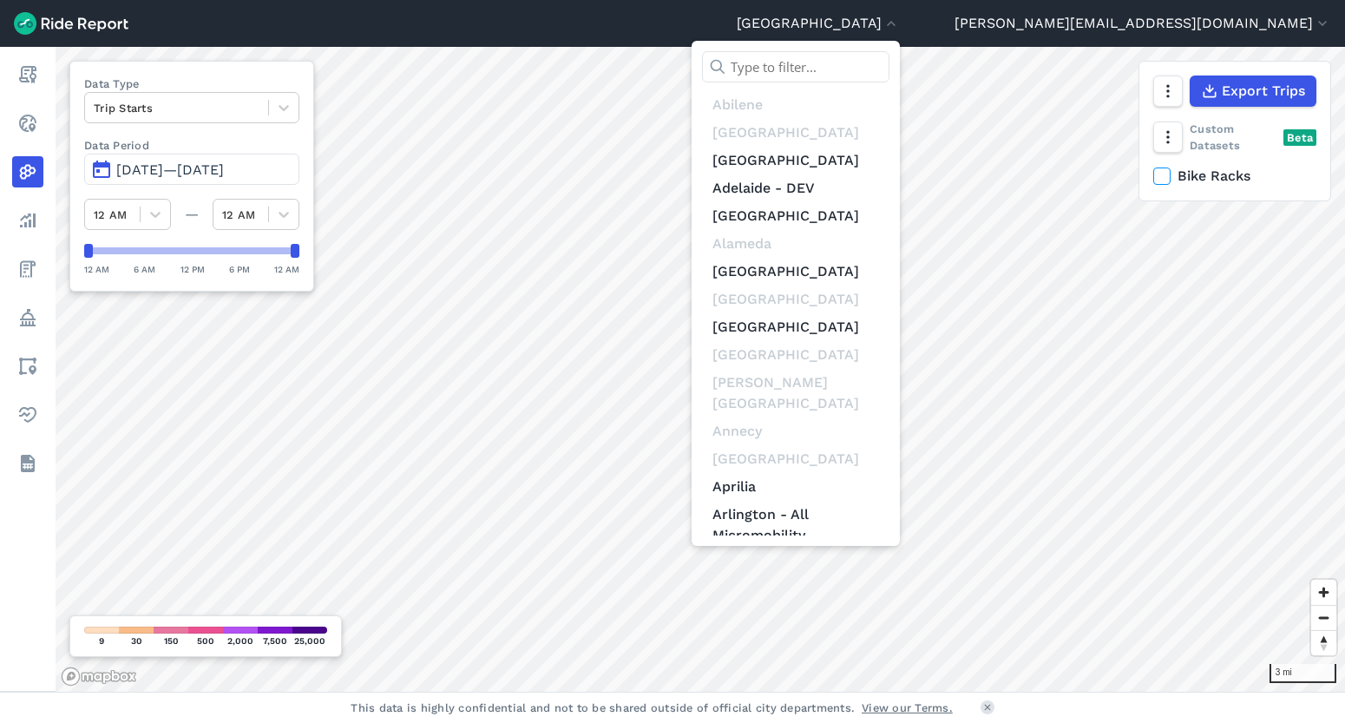
click at [890, 69] on input "text" at bounding box center [795, 66] width 187 height 31
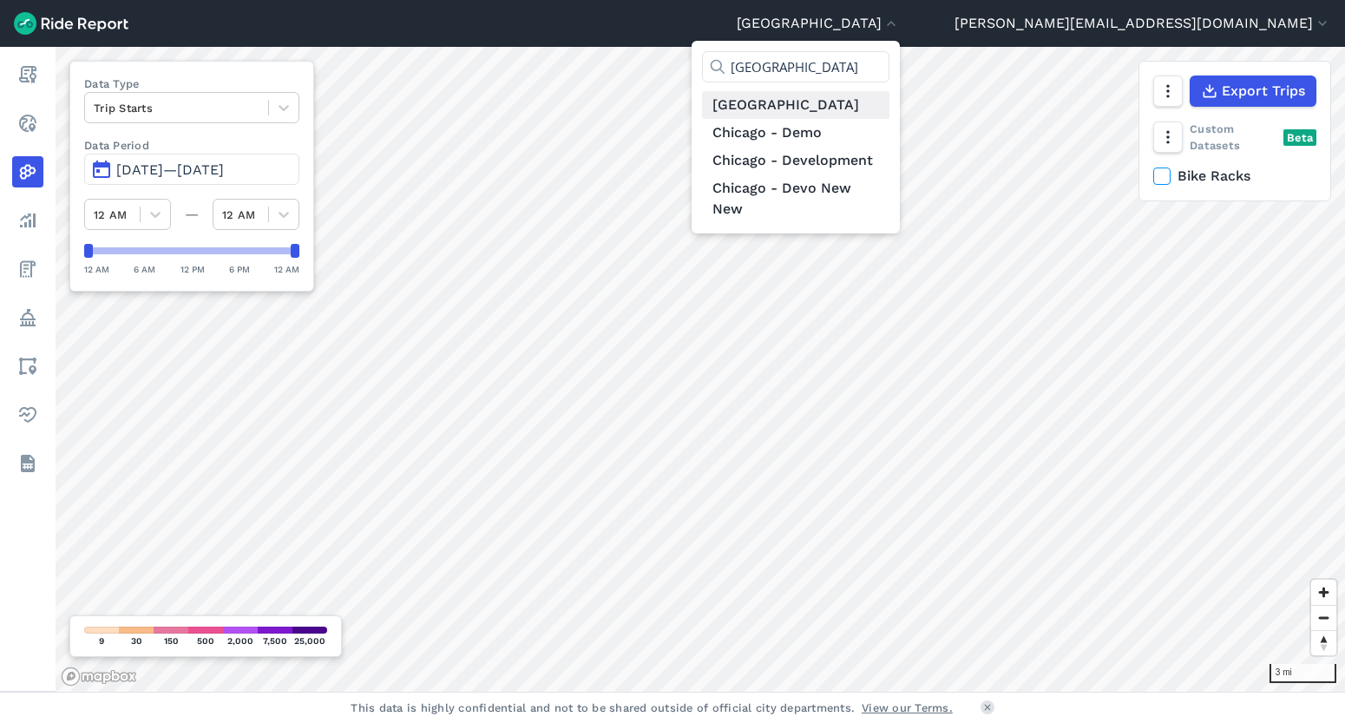
type input "[GEOGRAPHIC_DATA]"
click at [890, 112] on link "[GEOGRAPHIC_DATA]" at bounding box center [795, 105] width 187 height 28
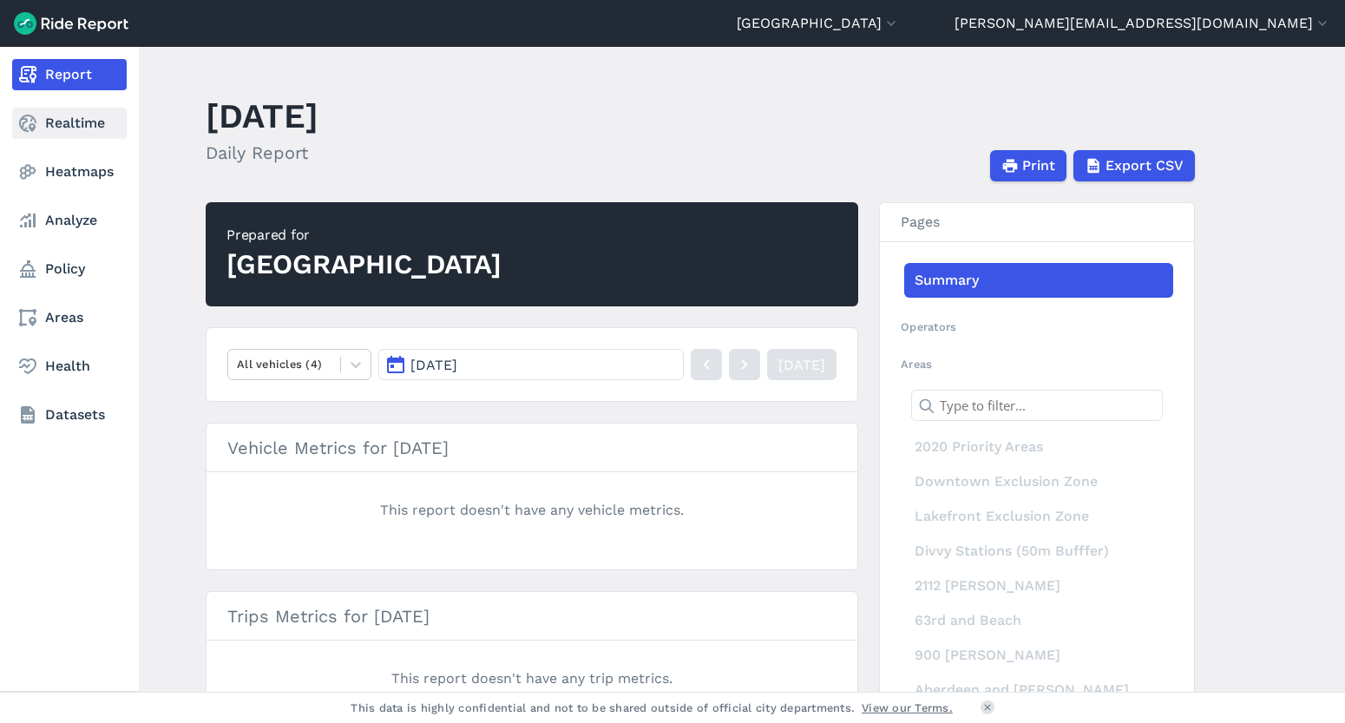
click at [46, 130] on link "Realtime" at bounding box center [69, 123] width 115 height 31
